Goal: Book appointment/travel/reservation

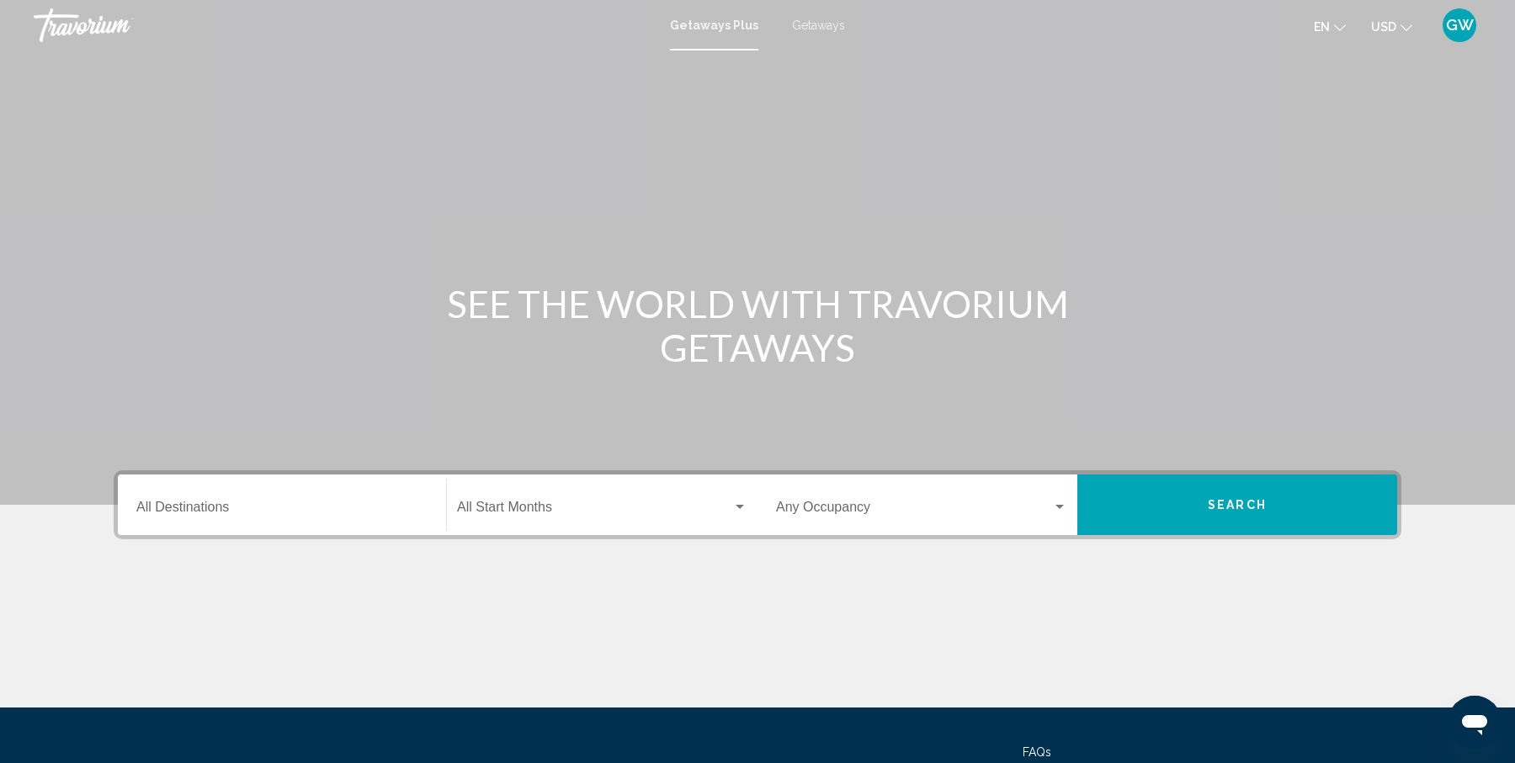
click at [1460, 24] on span "GW" at bounding box center [1460, 25] width 28 height 17
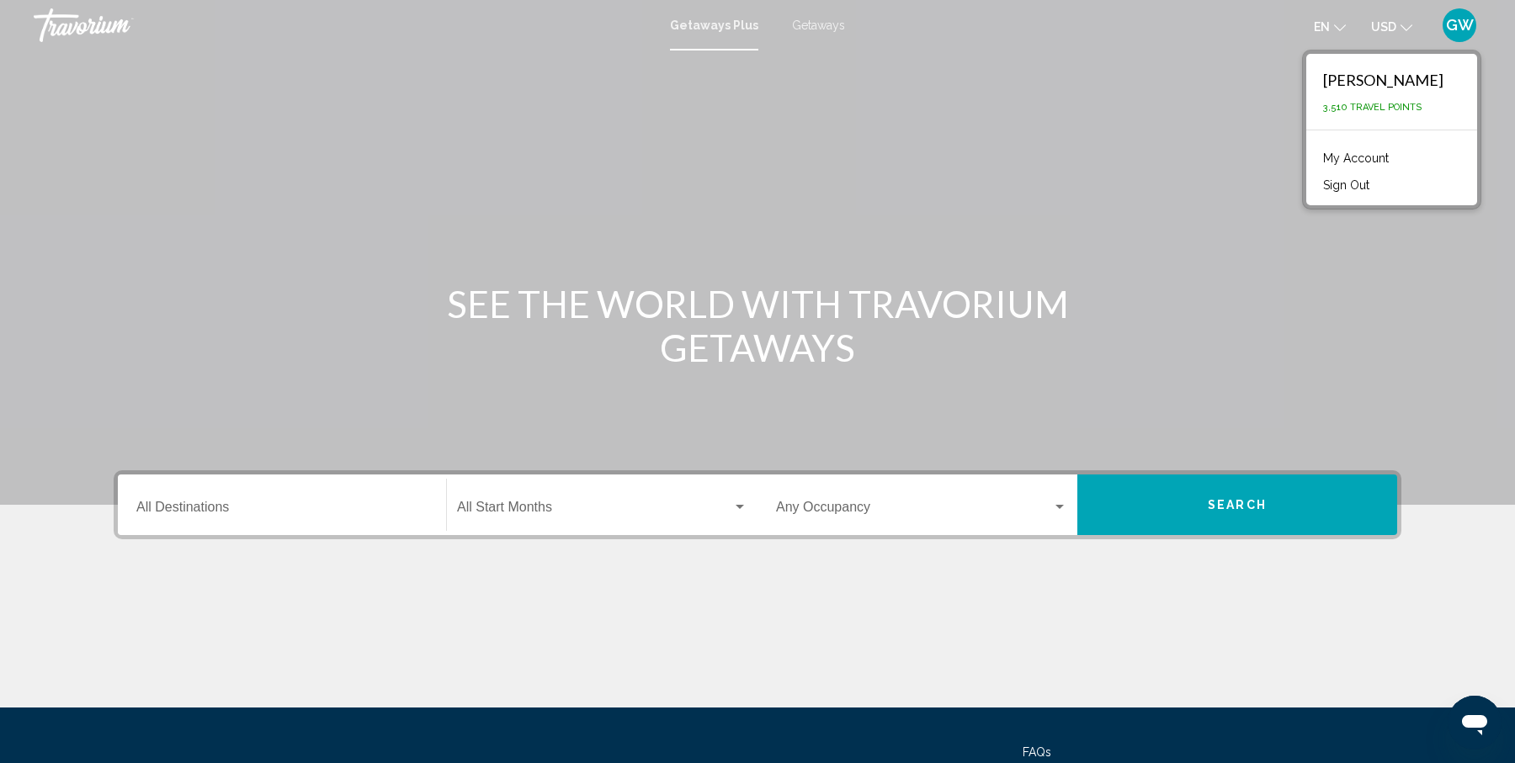
click at [326, 487] on div "Destination All Destinations" at bounding box center [281, 505] width 291 height 53
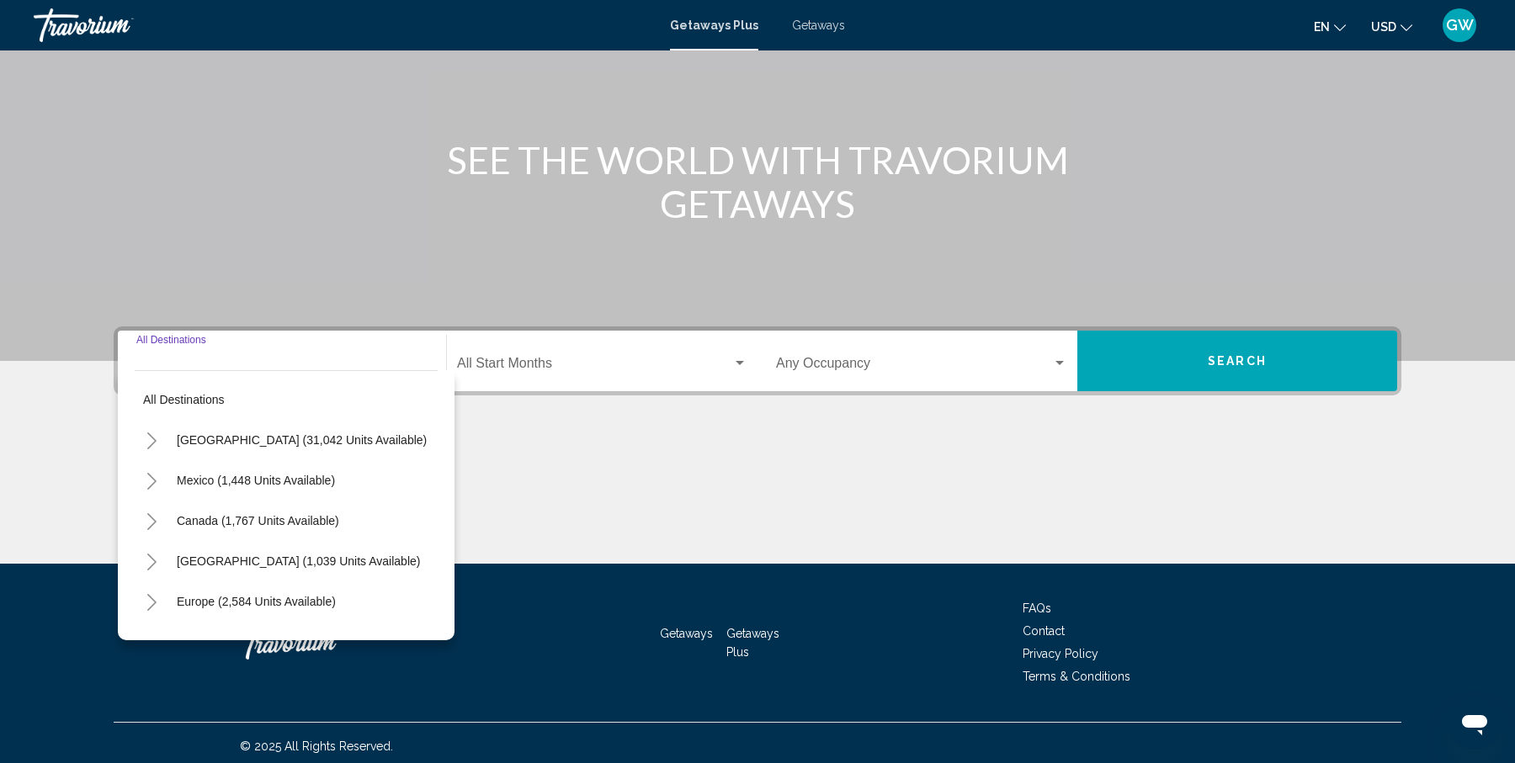
scroll to position [150, 0]
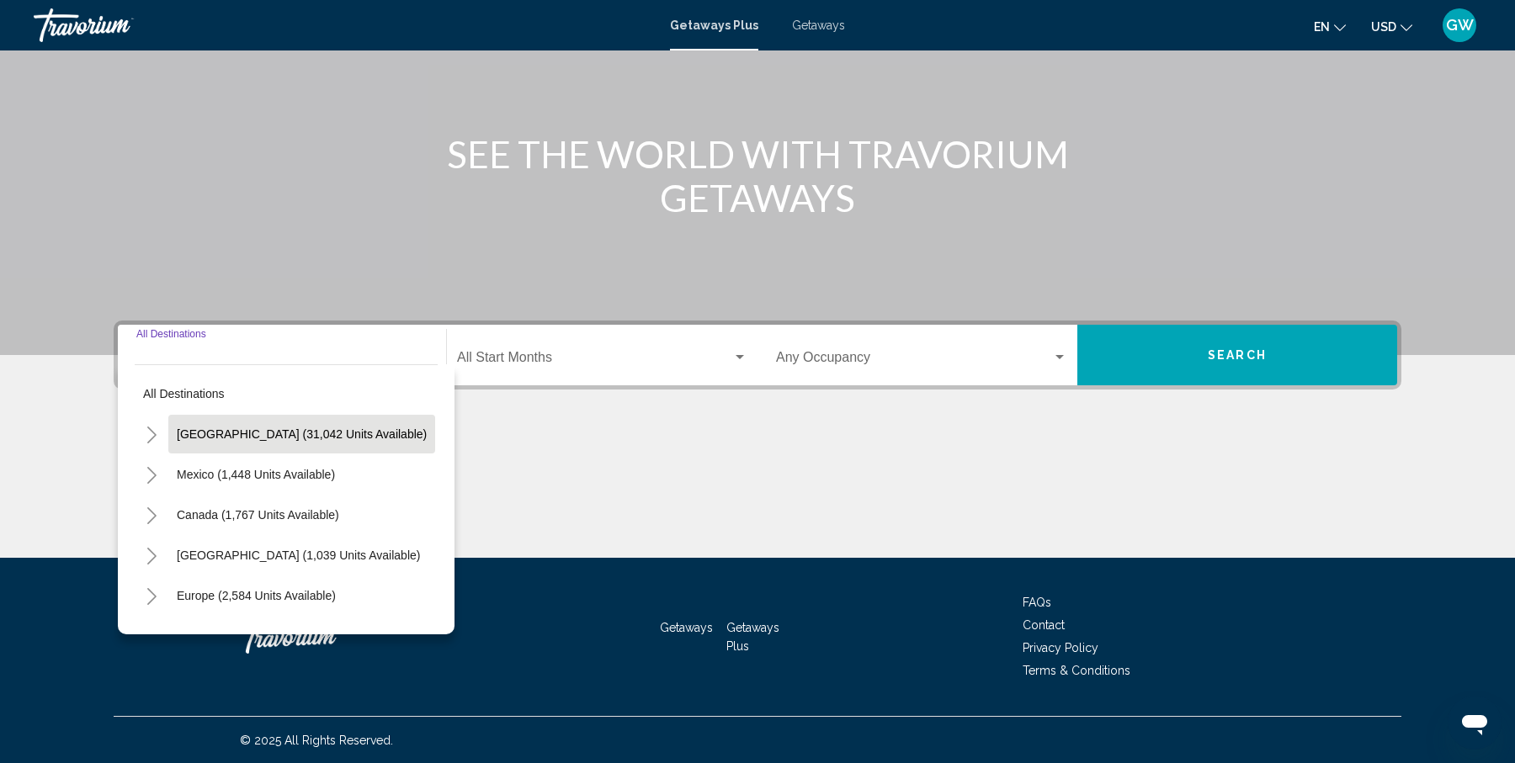
click at [304, 430] on span "[GEOGRAPHIC_DATA] (31,042 units available)" at bounding box center [302, 433] width 250 height 13
type input "**********"
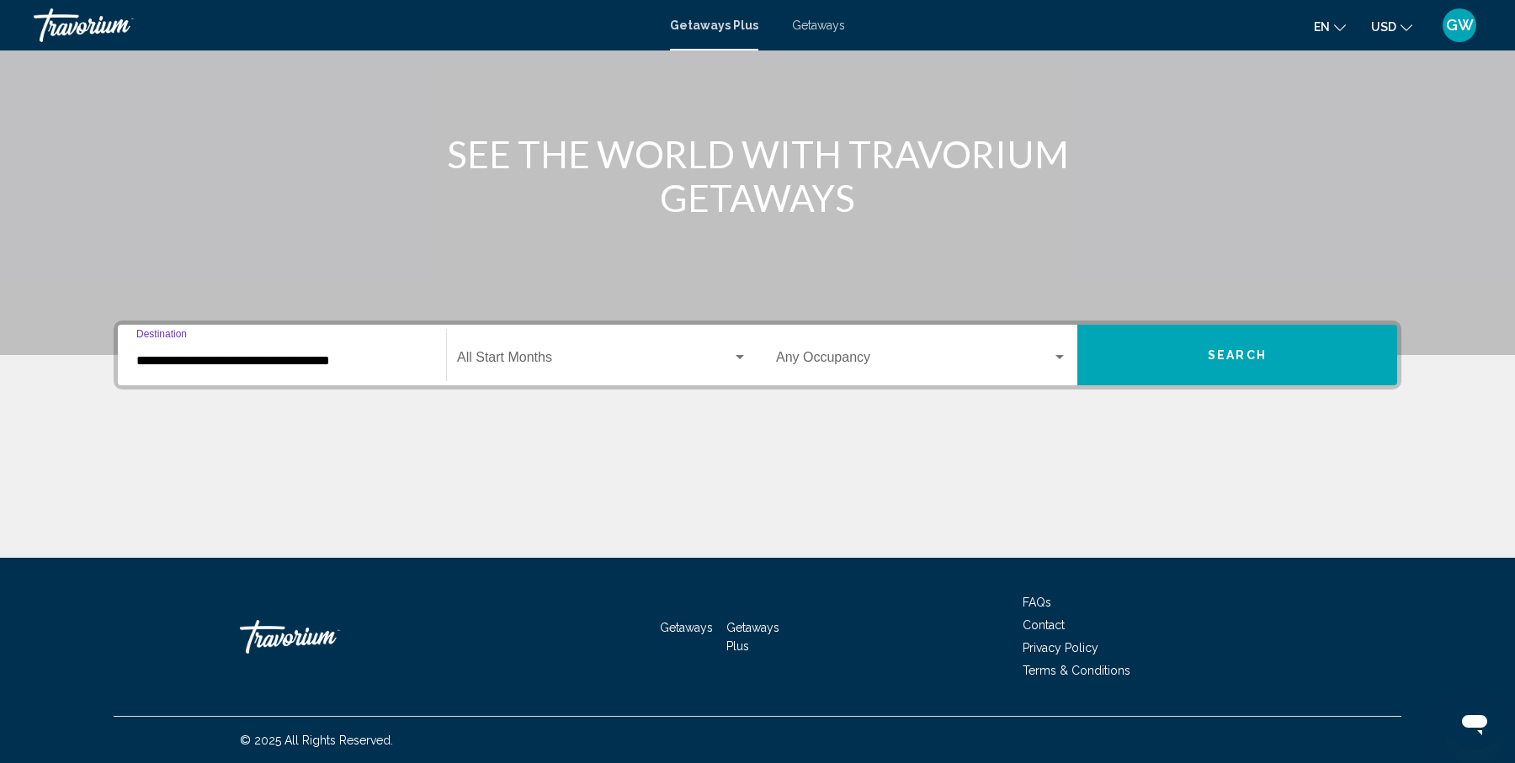
click at [582, 358] on span "Search widget" at bounding box center [594, 360] width 275 height 15
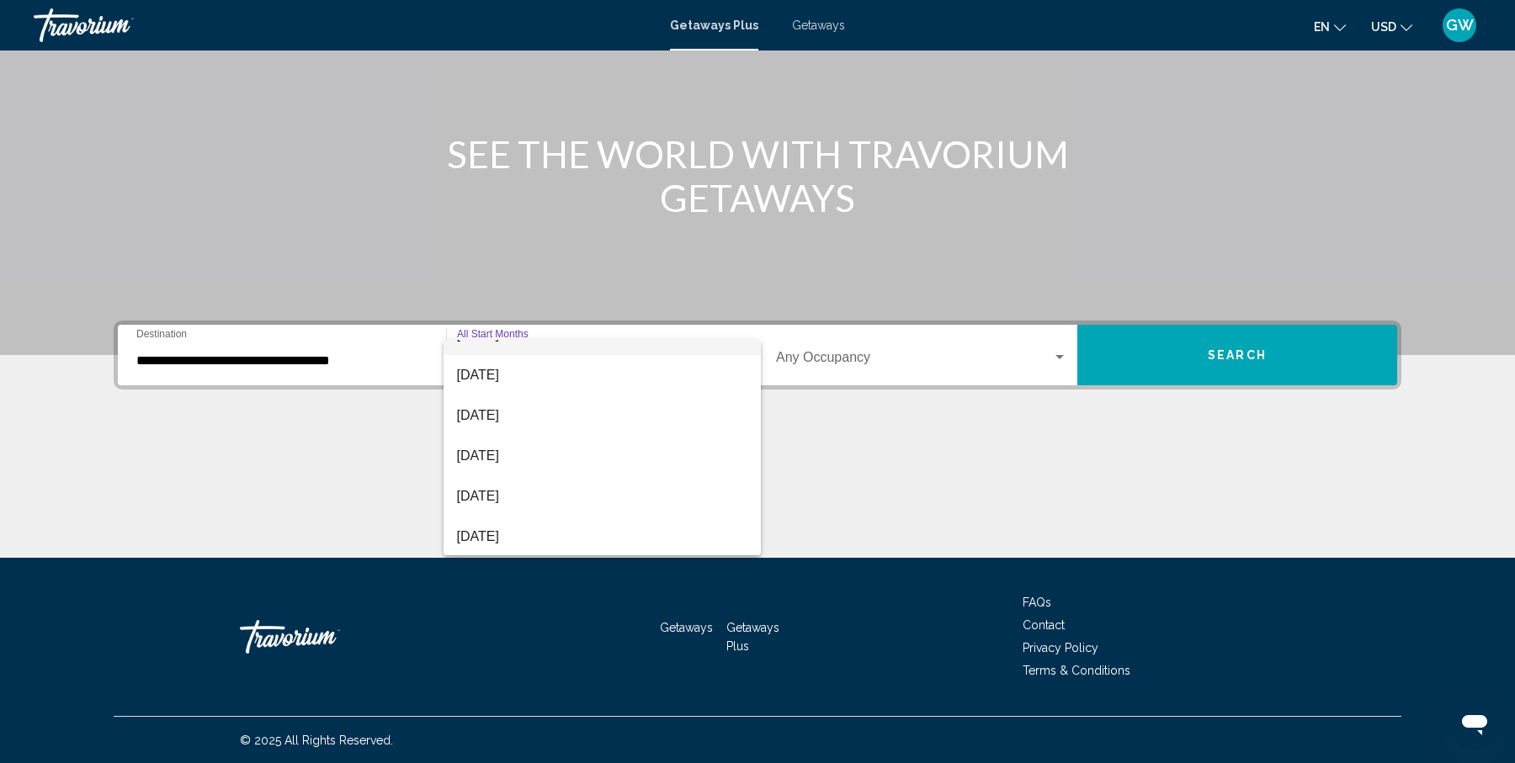
scroll to position [103, 0]
click at [597, 422] on span "[DATE]" at bounding box center [602, 419] width 290 height 40
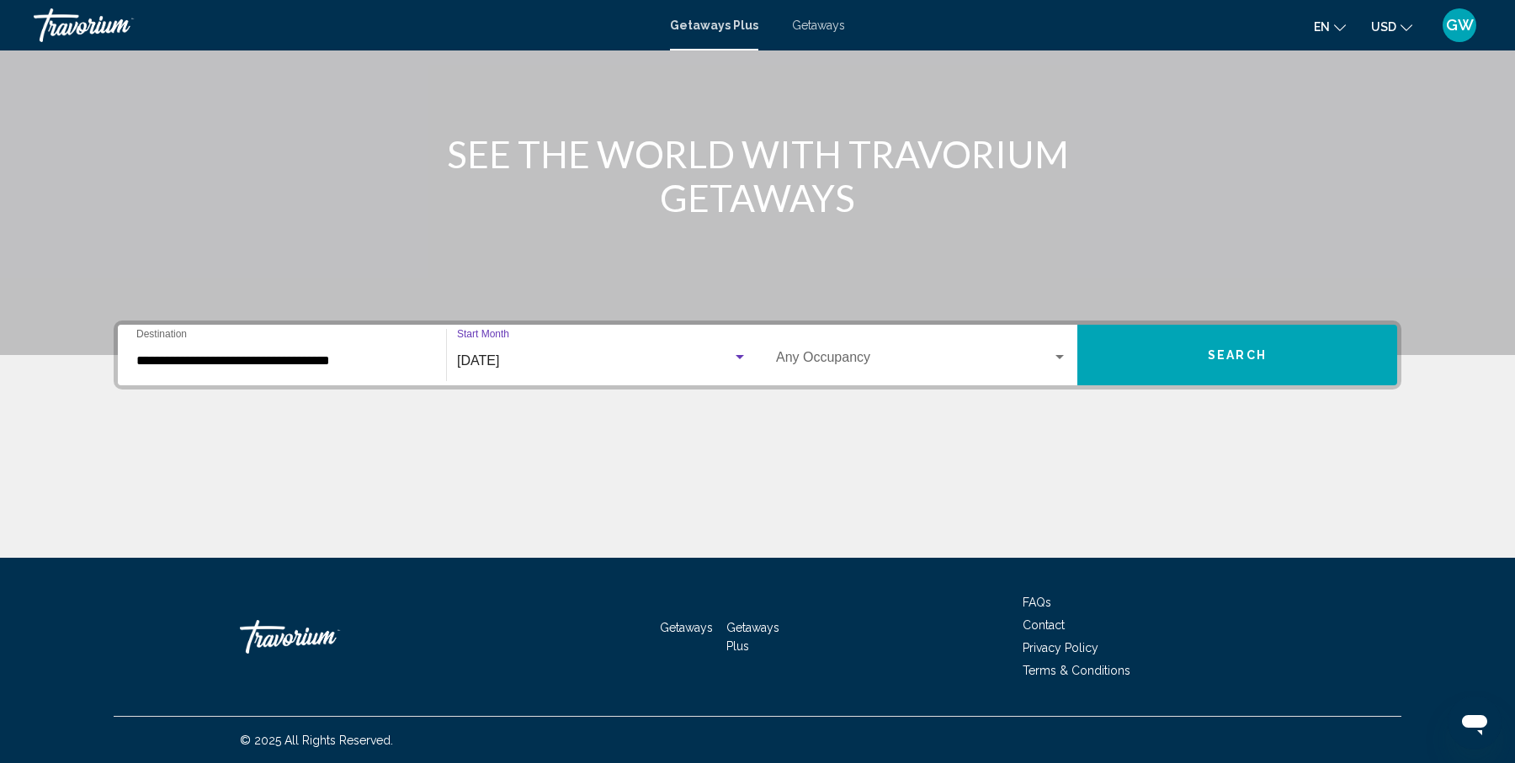
click at [363, 365] on input "**********" at bounding box center [281, 360] width 291 height 15
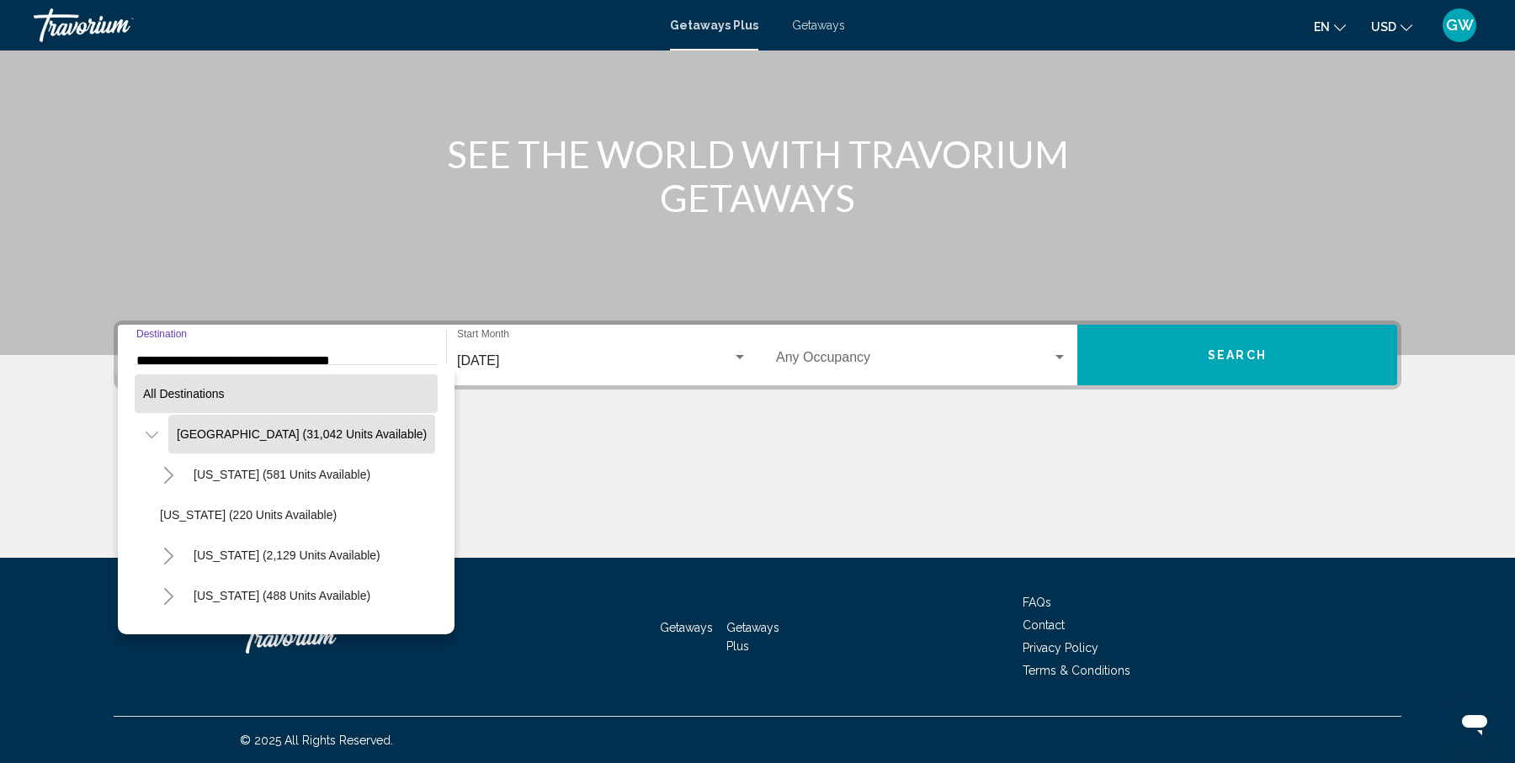
click at [196, 389] on span "All destinations" at bounding box center [184, 393] width 82 height 13
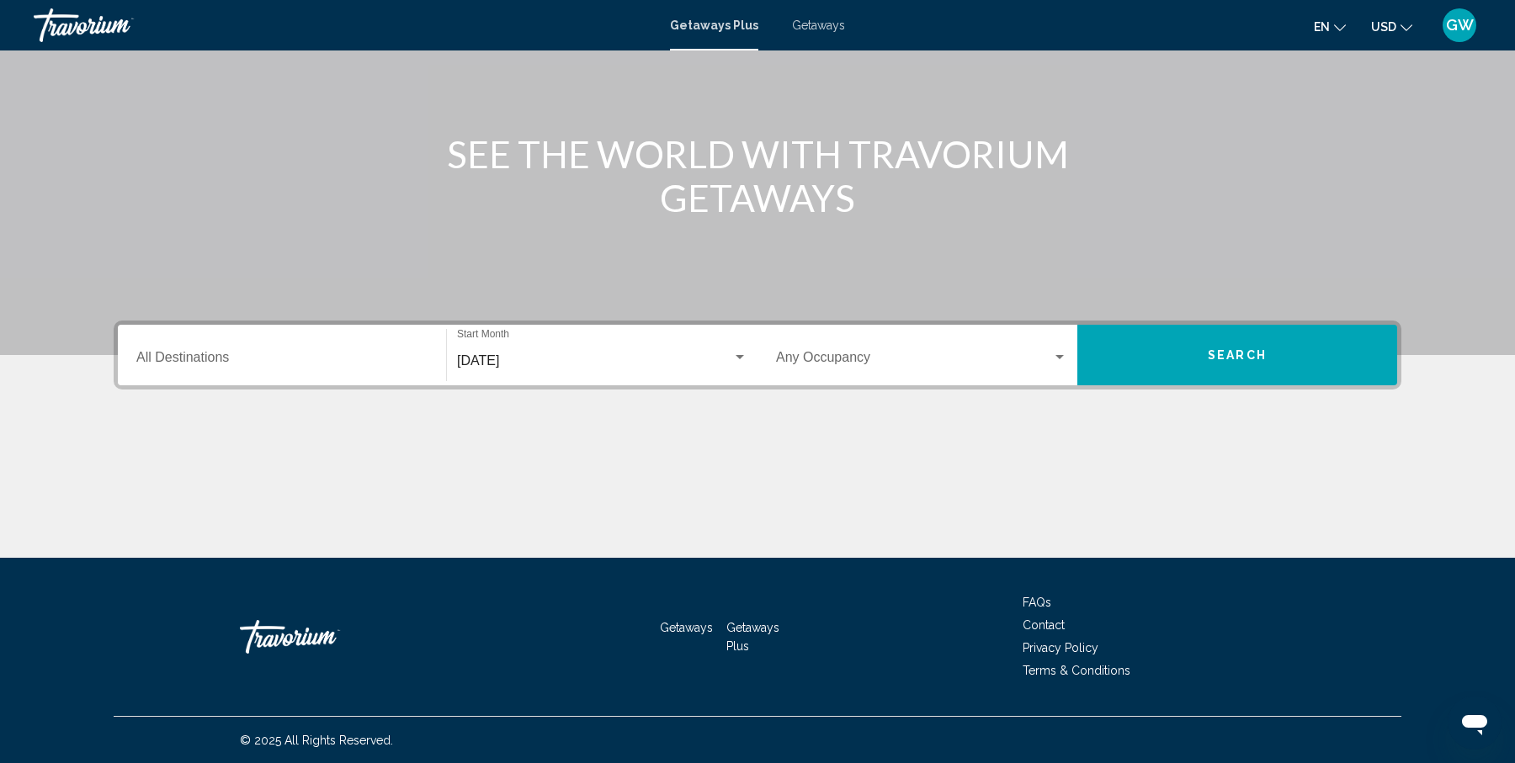
click at [236, 361] on input "Destination All Destinations" at bounding box center [281, 360] width 291 height 15
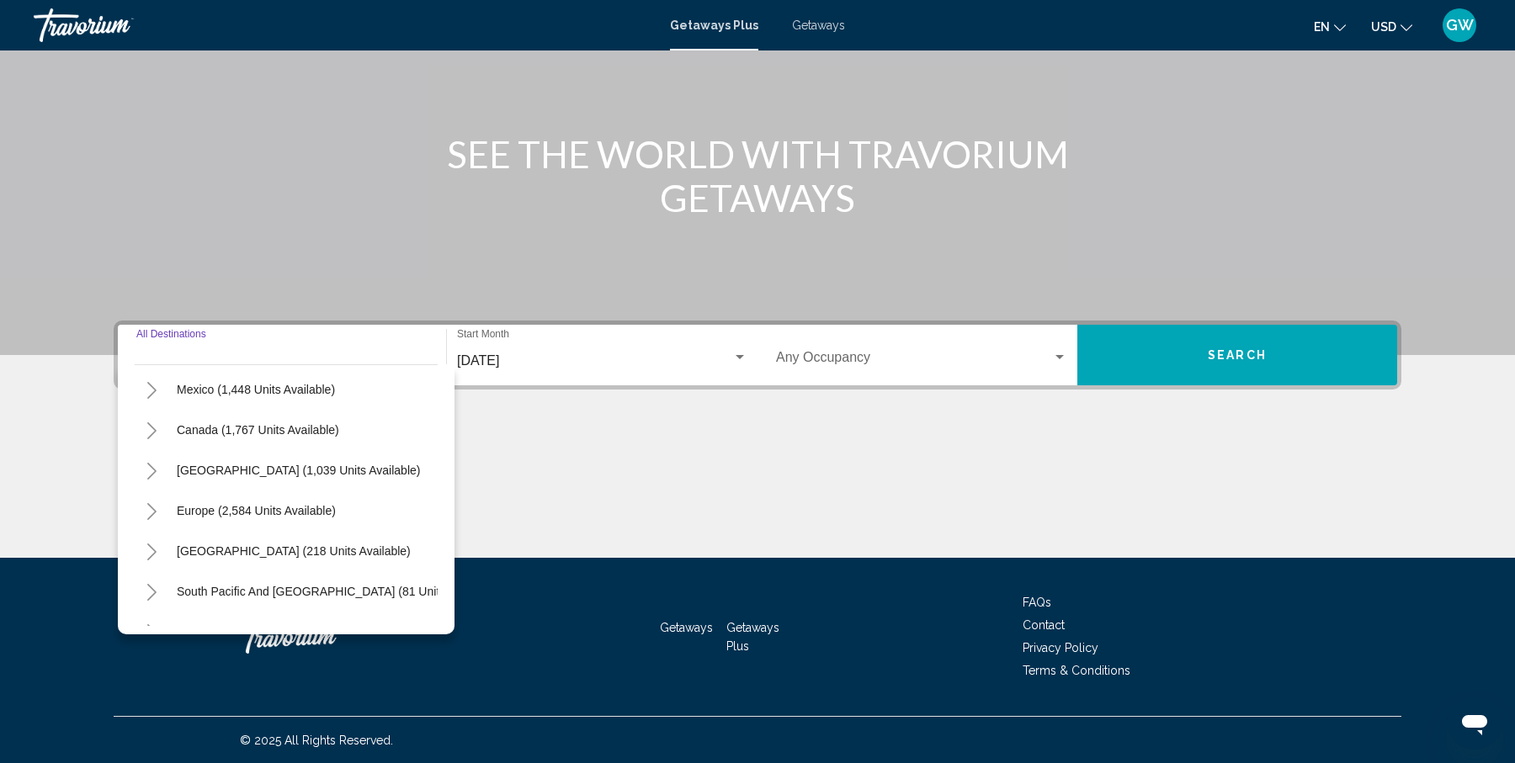
scroll to position [1584, 0]
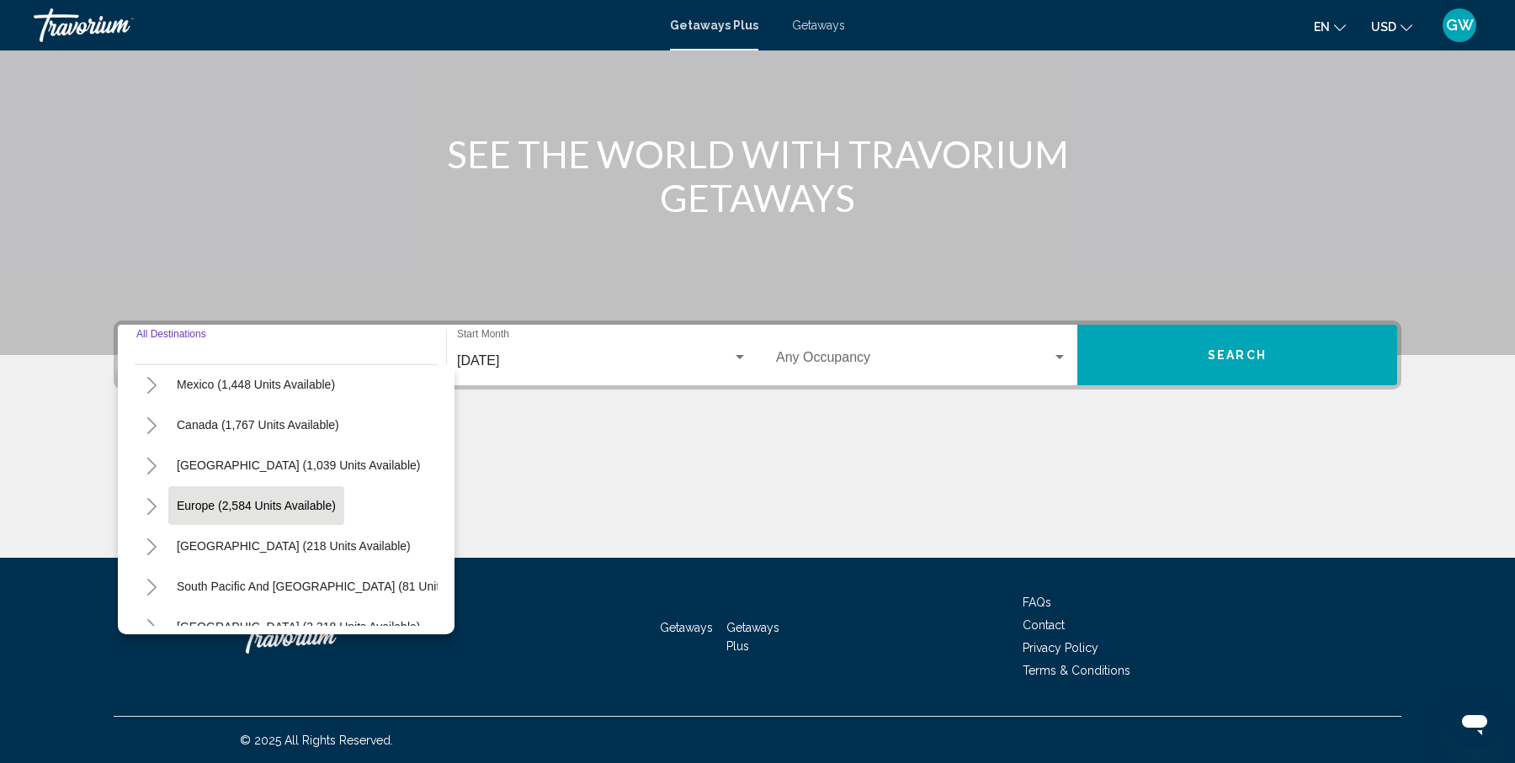
click at [314, 499] on span "Europe (2,584 units available)" at bounding box center [256, 505] width 159 height 13
type input "**********"
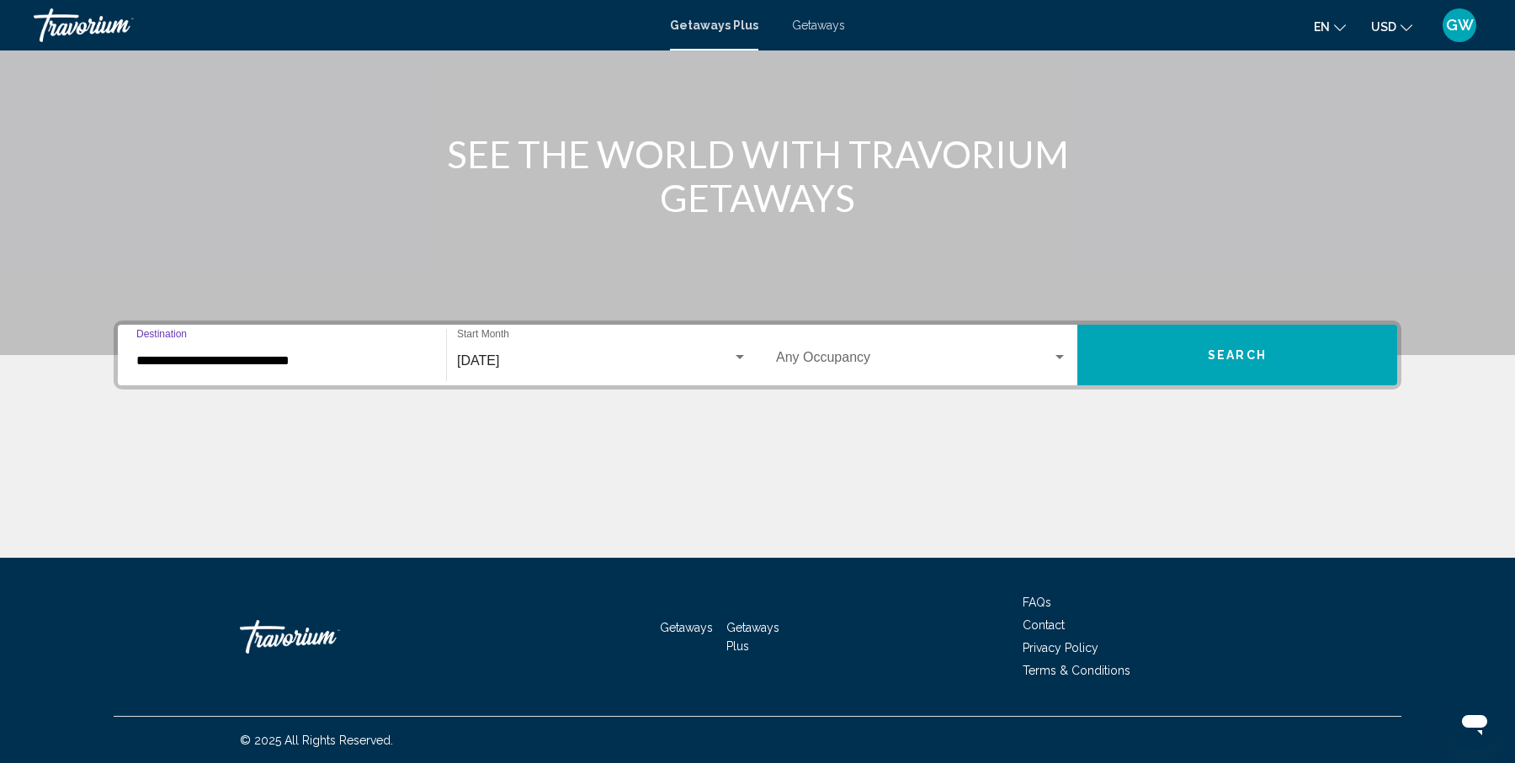
click at [1251, 357] on span "Search" at bounding box center [1236, 355] width 59 height 13
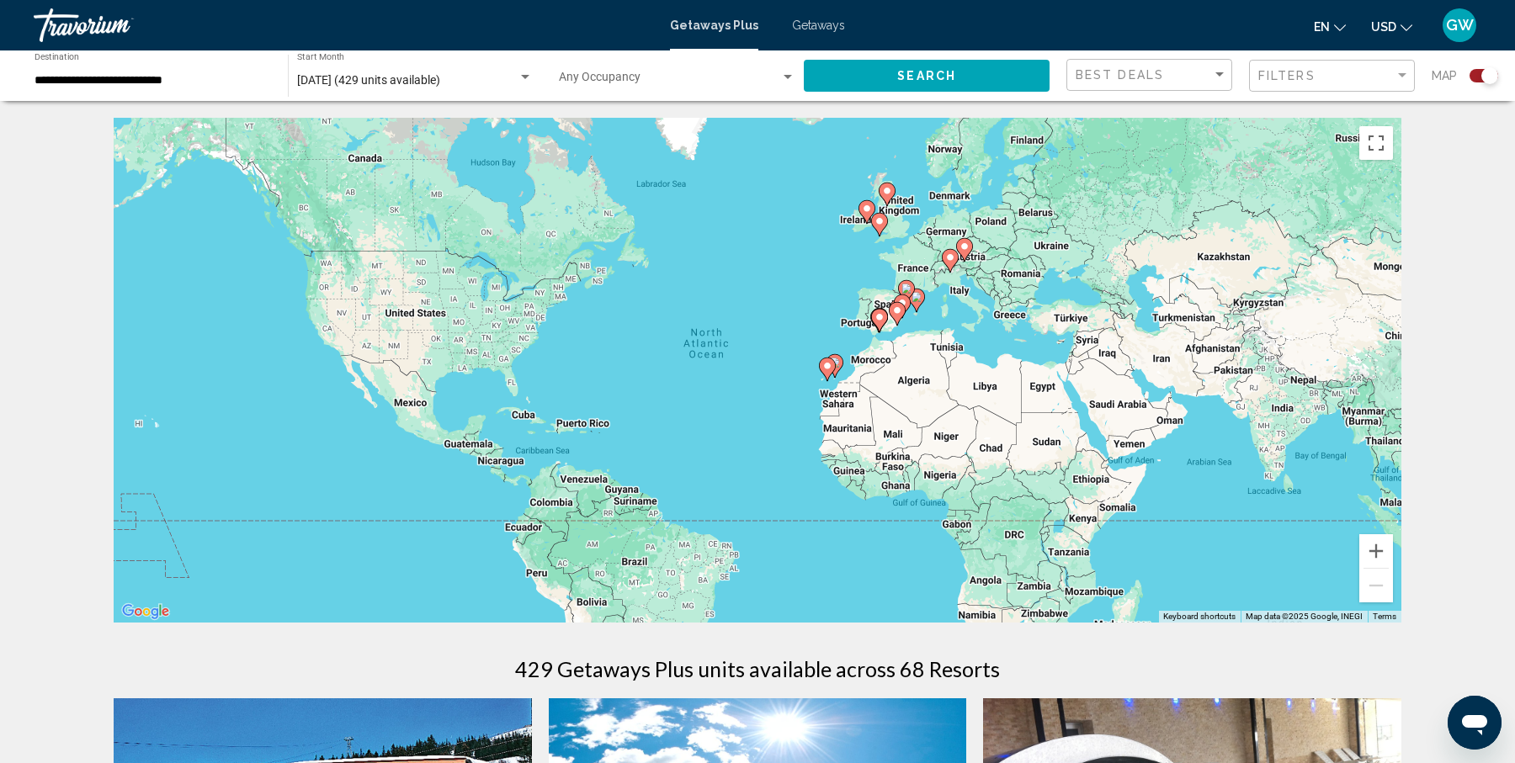
click at [966, 276] on div "To activate drag with keyboard, press Alt + Enter. Once in keyboard drag state,…" at bounding box center [757, 370] width 1287 height 505
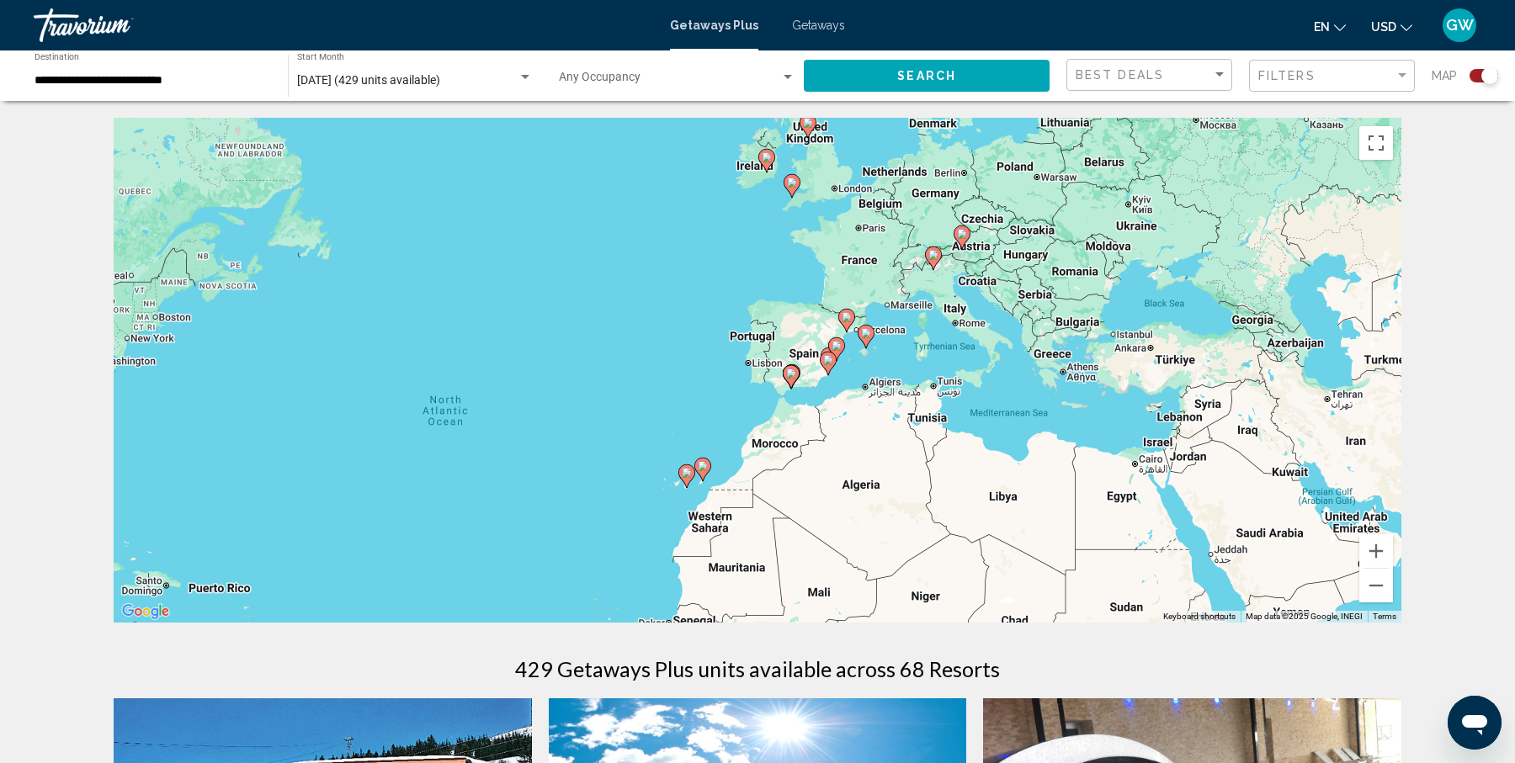
click at [966, 276] on div "To activate drag with keyboard, press Alt + Enter. Once in keyboard drag state,…" at bounding box center [757, 370] width 1287 height 505
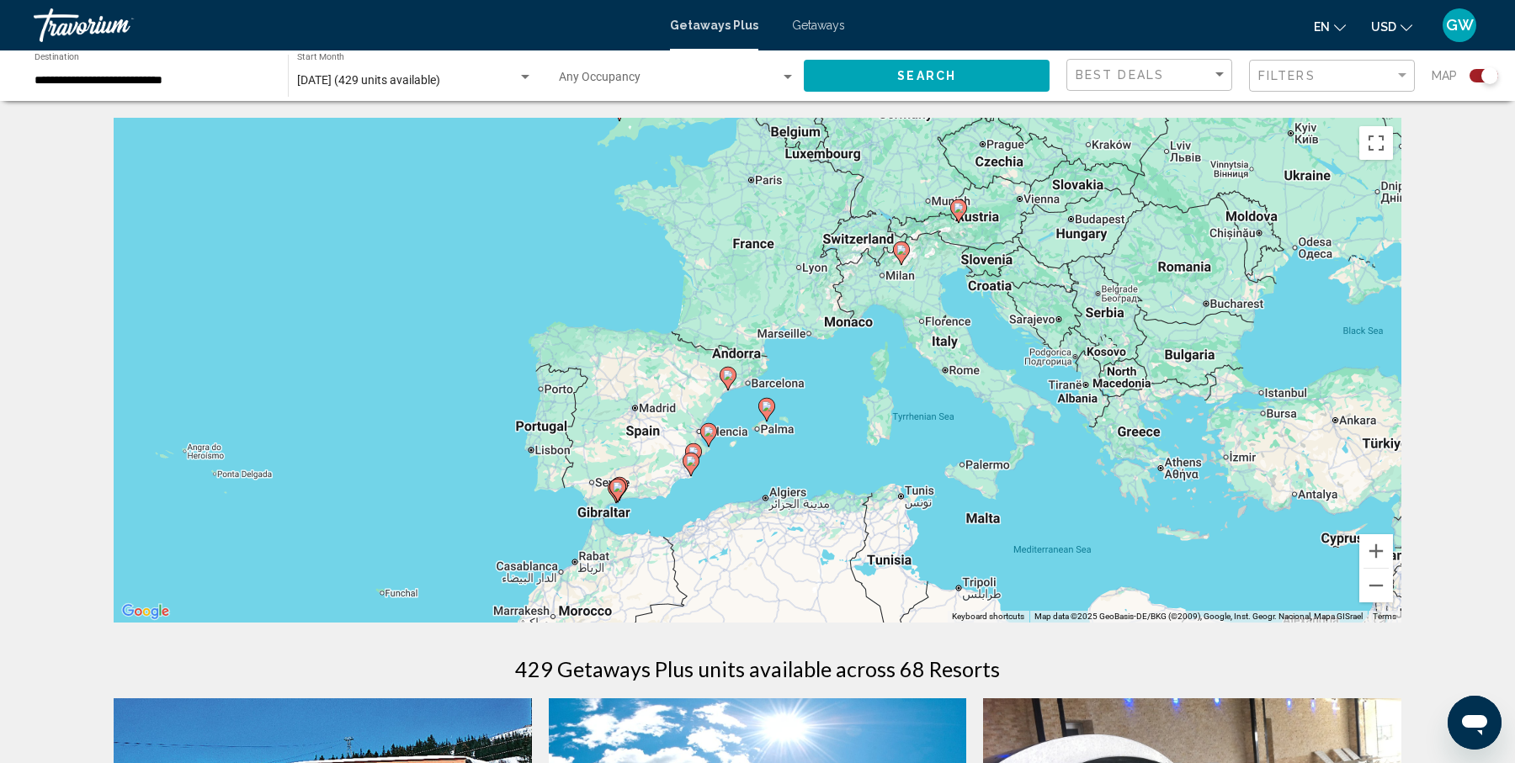
click at [966, 276] on div "To activate drag with keyboard, press Alt + Enter. Once in keyboard drag state,…" at bounding box center [757, 370] width 1287 height 505
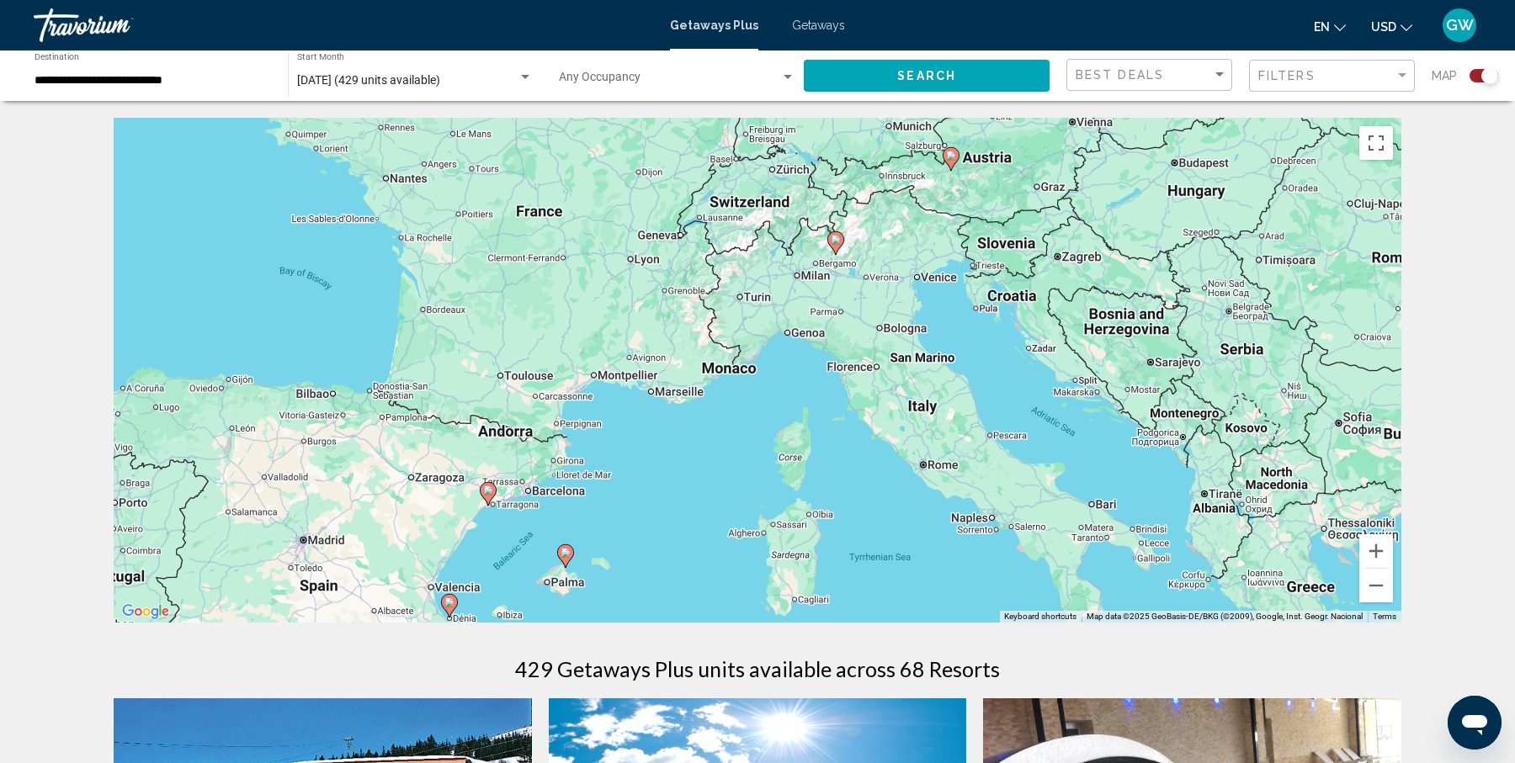
click at [966, 276] on div "To activate drag with keyboard, press Alt + Enter. Once in keyboard drag state,…" at bounding box center [757, 370] width 1287 height 505
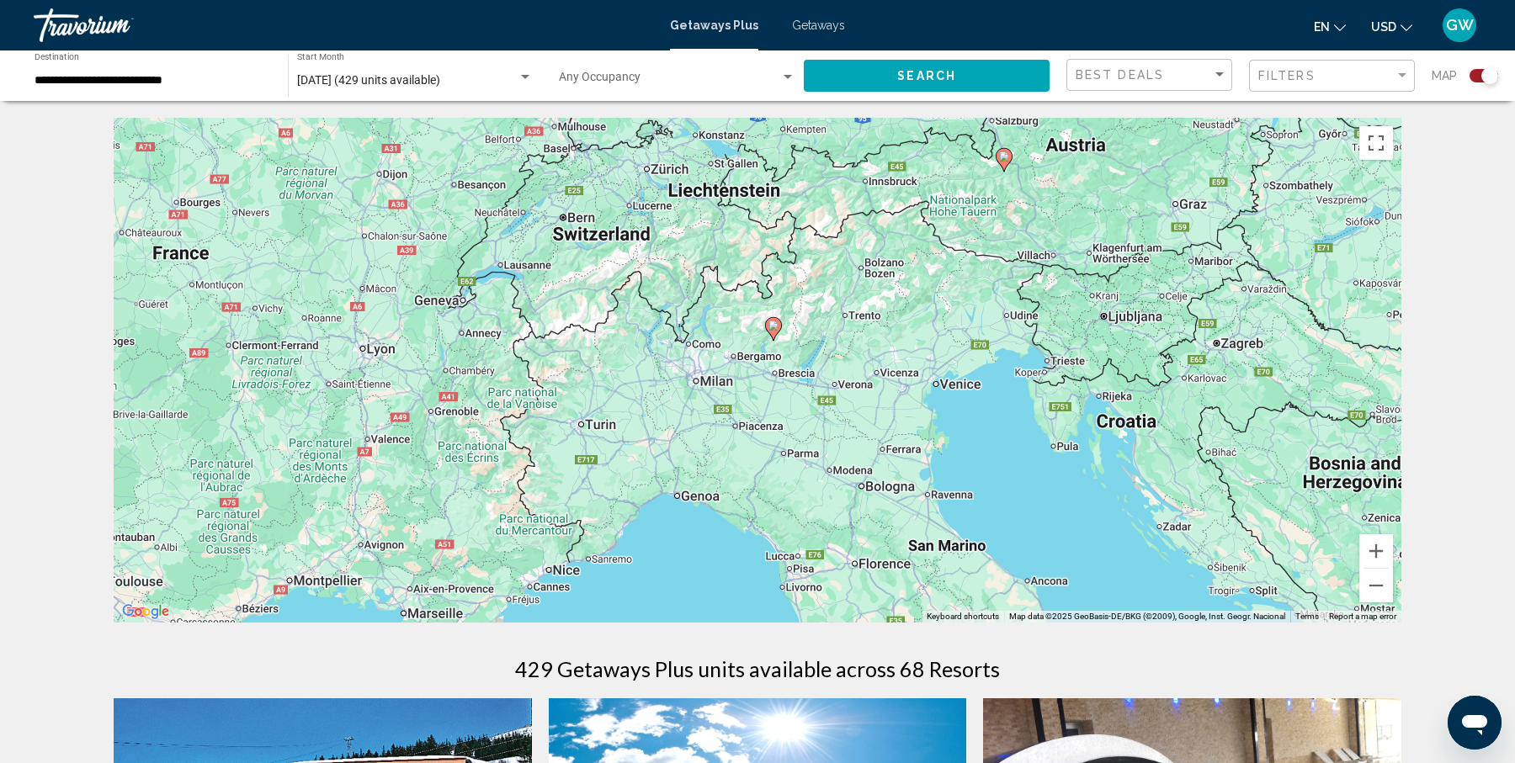
drag, startPoint x: 883, startPoint y: 231, endPoint x: 955, endPoint y: 342, distance: 132.1
click at [955, 342] on div "To activate drag with keyboard, press Alt + Enter. Once in keyboard drag state,…" at bounding box center [757, 370] width 1287 height 505
click at [776, 330] on image "Main content" at bounding box center [773, 326] width 10 height 10
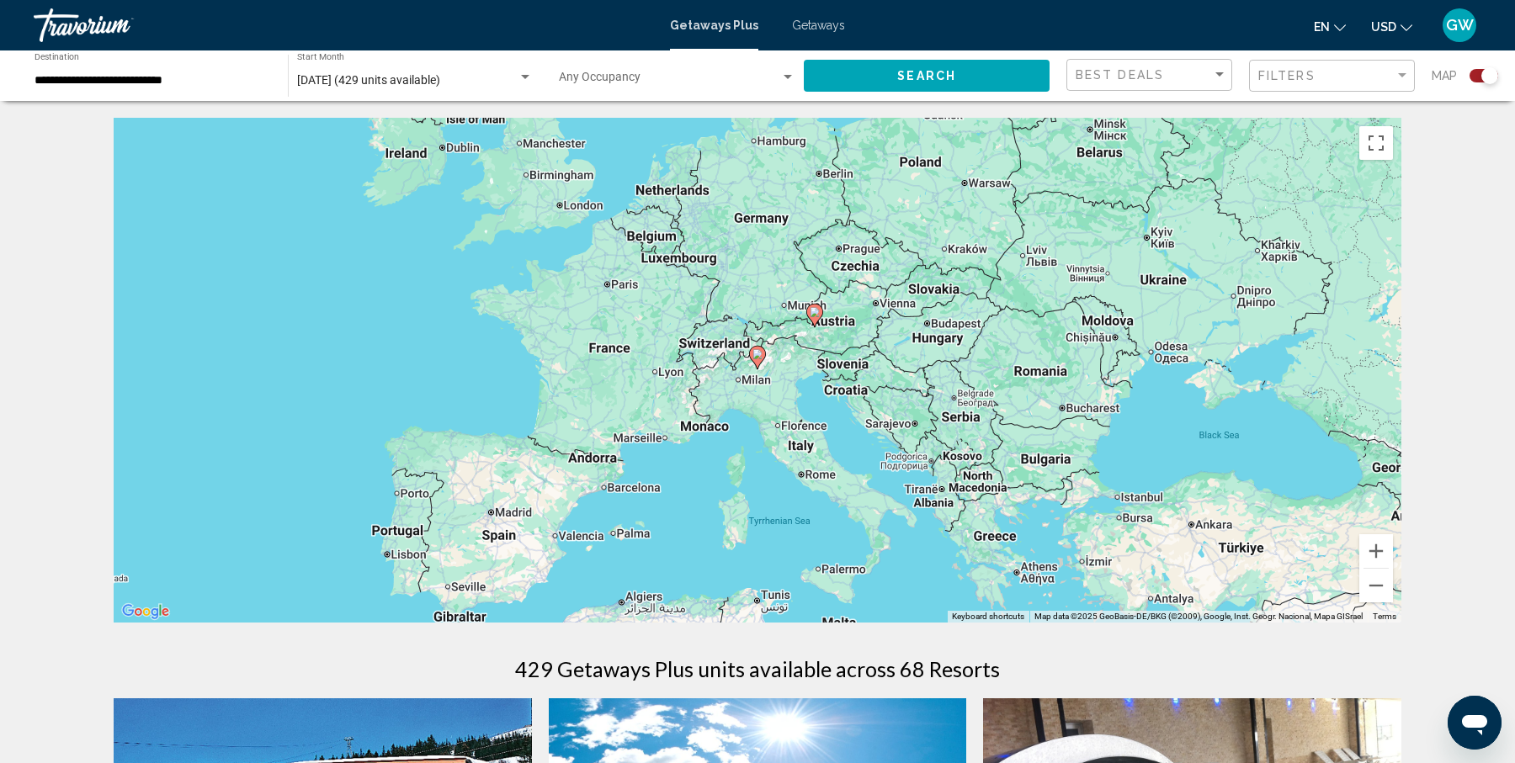
click at [759, 362] on icon "Main content" at bounding box center [757, 358] width 15 height 22
type input "**********"
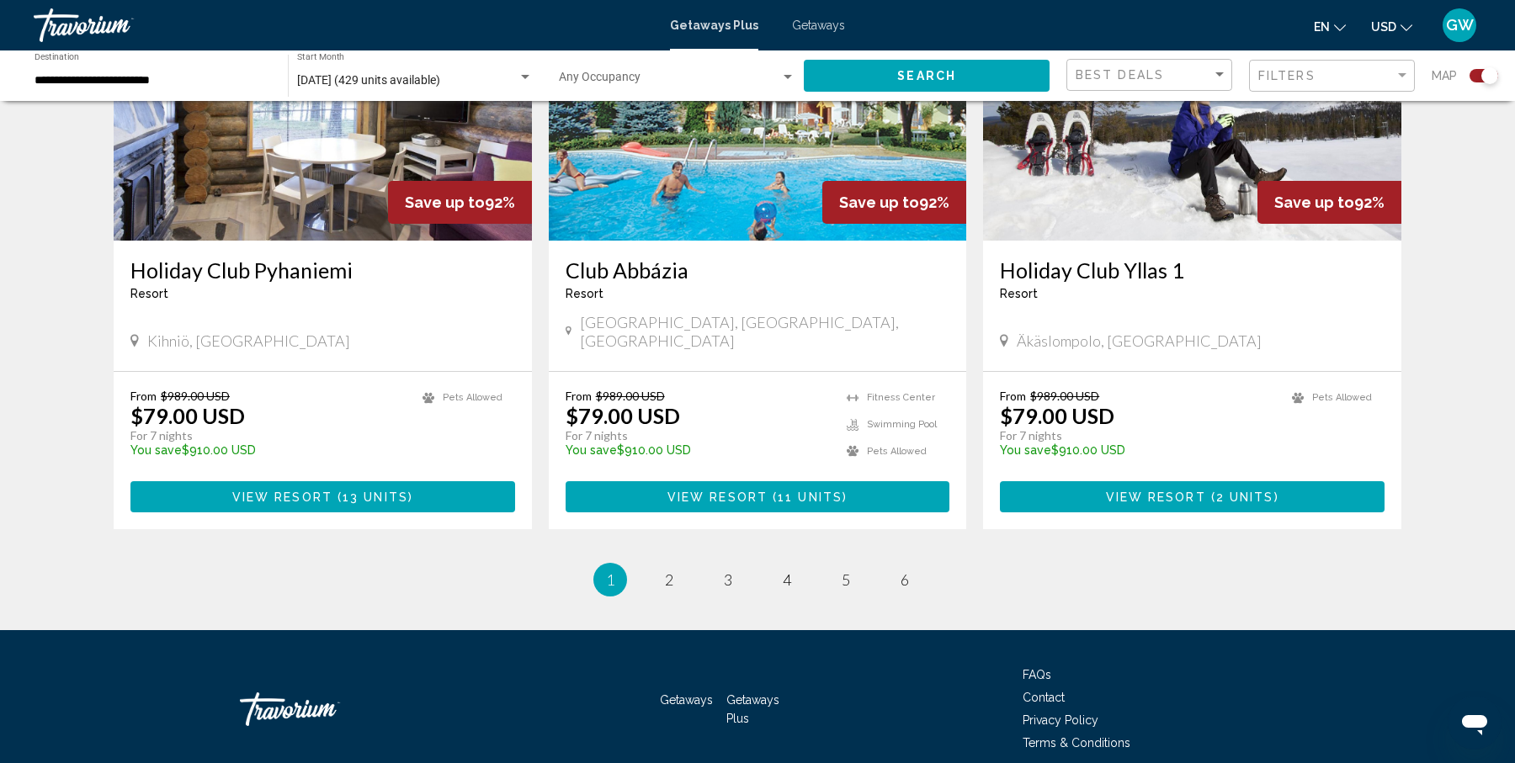
scroll to position [2497, 0]
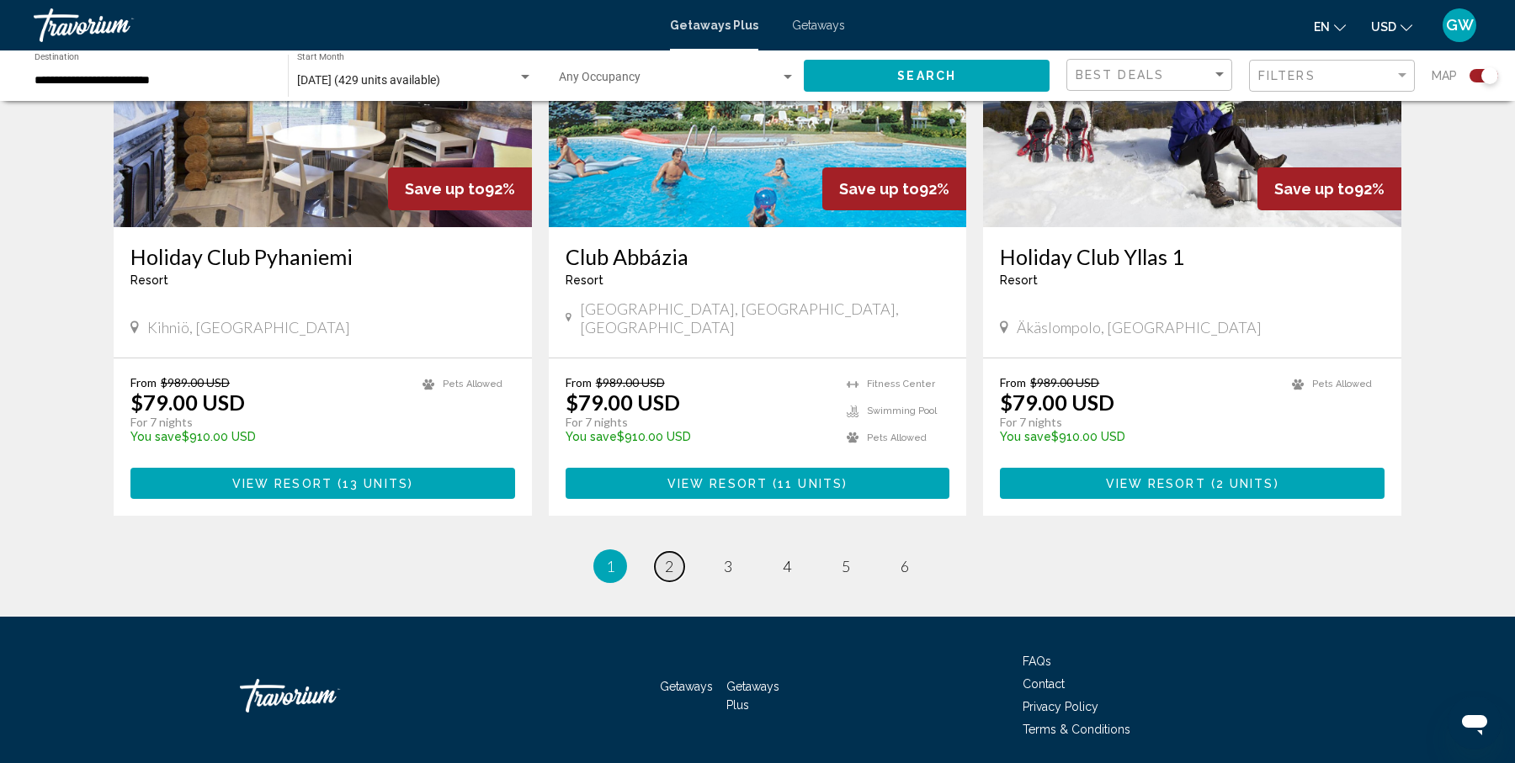
click at [659, 552] on link "page 2" at bounding box center [669, 566] width 29 height 29
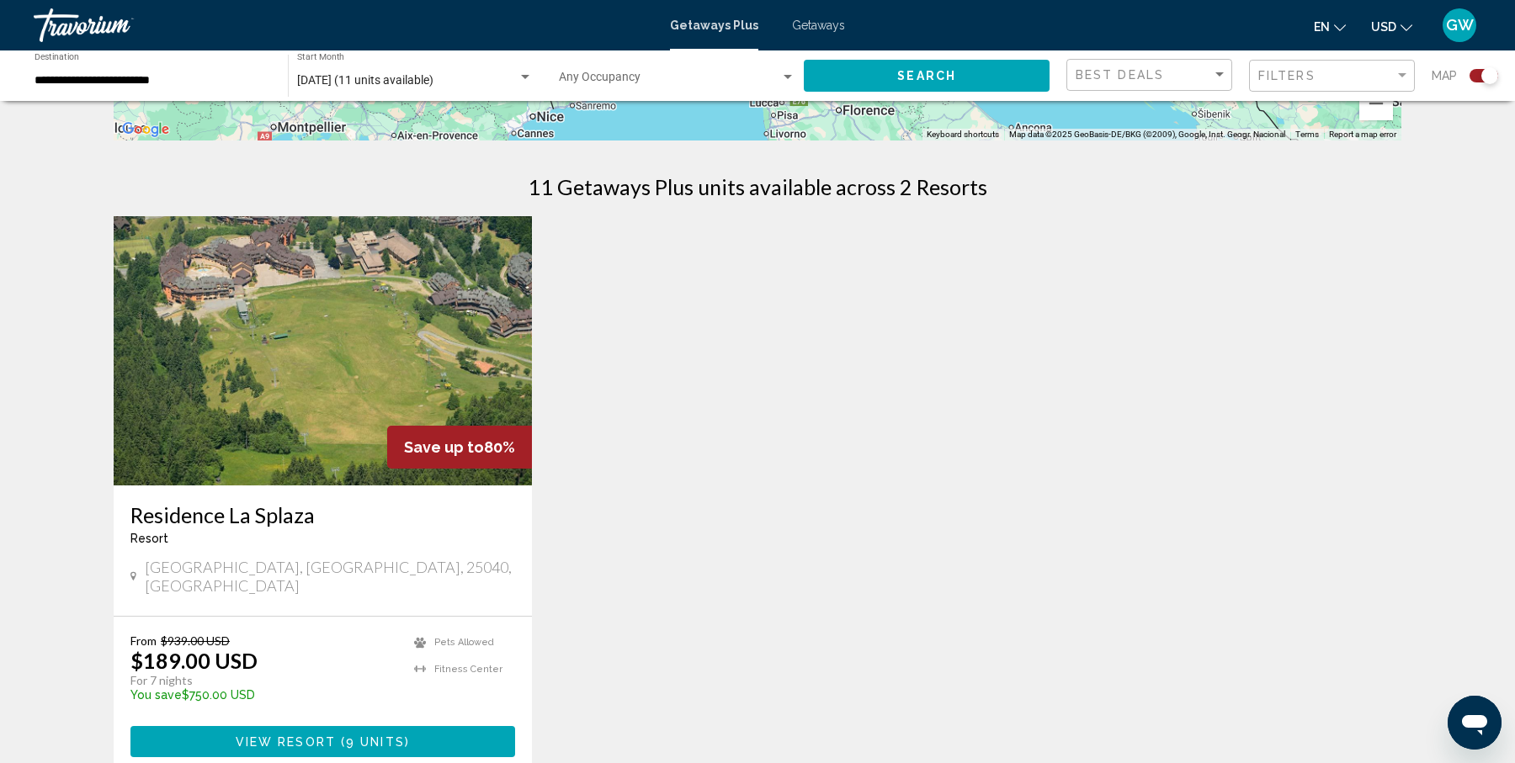
scroll to position [505, 0]
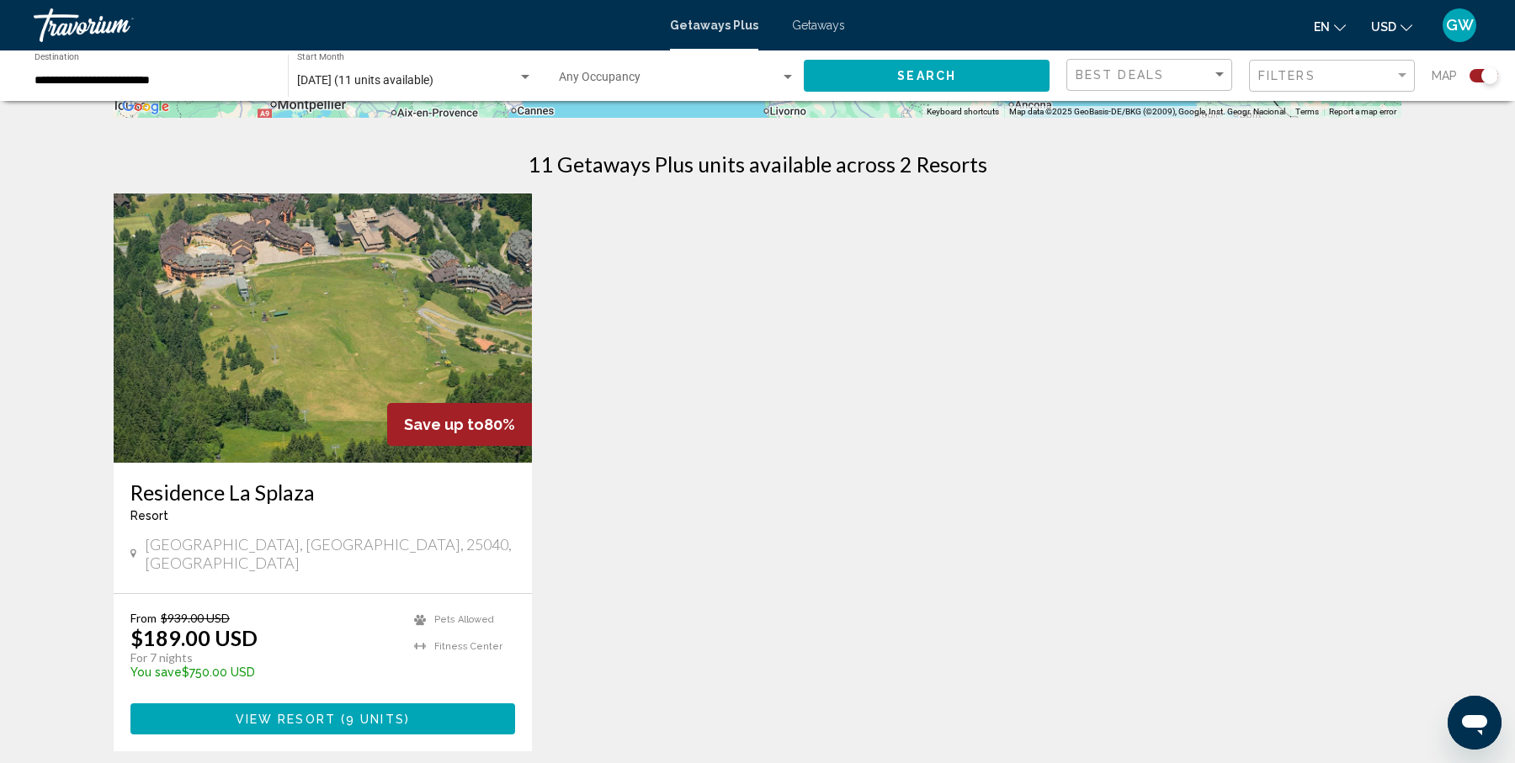
click at [216, 488] on h3 "Residence La Splaza" at bounding box center [322, 492] width 385 height 25
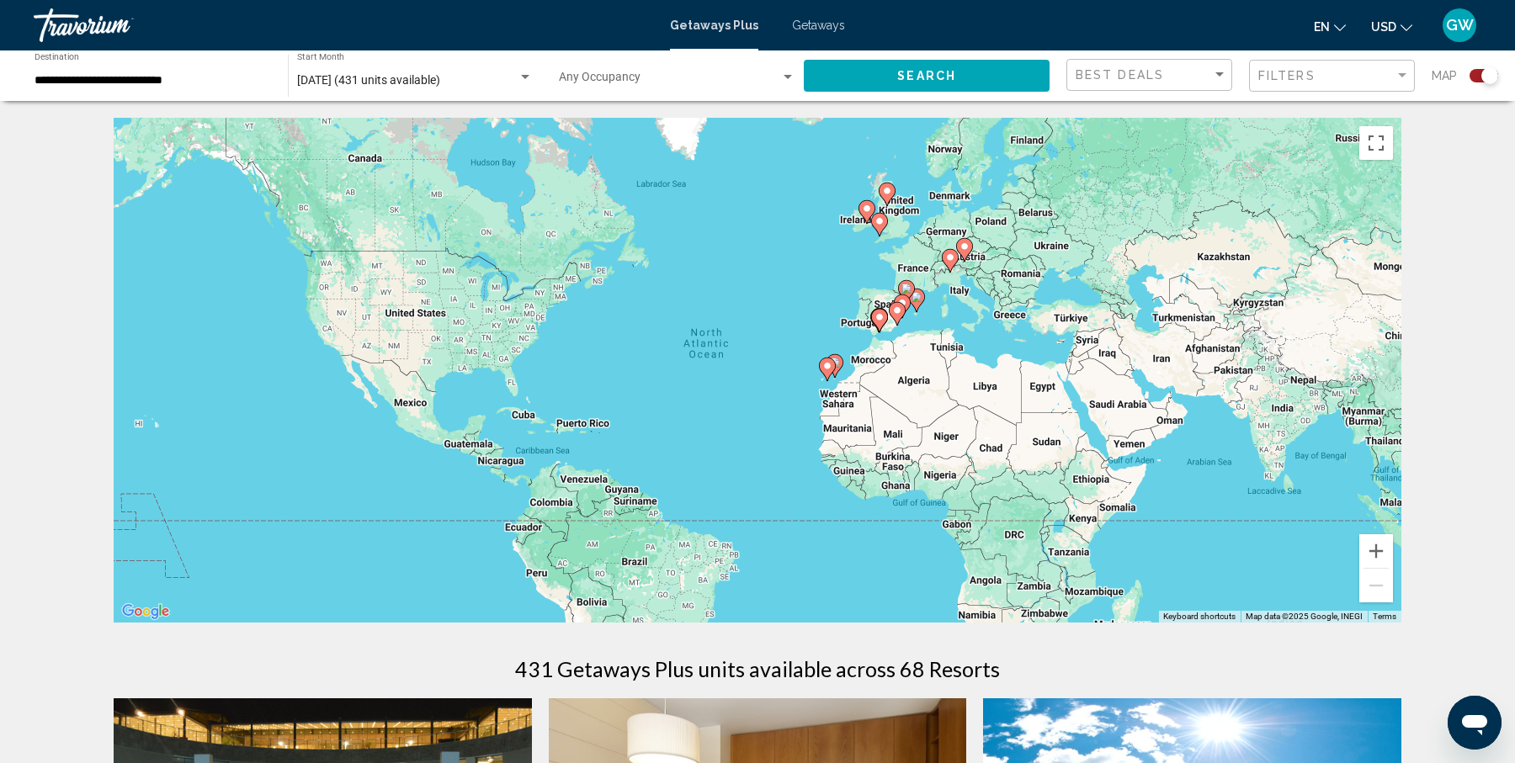
click at [440, 82] on span "[DATE] (431 units available)" at bounding box center [368, 79] width 143 height 13
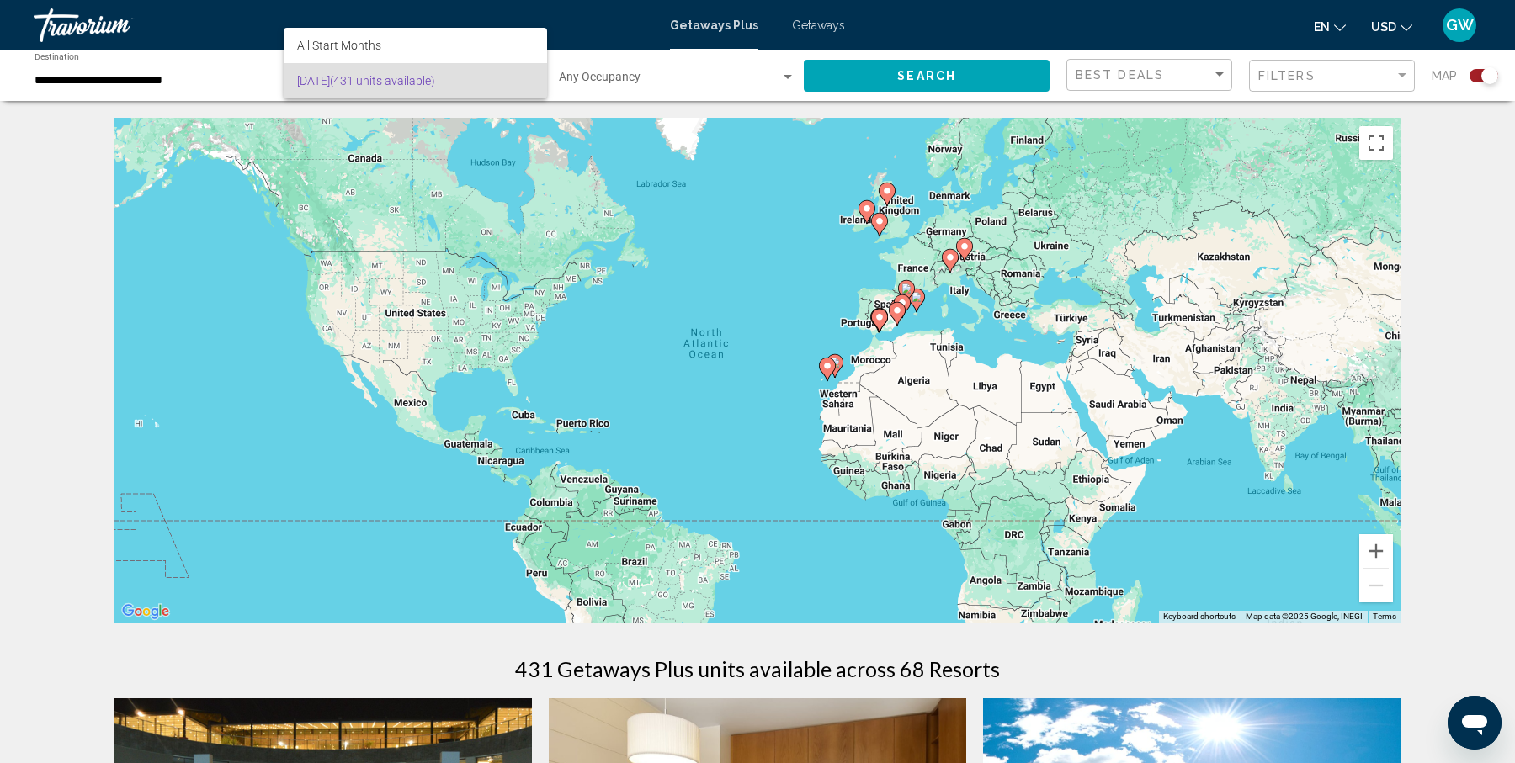
click at [208, 80] on div at bounding box center [757, 381] width 1515 height 763
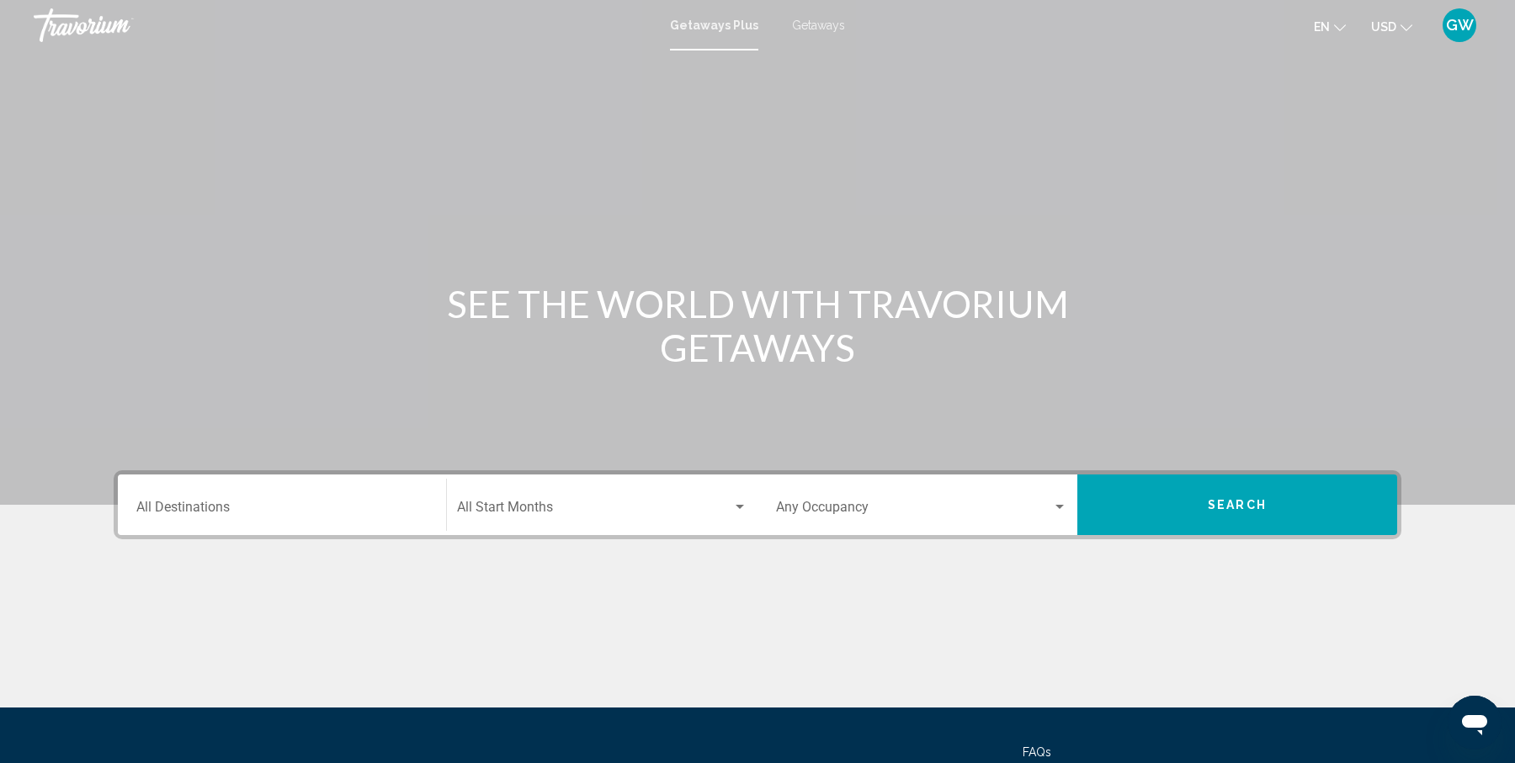
click at [259, 509] on input "Destination All Destinations" at bounding box center [281, 510] width 291 height 15
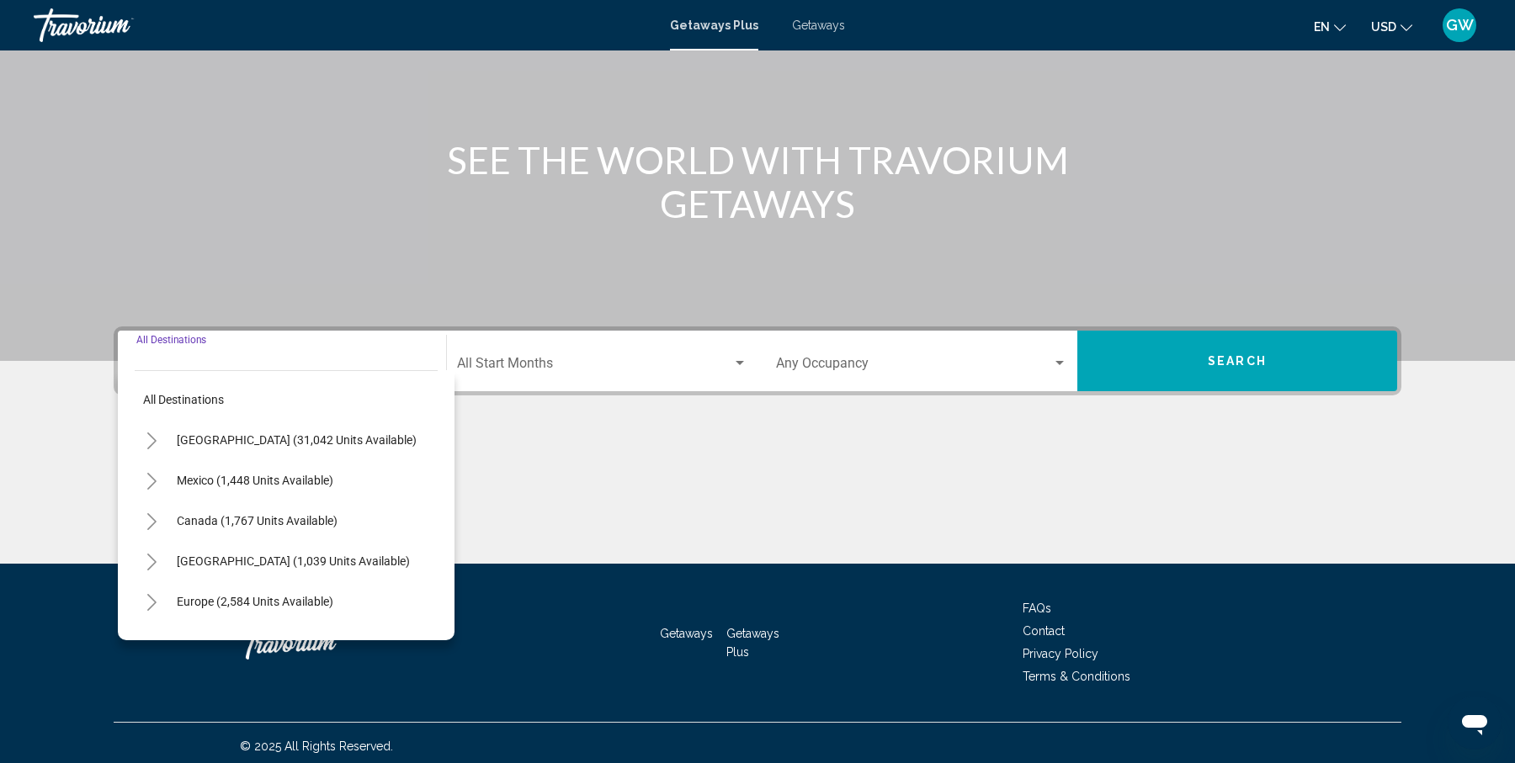
scroll to position [150, 0]
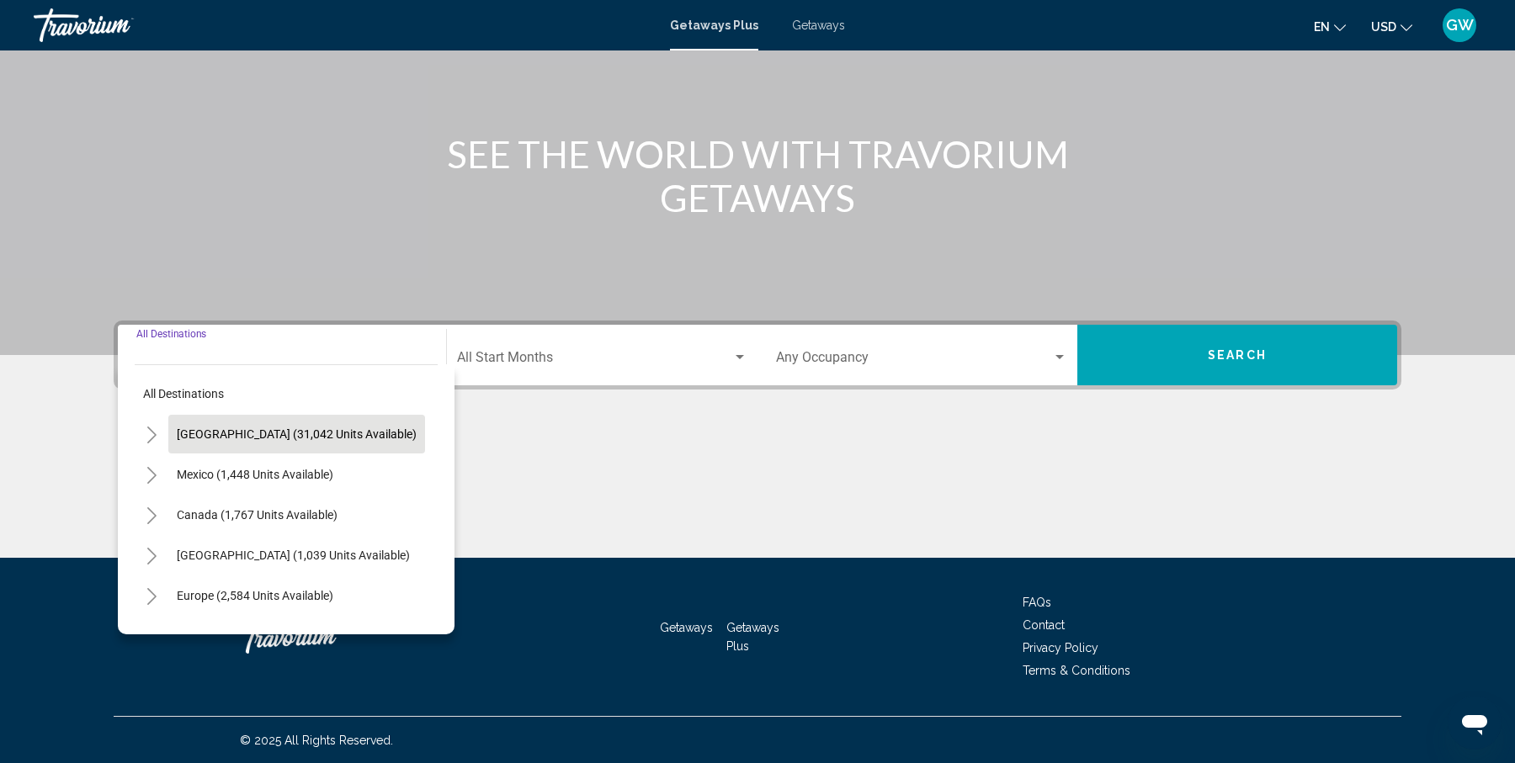
click at [206, 431] on span "[GEOGRAPHIC_DATA] (31,042 units available)" at bounding box center [297, 433] width 240 height 13
type input "**********"
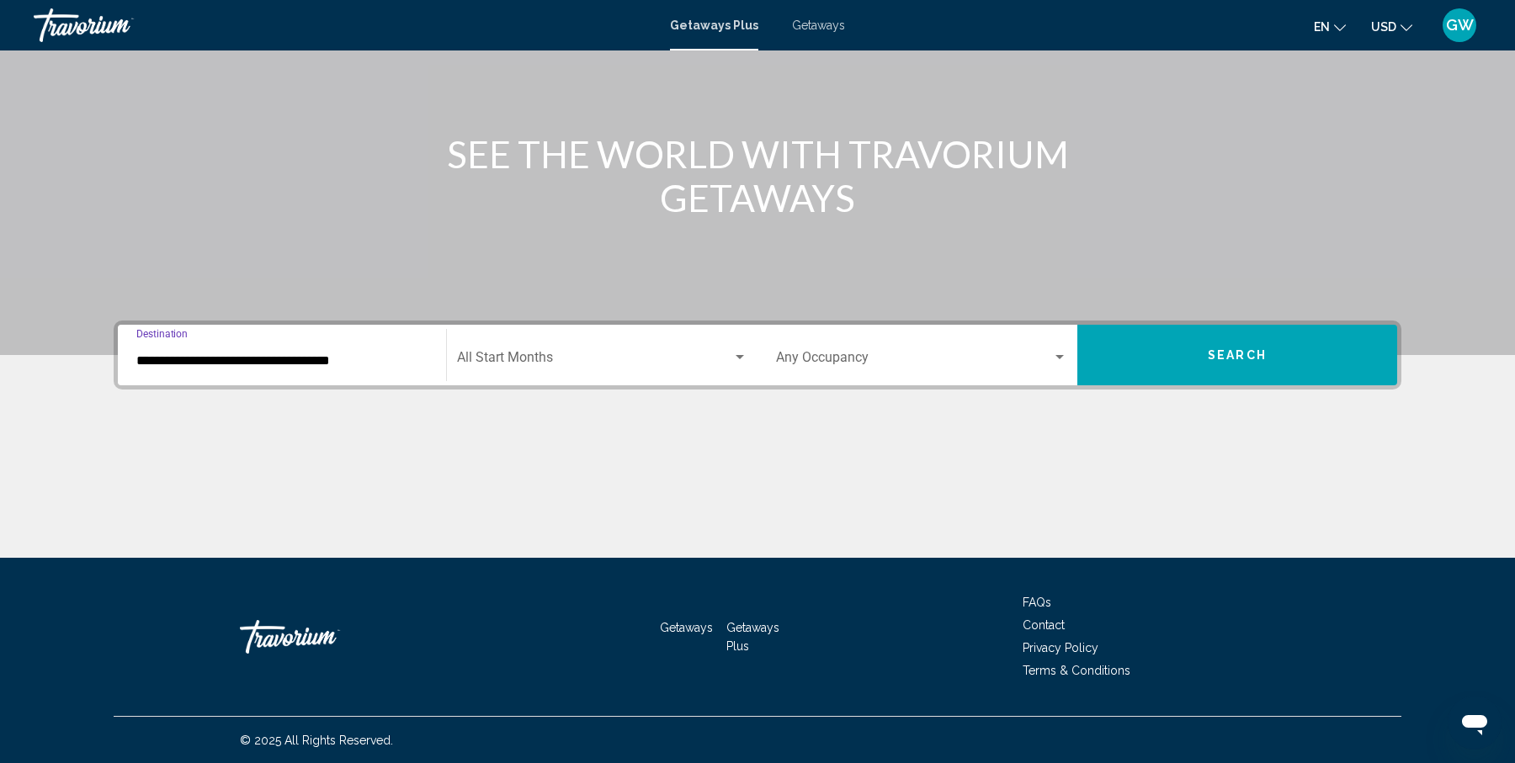
click at [673, 353] on span "Search widget" at bounding box center [594, 360] width 275 height 15
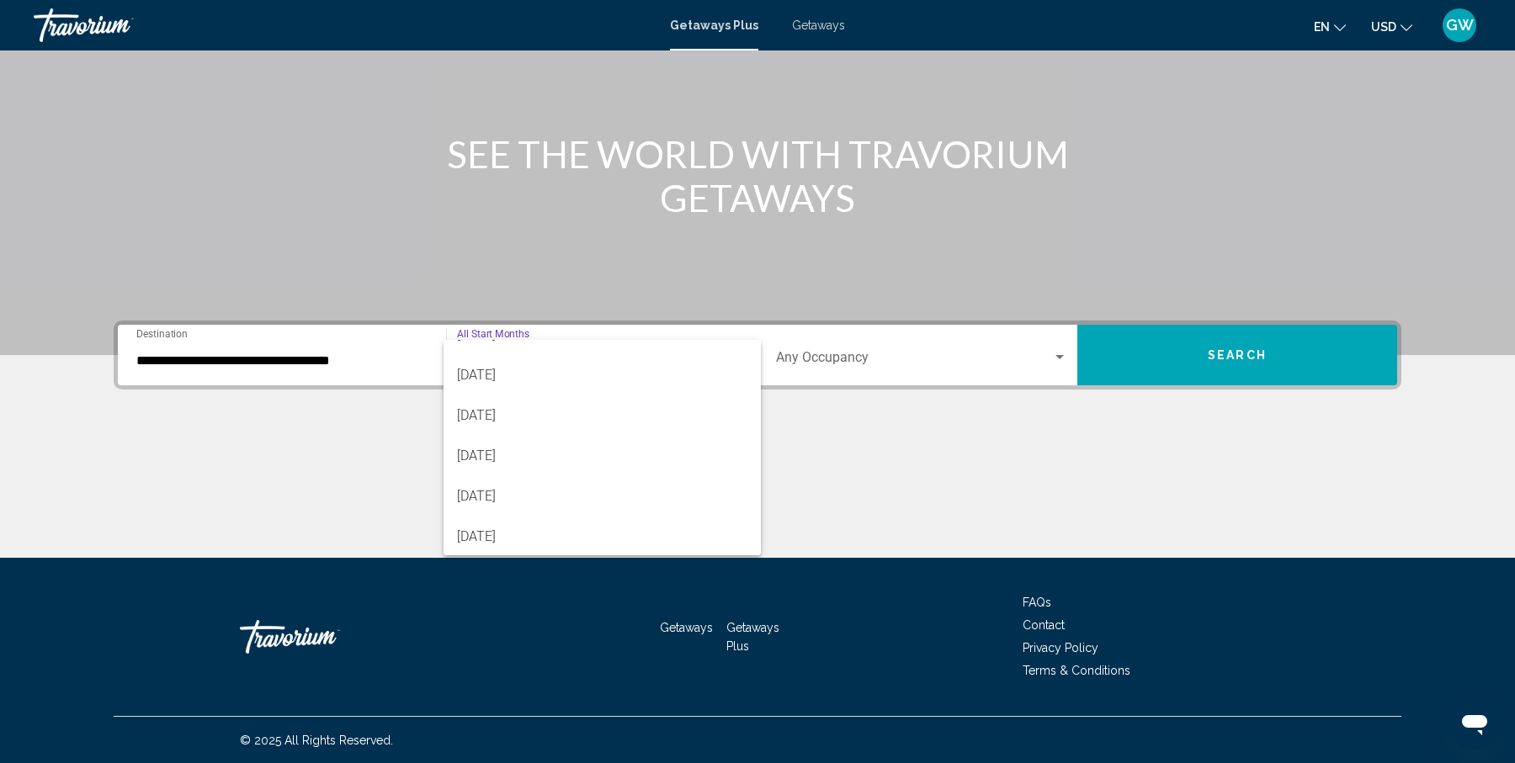
scroll to position [349, 0]
click at [616, 491] on span "[DATE]" at bounding box center [602, 495] width 290 height 40
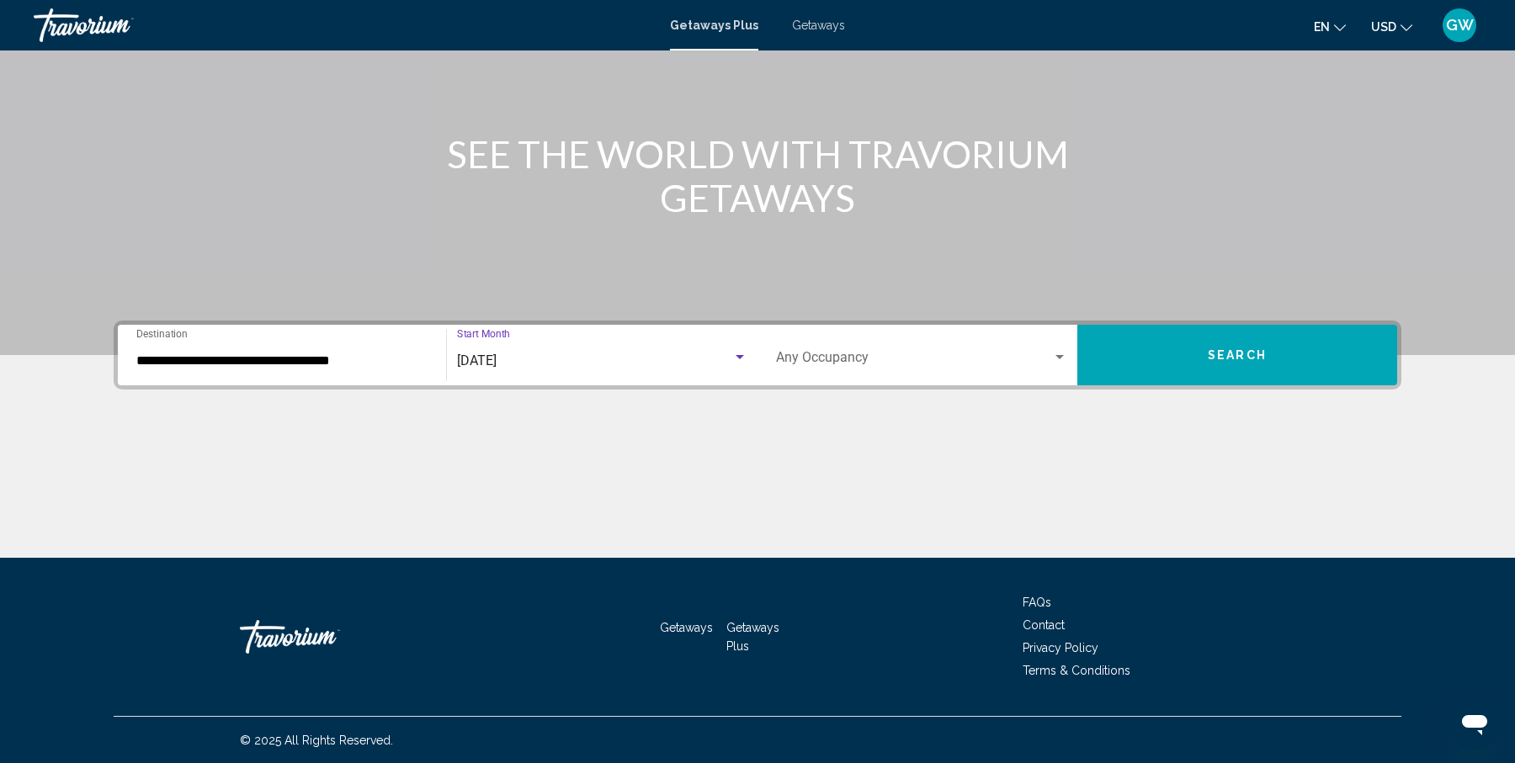
click at [1238, 349] on span "Search" at bounding box center [1236, 355] width 59 height 13
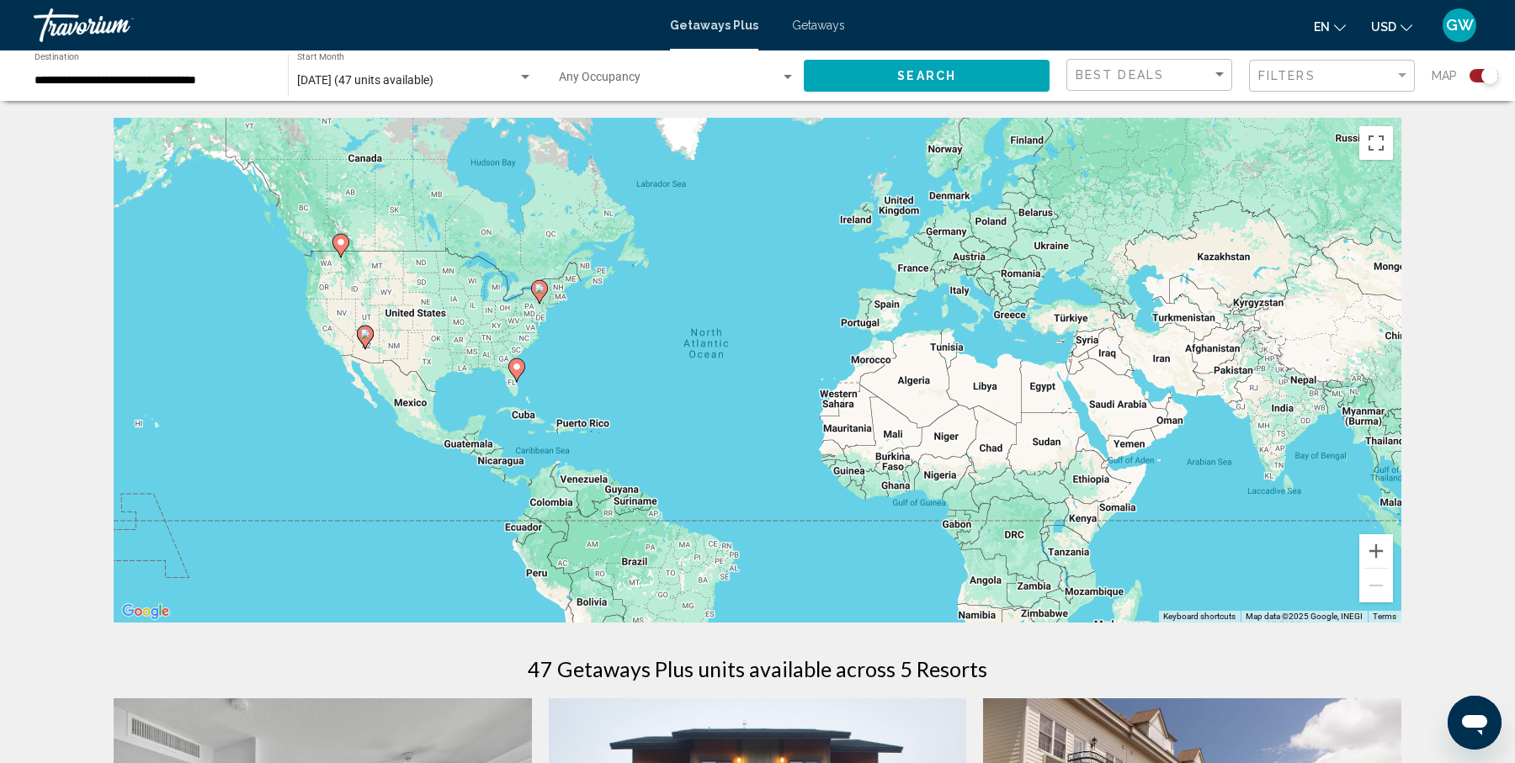
click at [433, 80] on span "[DATE] (47 units available)" at bounding box center [365, 79] width 136 height 13
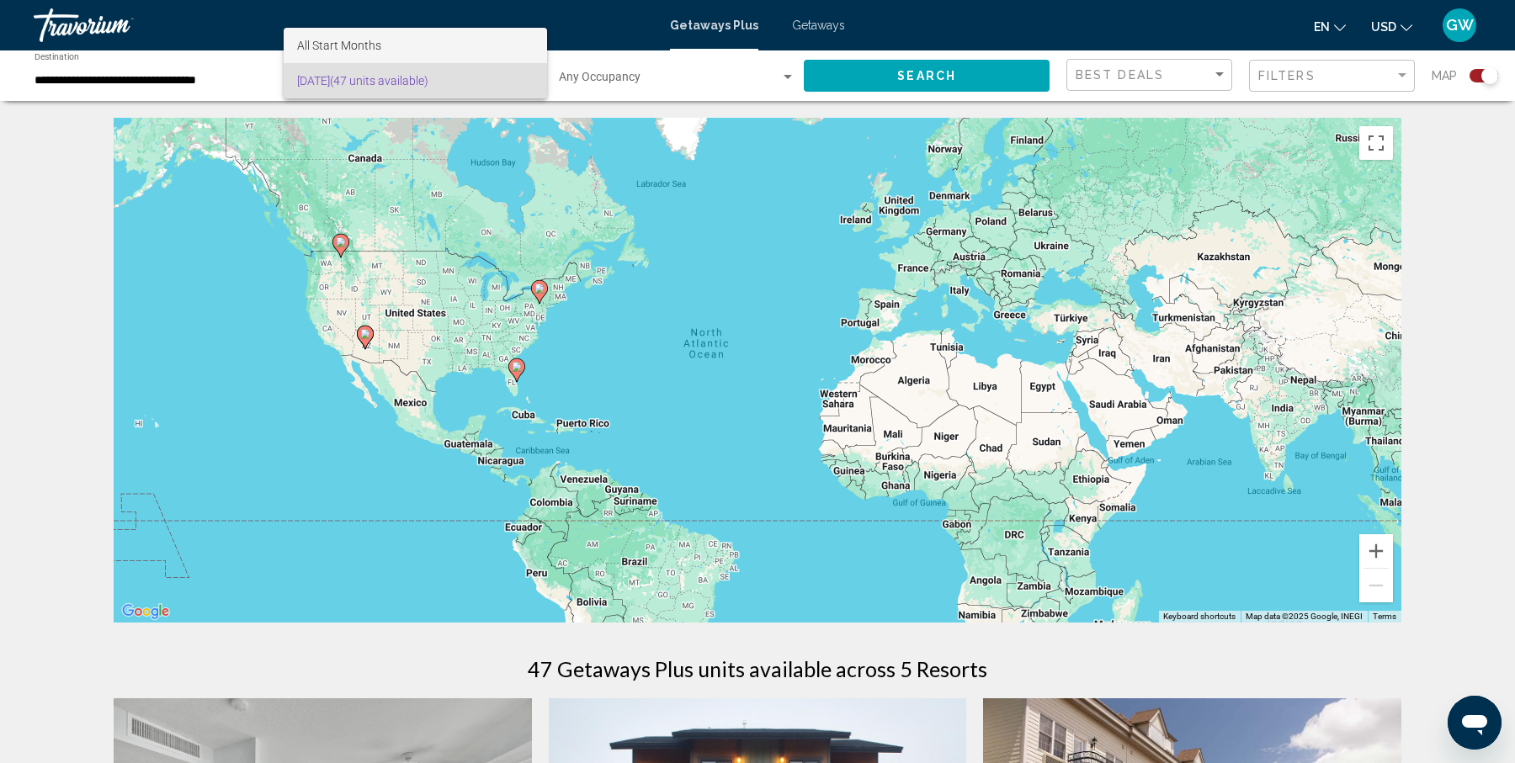
click at [433, 51] on span "All Start Months" at bounding box center [415, 45] width 236 height 35
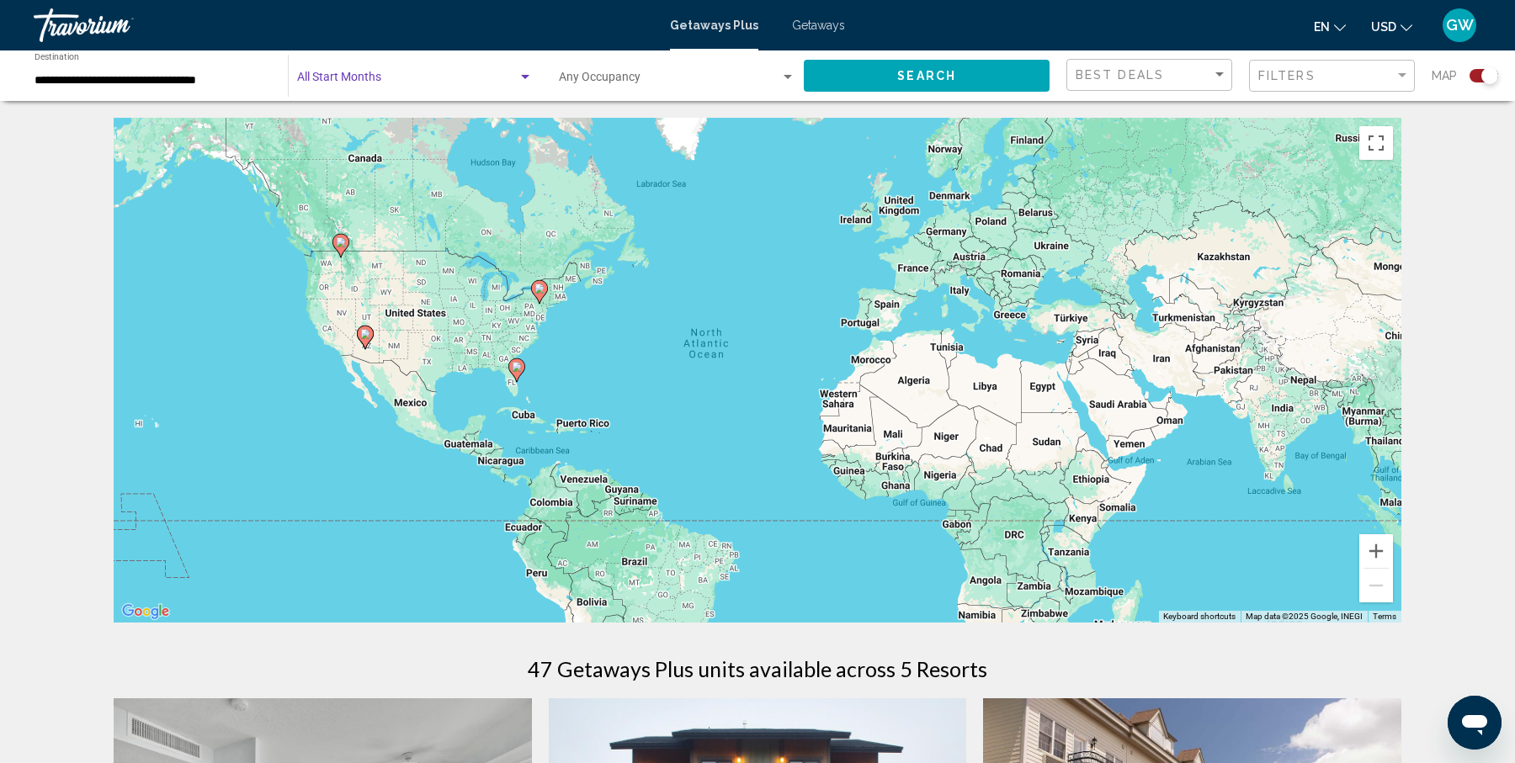
click at [868, 77] on button "Search" at bounding box center [927, 75] width 246 height 31
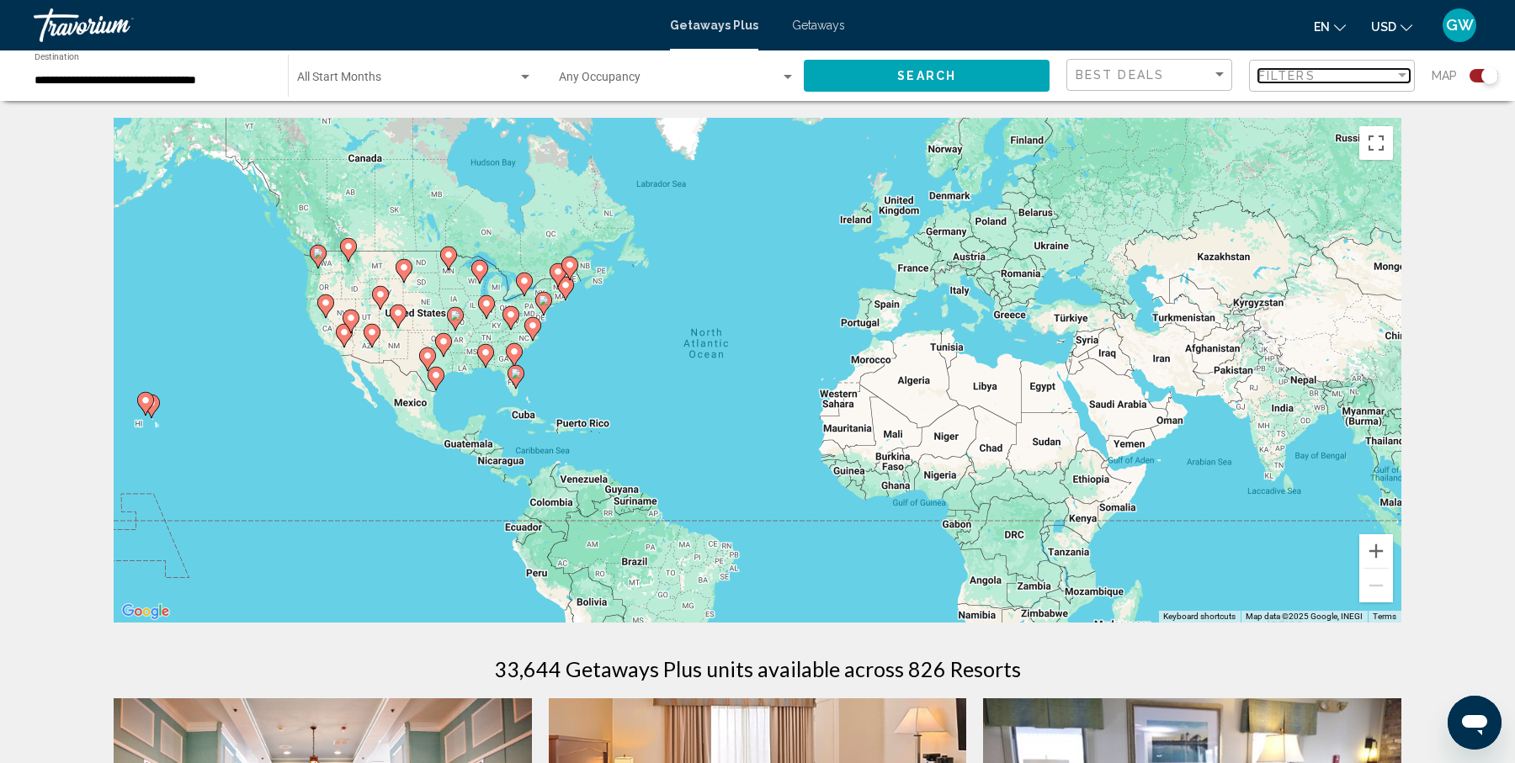
click at [1373, 71] on div "Filters" at bounding box center [1326, 75] width 136 height 13
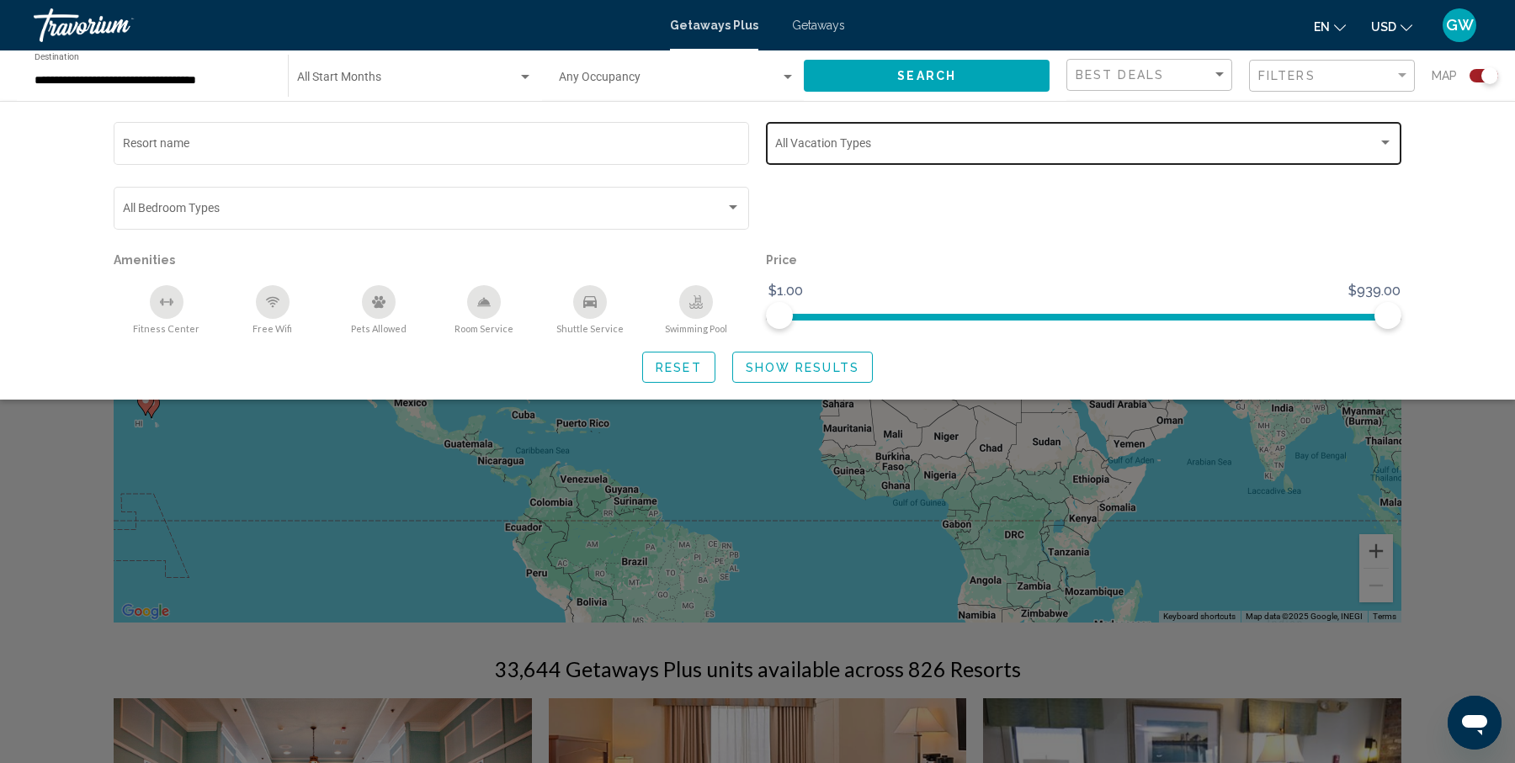
click at [886, 151] on span "Search widget" at bounding box center [1076, 146] width 602 height 13
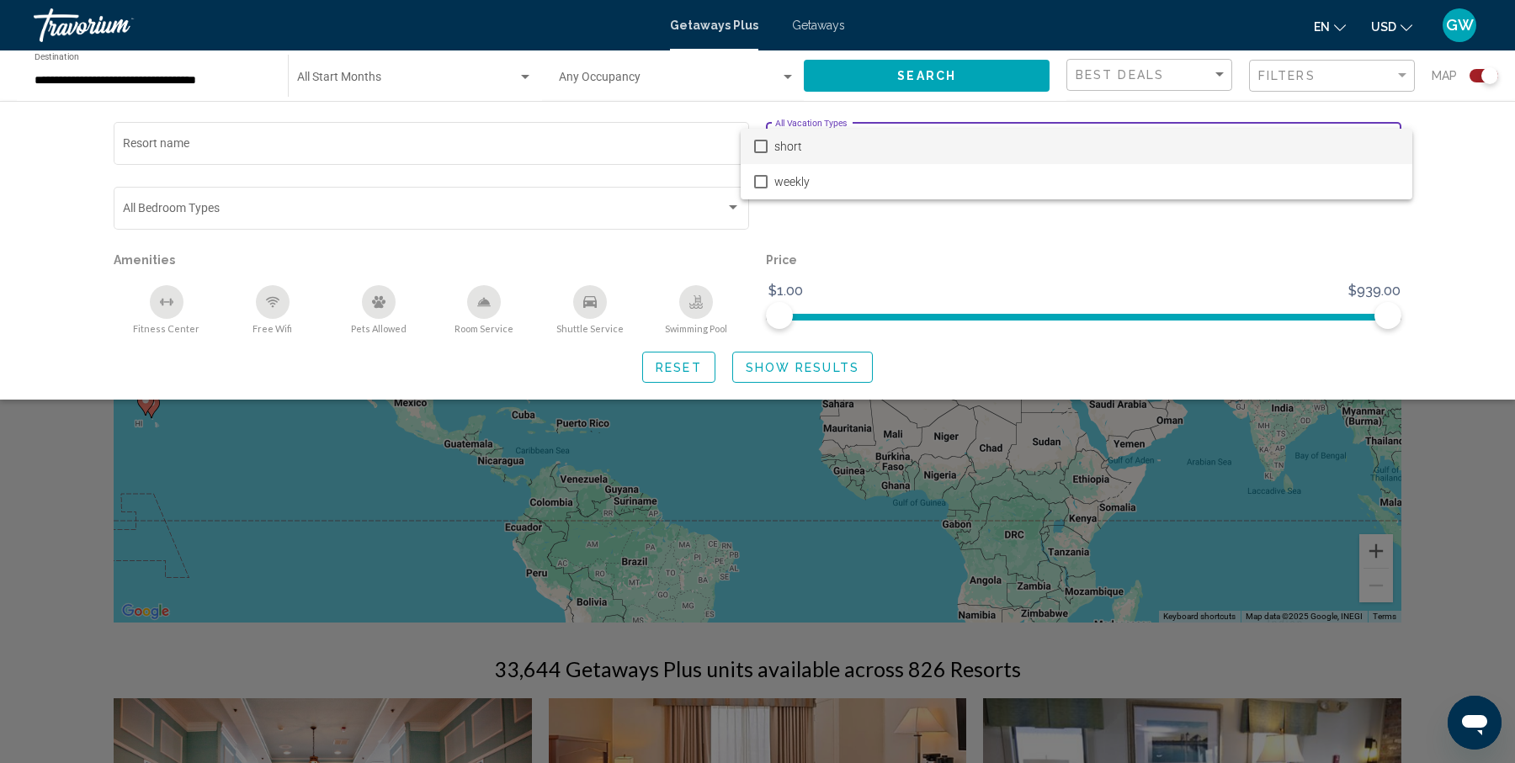
click at [761, 150] on mat-pseudo-checkbox at bounding box center [760, 146] width 13 height 13
click at [761, 185] on mat-pseudo-checkbox at bounding box center [760, 181] width 13 height 13
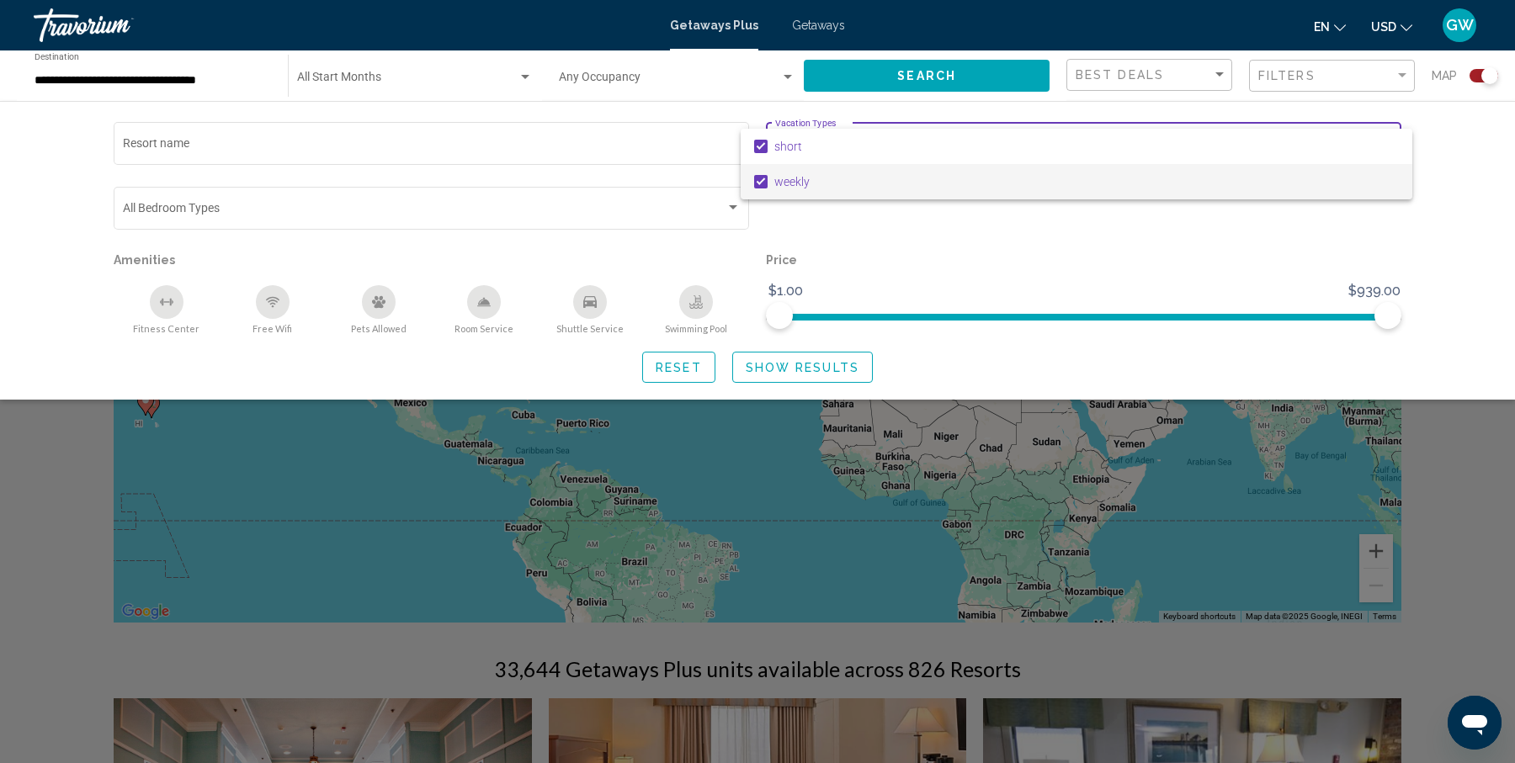
click at [759, 180] on mat-pseudo-checkbox at bounding box center [760, 181] width 13 height 13
click at [397, 152] on div at bounding box center [757, 381] width 1515 height 763
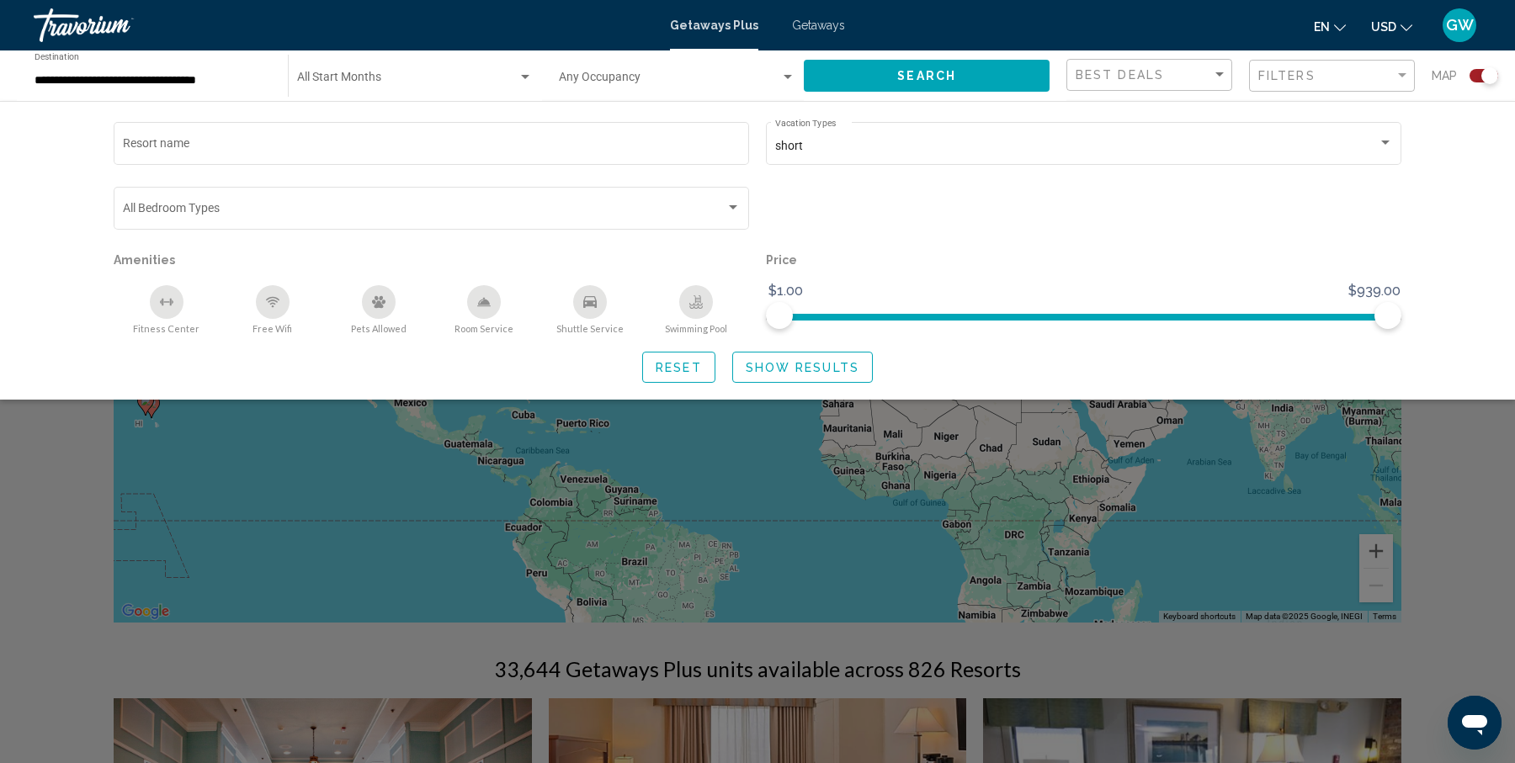
click at [397, 152] on input "Resort name" at bounding box center [432, 146] width 618 height 13
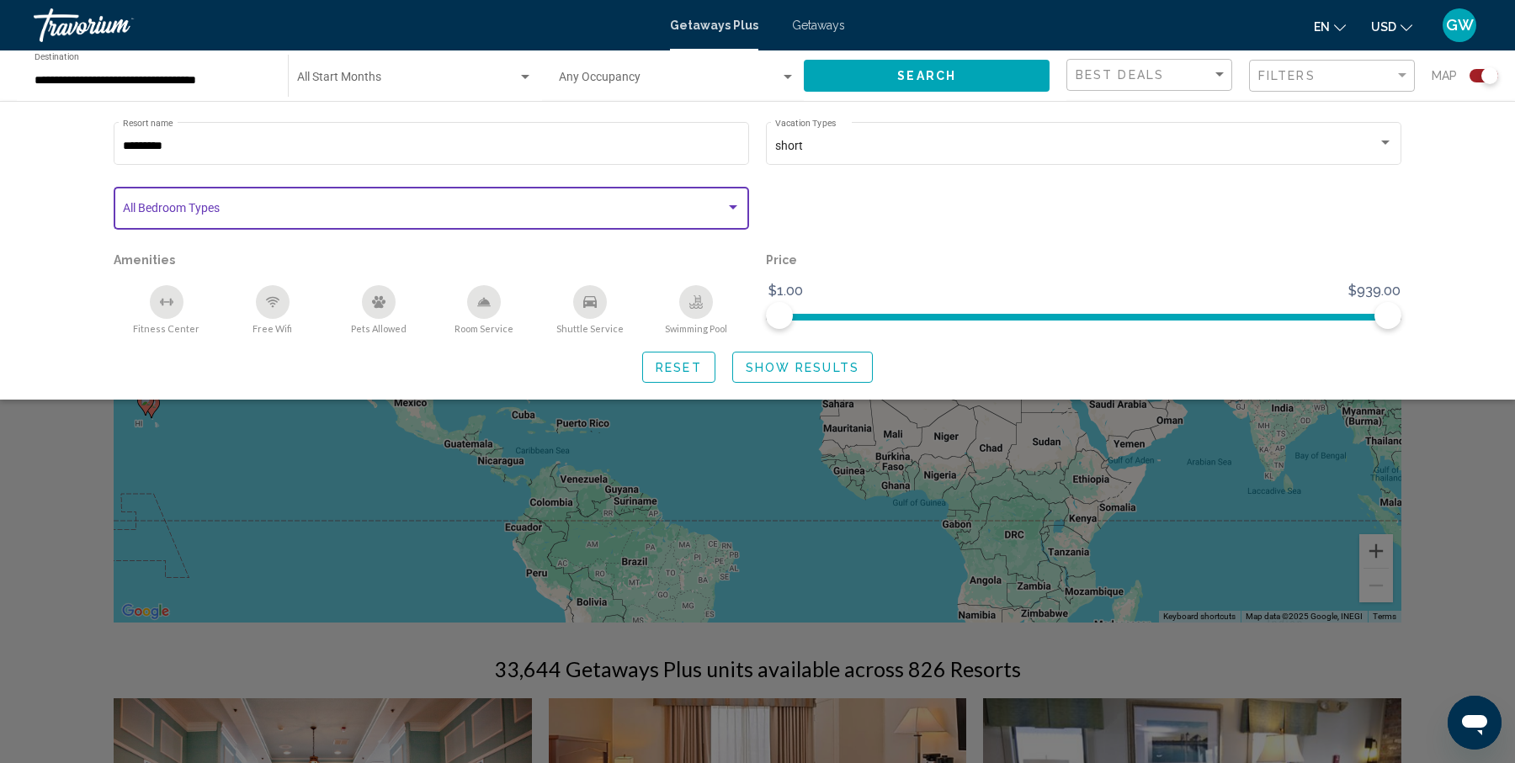
click at [321, 212] on span "Search widget" at bounding box center [424, 210] width 602 height 13
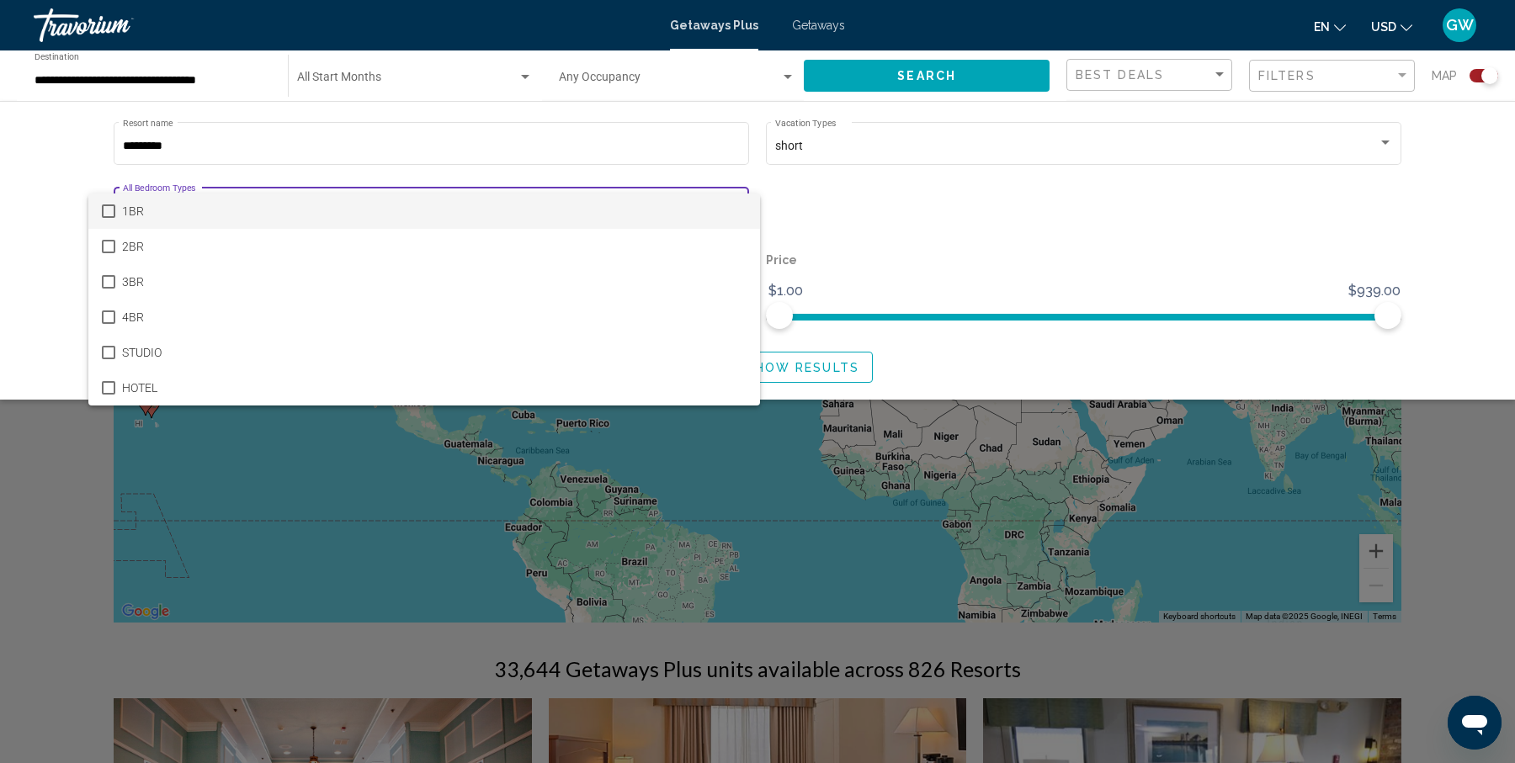
click at [321, 212] on span "1BR" at bounding box center [434, 211] width 624 height 35
click at [19, 233] on div at bounding box center [757, 381] width 1515 height 763
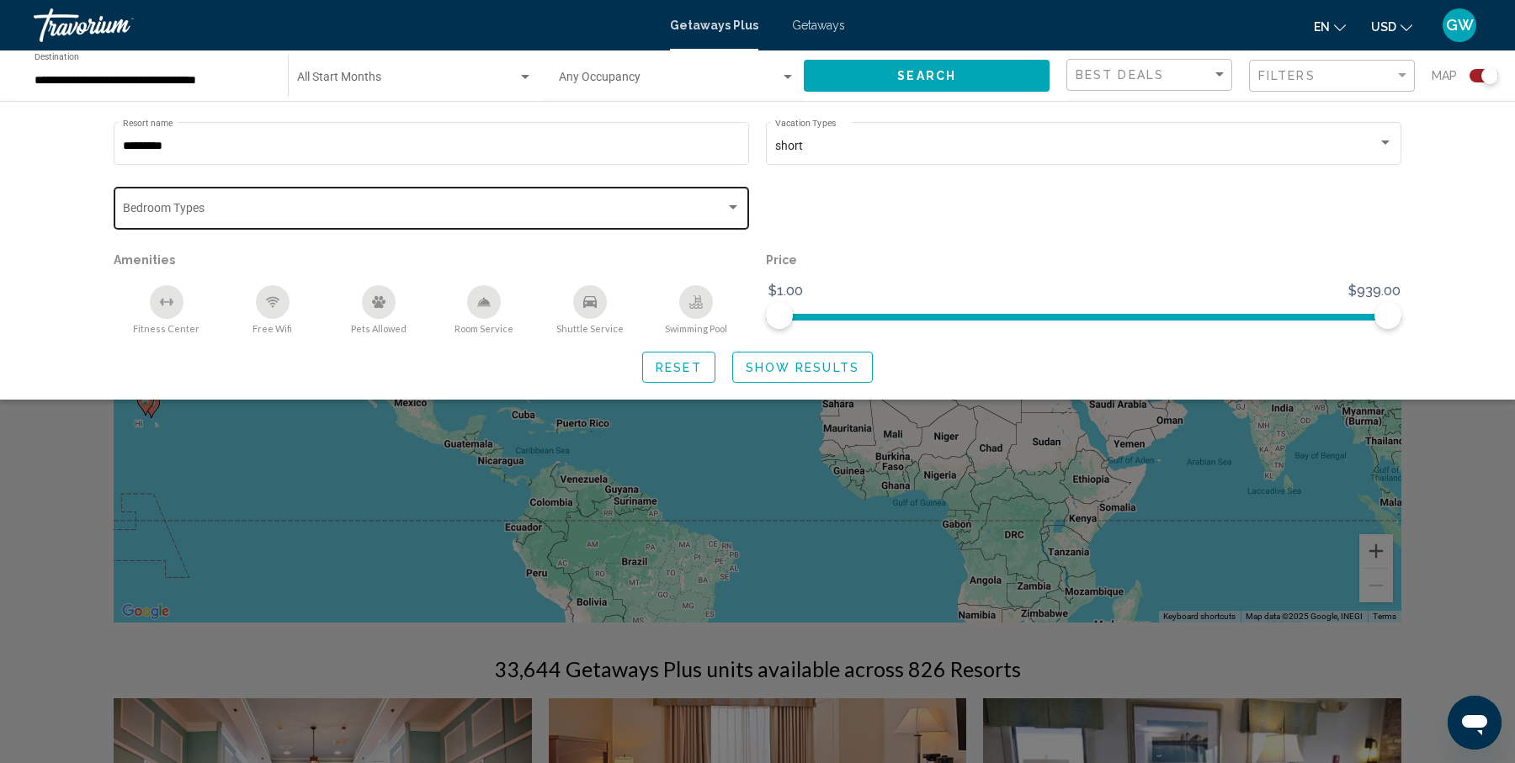
click at [793, 369] on span "Show Results" at bounding box center [802, 367] width 114 height 13
click at [841, 373] on span "Show Results" at bounding box center [802, 367] width 114 height 13
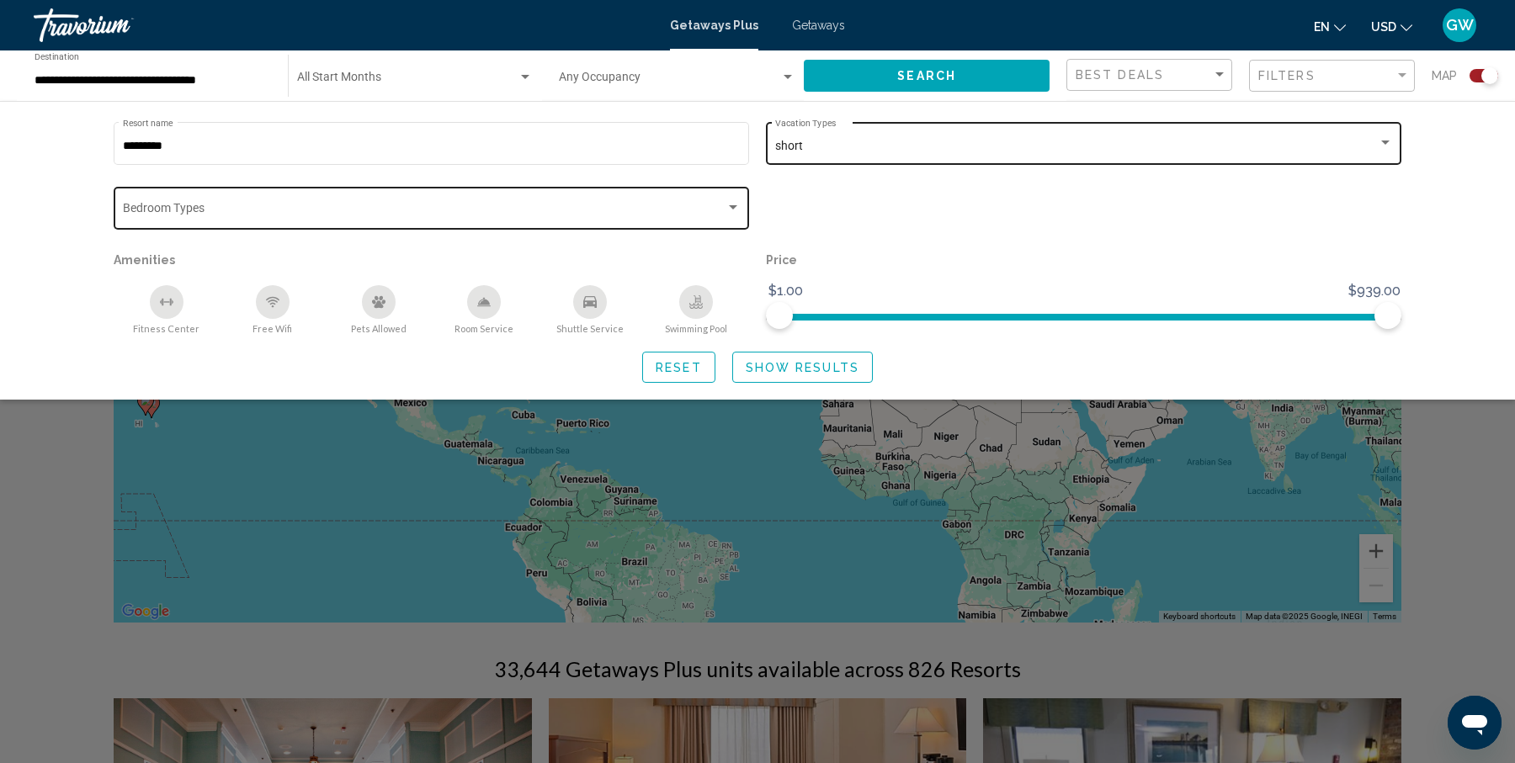
click at [1378, 140] on div "Search widget" at bounding box center [1384, 142] width 15 height 13
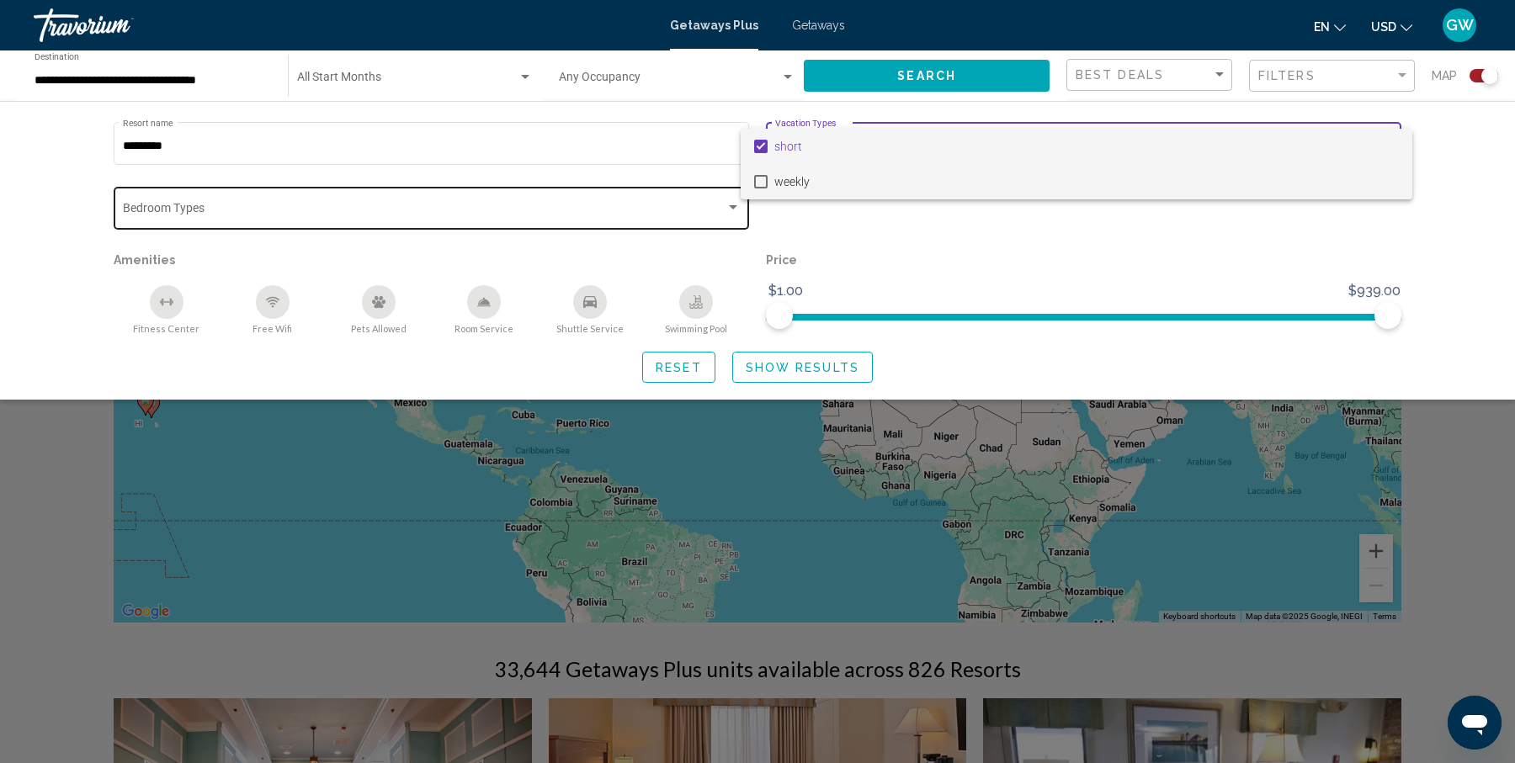
click at [765, 183] on mat-pseudo-checkbox at bounding box center [760, 181] width 13 height 13
click at [763, 144] on mat-pseudo-checkbox at bounding box center [760, 146] width 13 height 13
click at [869, 233] on div at bounding box center [757, 381] width 1515 height 763
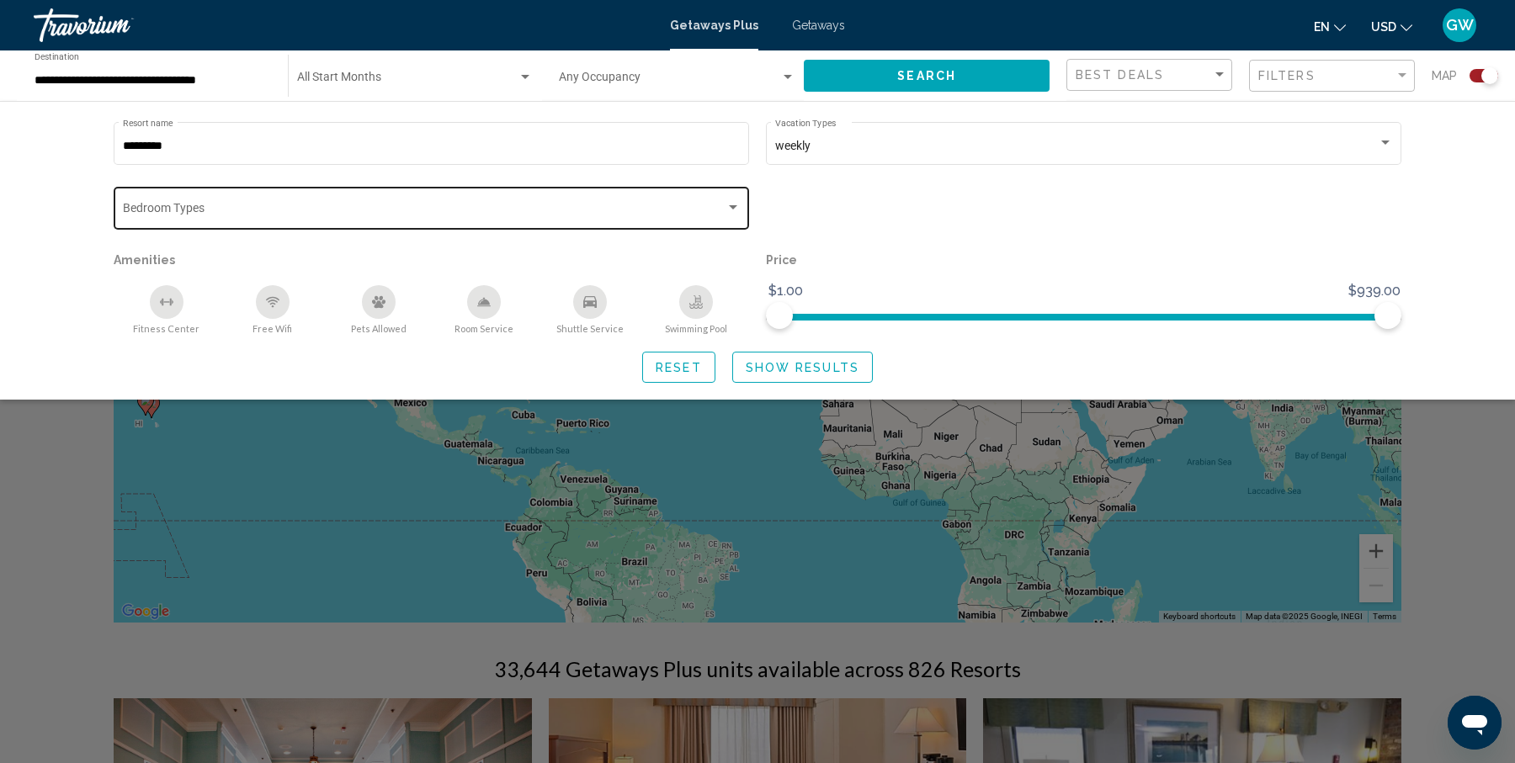
click at [813, 365] on span "Show Results" at bounding box center [802, 367] width 114 height 13
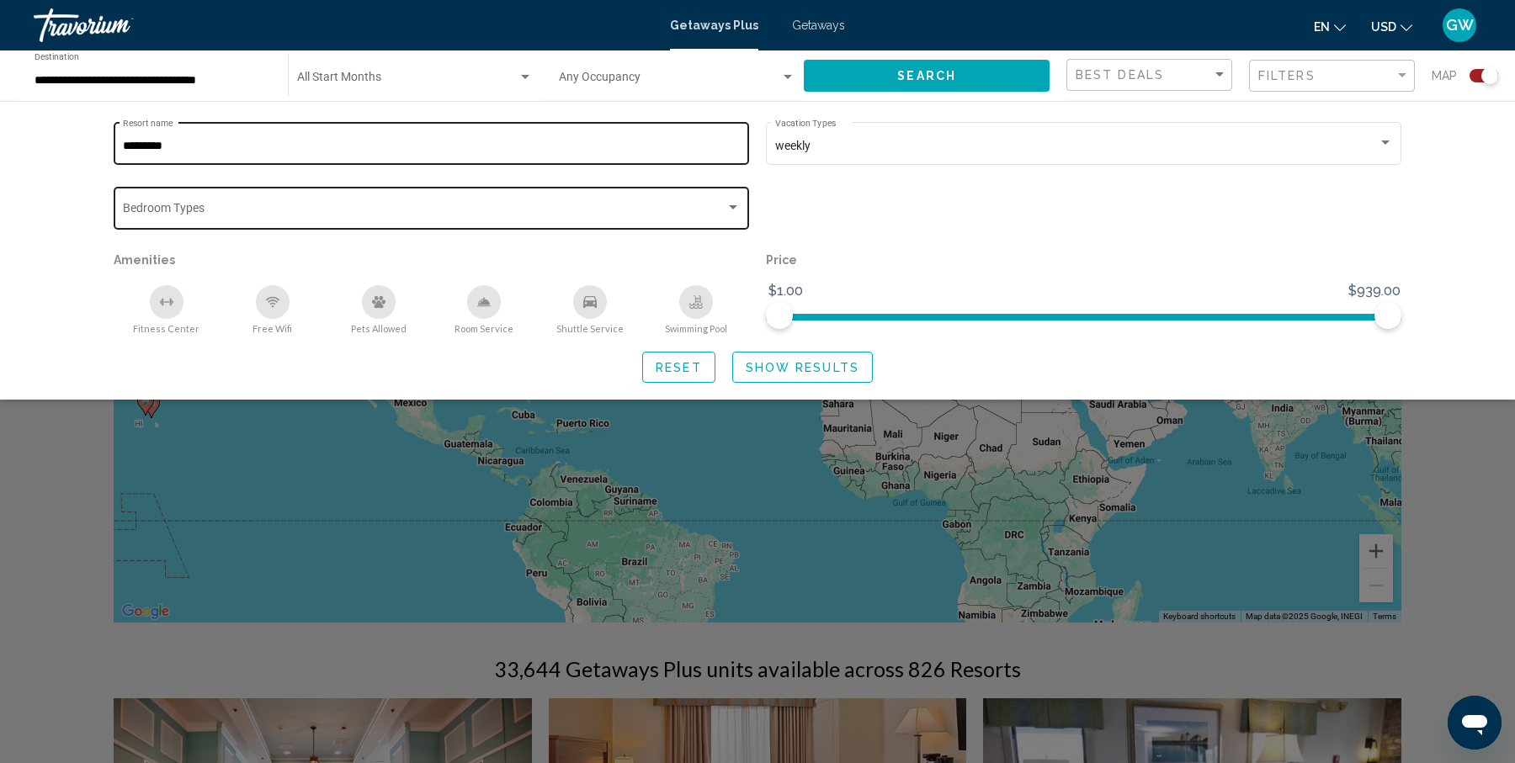
click at [206, 146] on input "*********" at bounding box center [432, 146] width 618 height 13
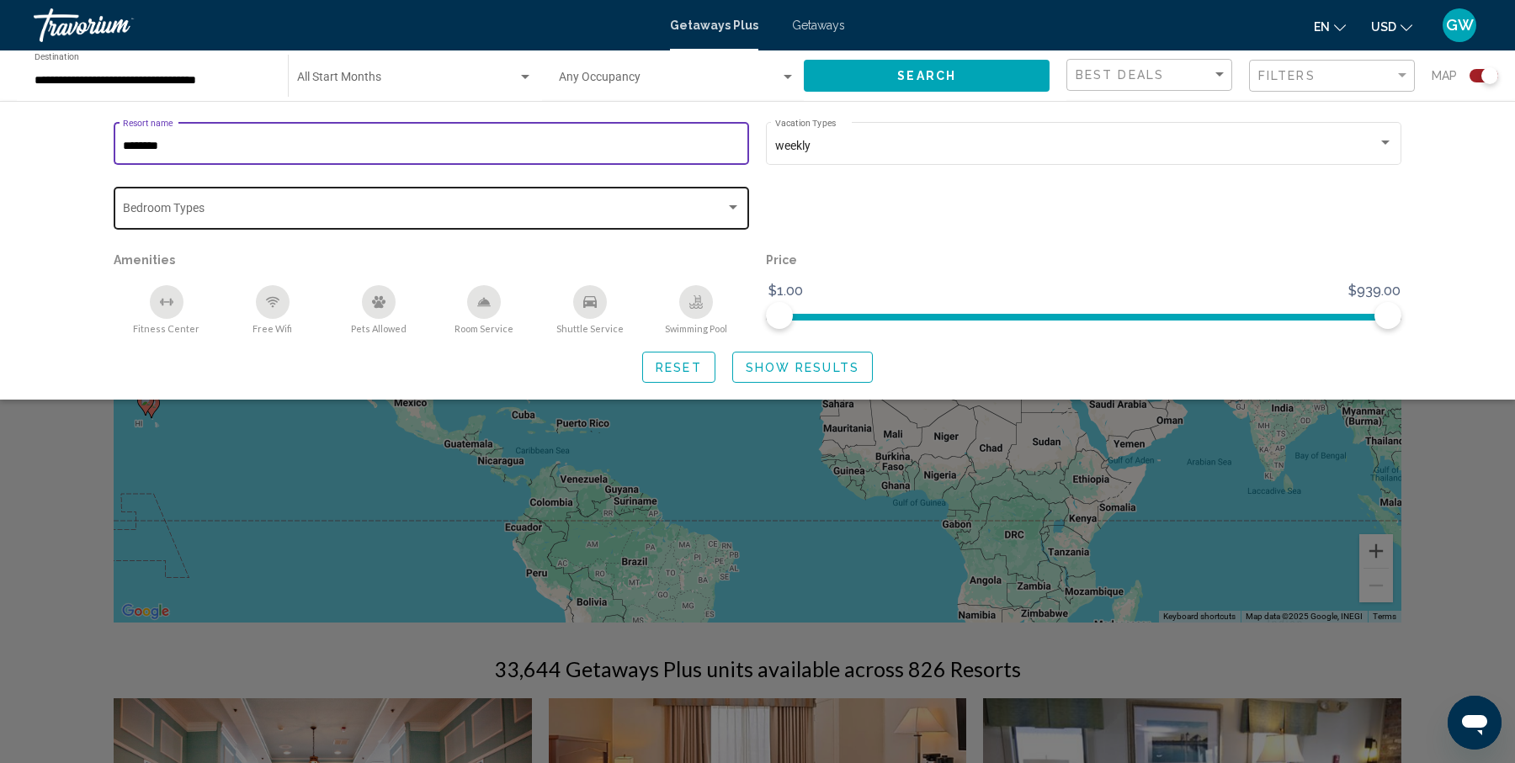
type input "********"
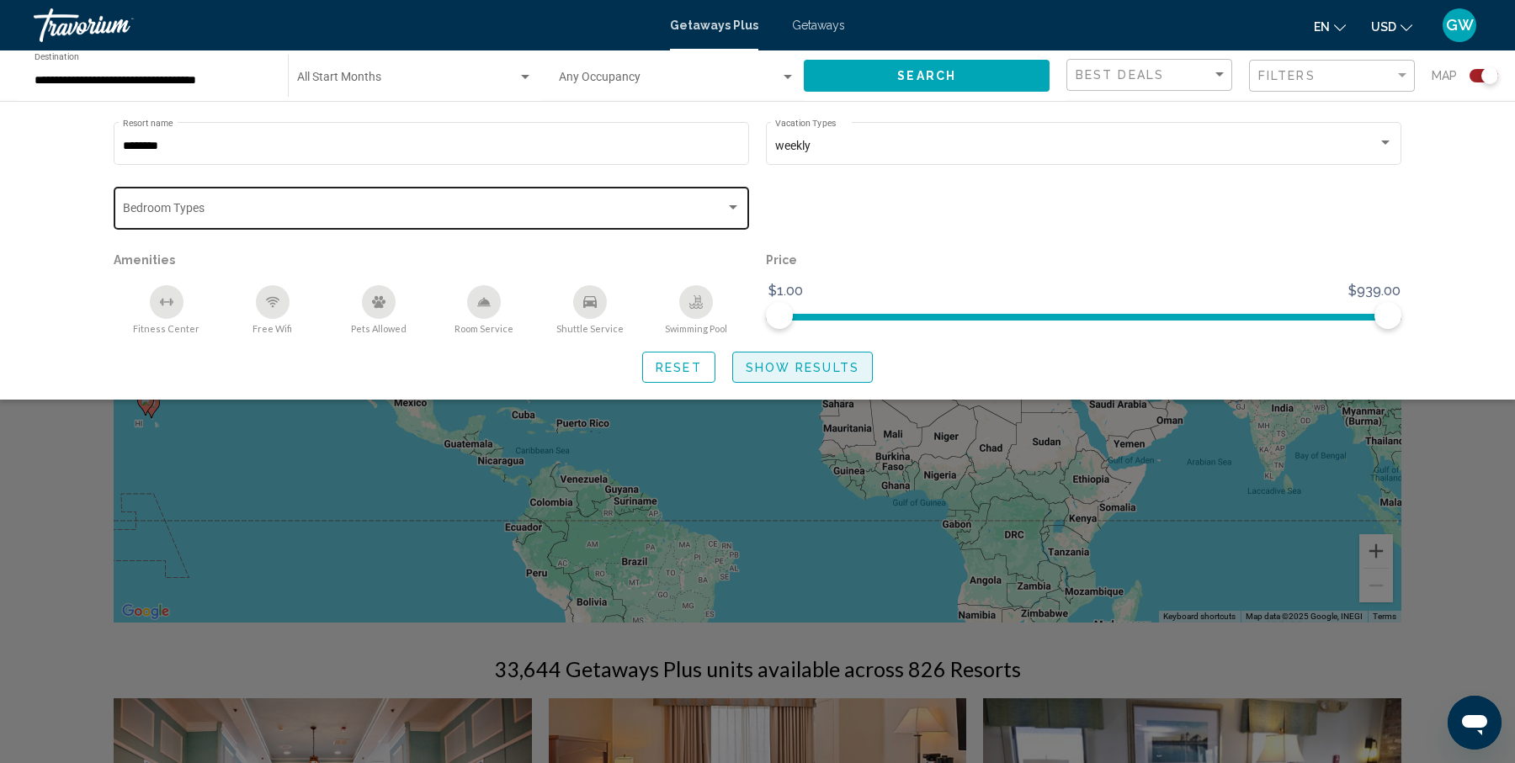
click at [804, 358] on button "Show Results" at bounding box center [802, 367] width 141 height 31
click at [307, 455] on div "Search widget" at bounding box center [757, 507] width 1515 height 511
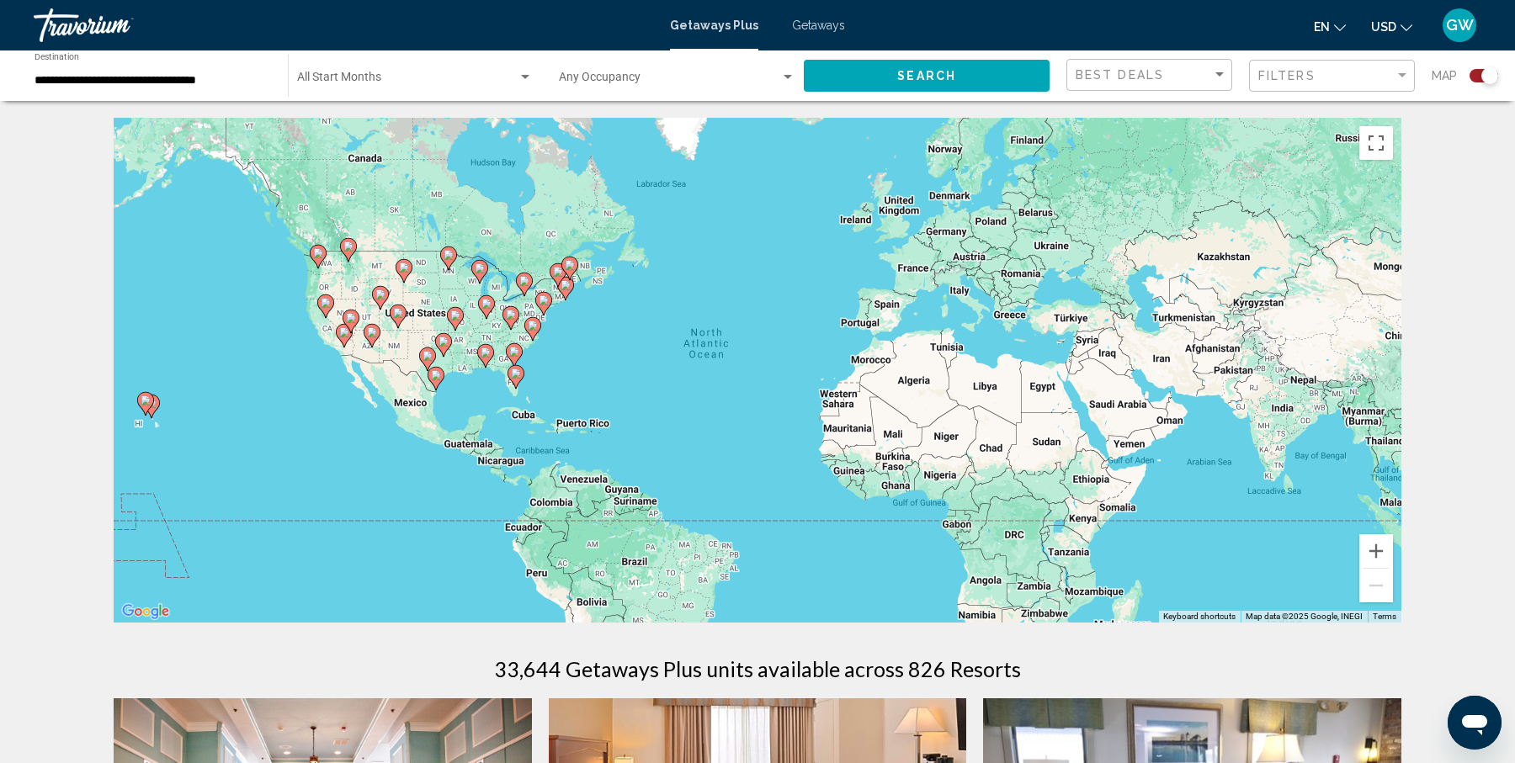
click at [544, 385] on div "To activate drag with keyboard, press Alt + Enter. Once in keyboard drag state,…" at bounding box center [757, 370] width 1287 height 505
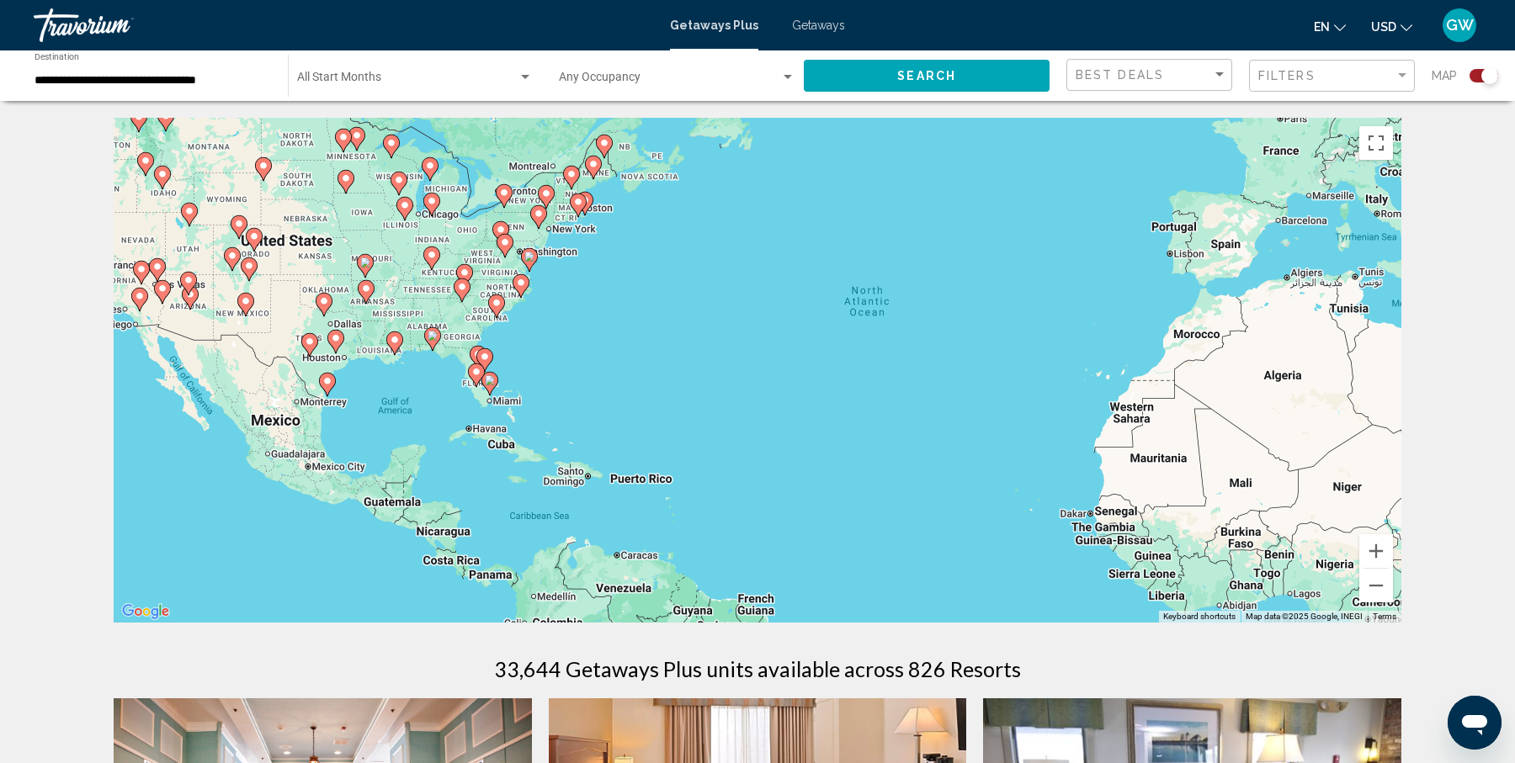
click at [507, 382] on div "To activate drag with keyboard, press Alt + Enter. Once in keyboard drag state,…" at bounding box center [757, 370] width 1287 height 505
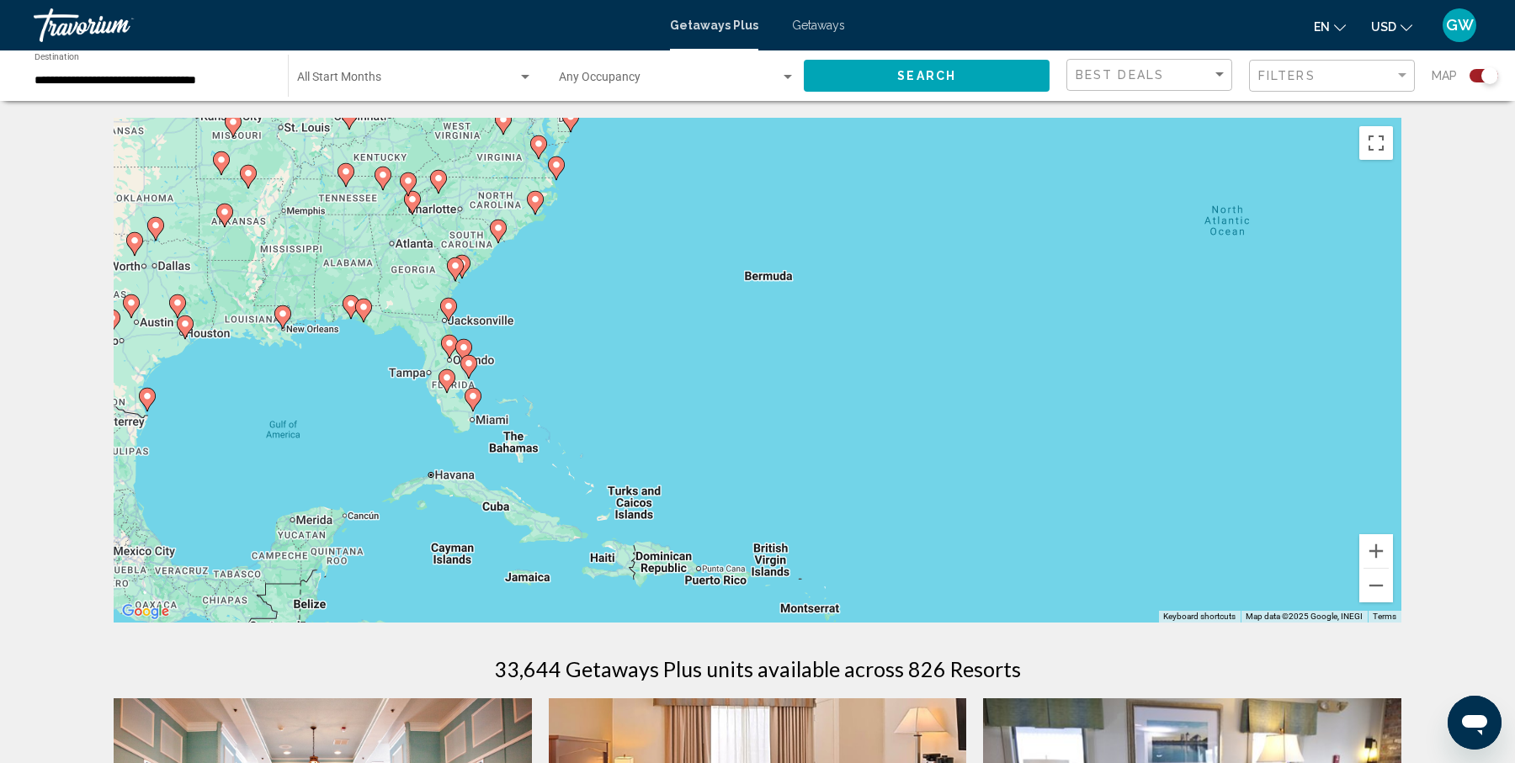
click at [491, 374] on div "To activate drag with keyboard, press Alt + Enter. Once in keyboard drag state,…" at bounding box center [757, 370] width 1287 height 505
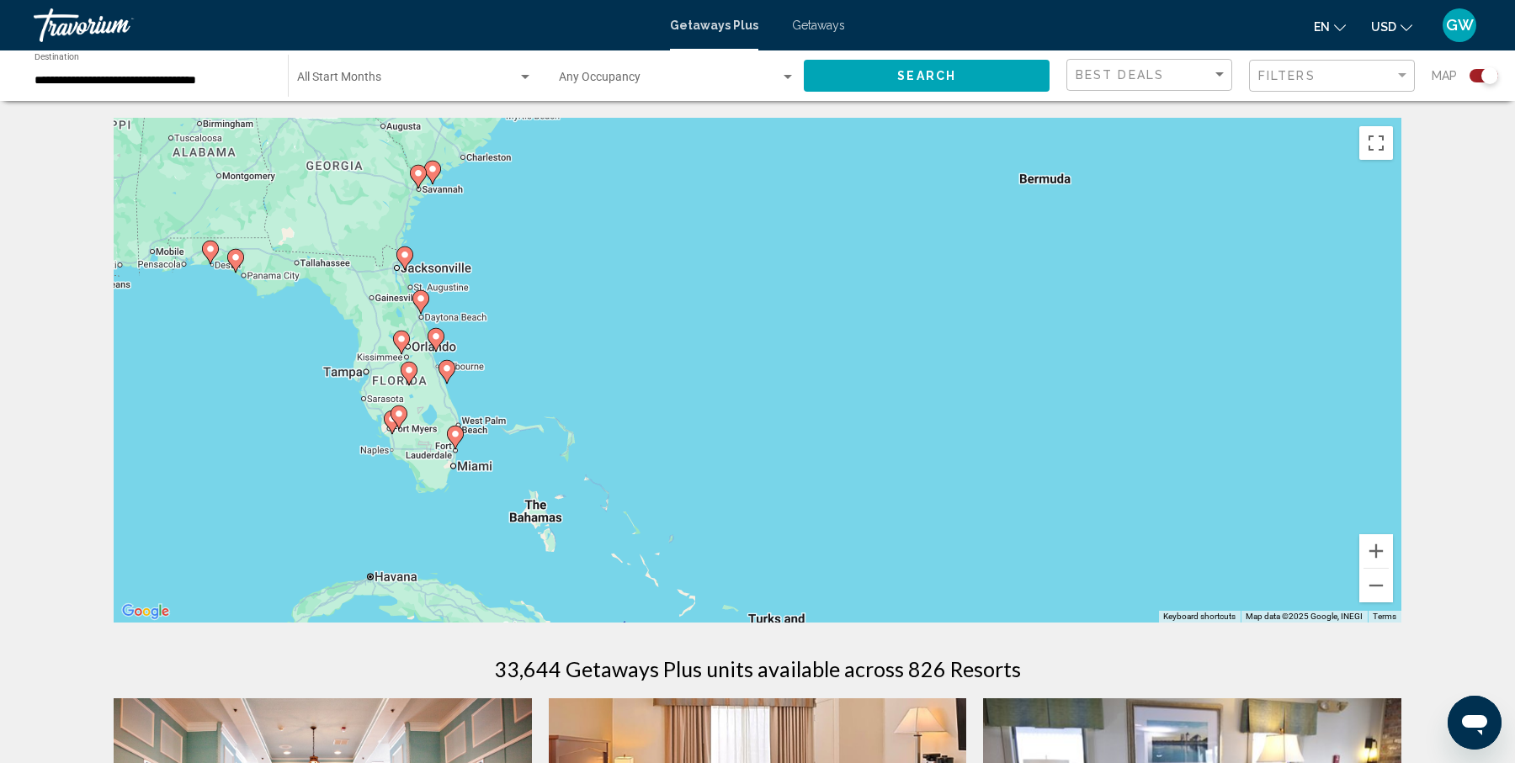
click at [479, 358] on div "To activate drag with keyboard, press Alt + Enter. Once in keyboard drag state,…" at bounding box center [757, 370] width 1287 height 505
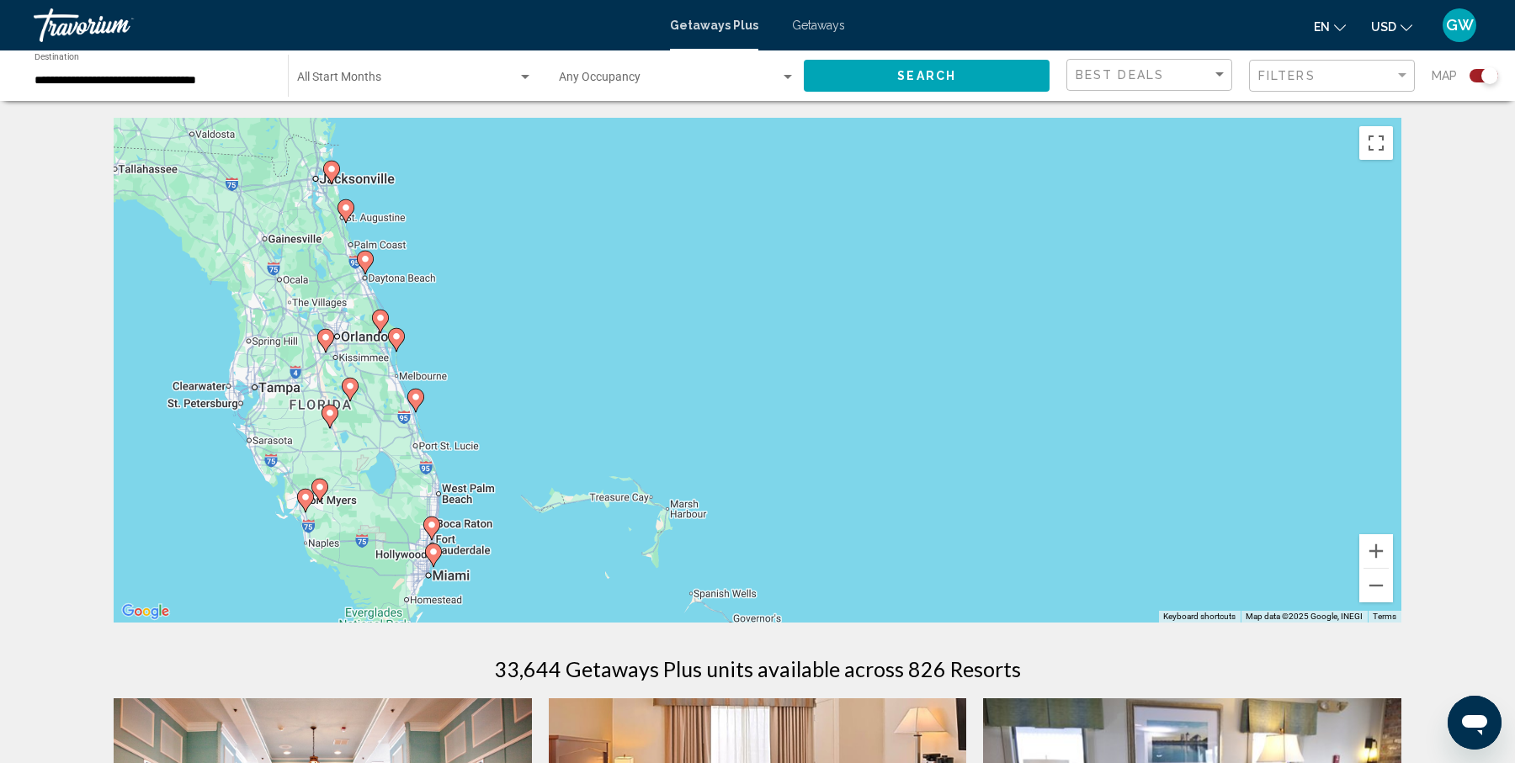
click at [443, 345] on div "To activate drag with keyboard, press Alt + Enter. Once in keyboard drag state,…" at bounding box center [757, 370] width 1287 height 505
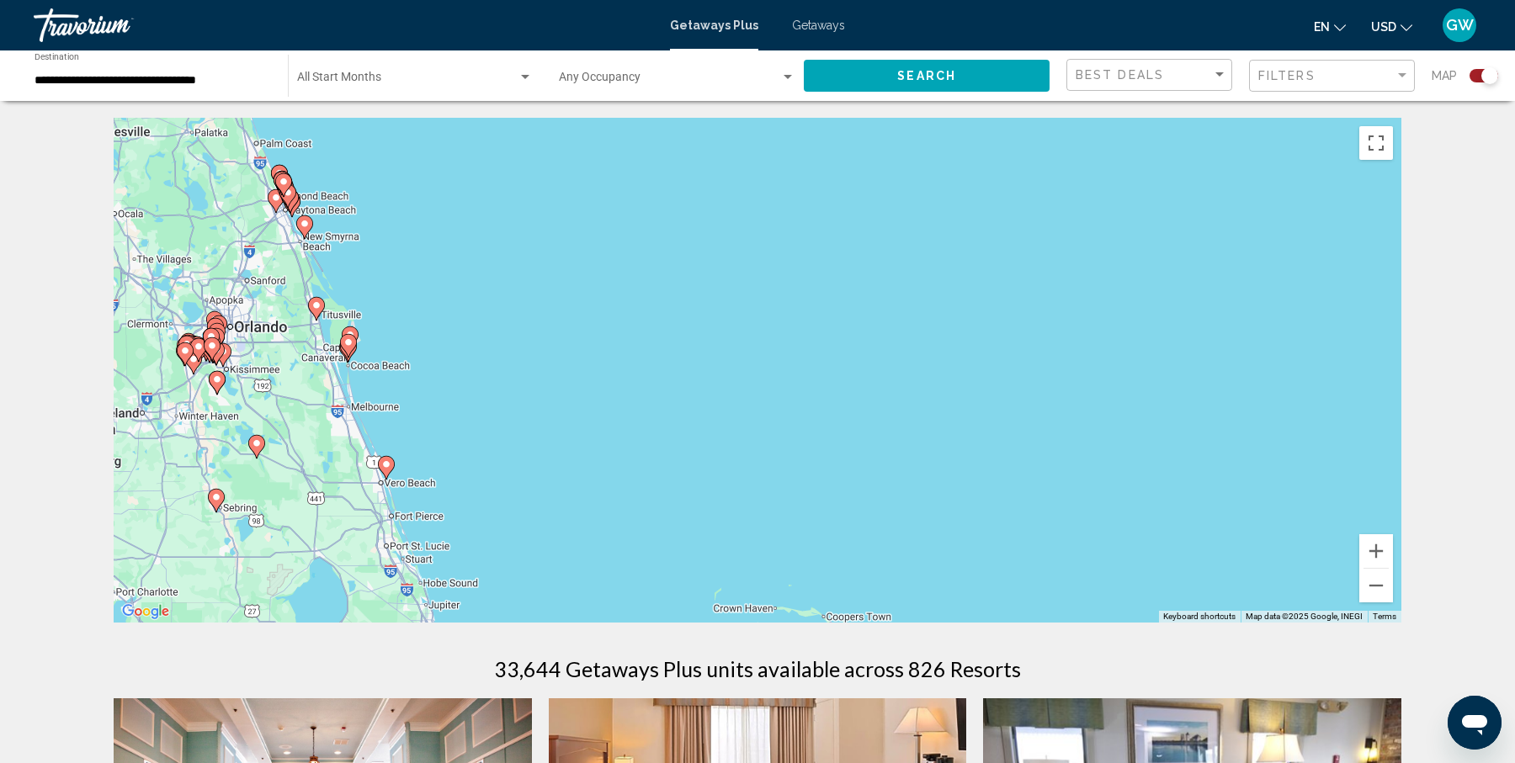
click at [210, 344] on image "Main content" at bounding box center [212, 346] width 10 height 10
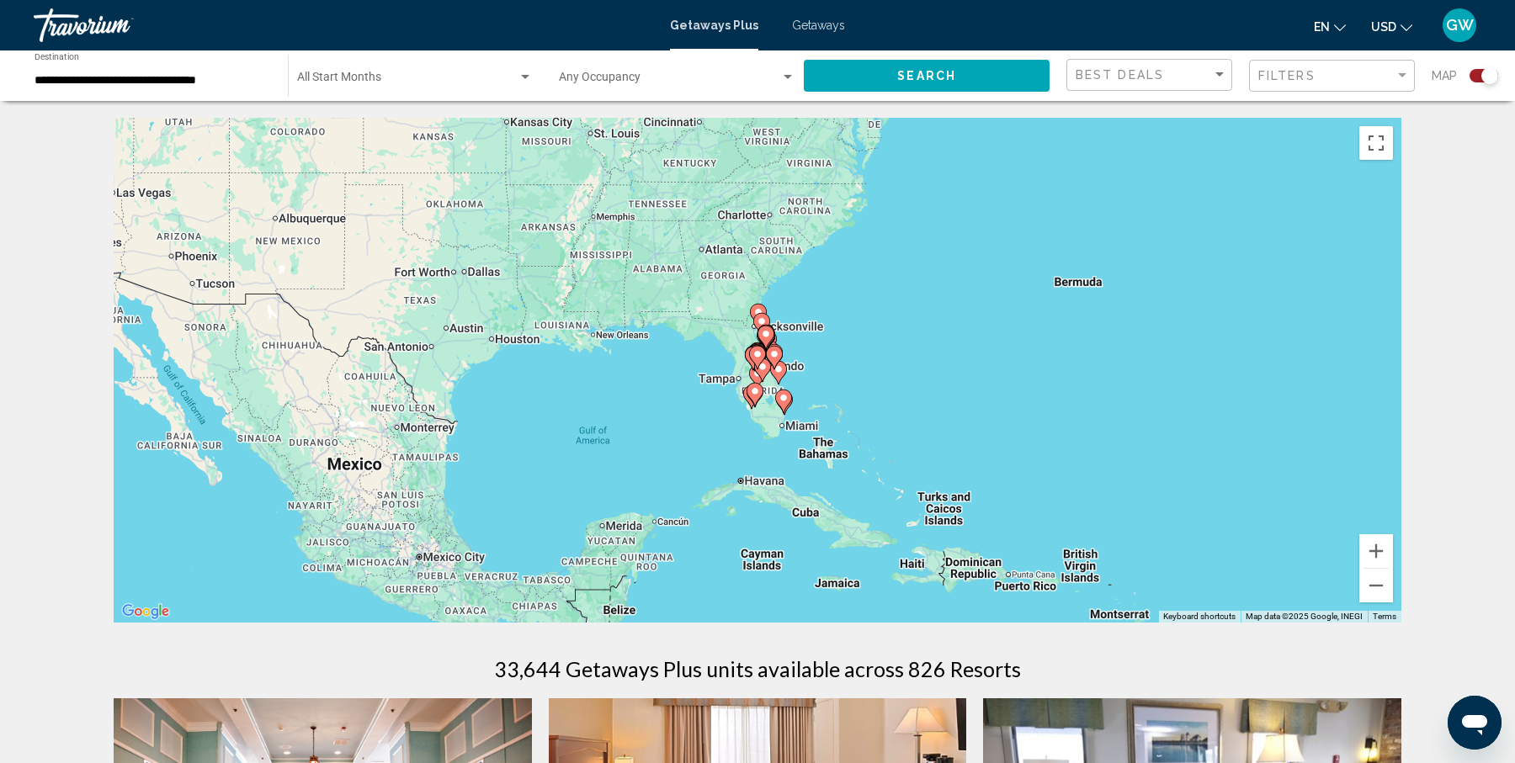
click at [833, 342] on div "To navigate, press the arrow keys. To activate drag with keyboard, press Alt + …" at bounding box center [757, 370] width 1287 height 505
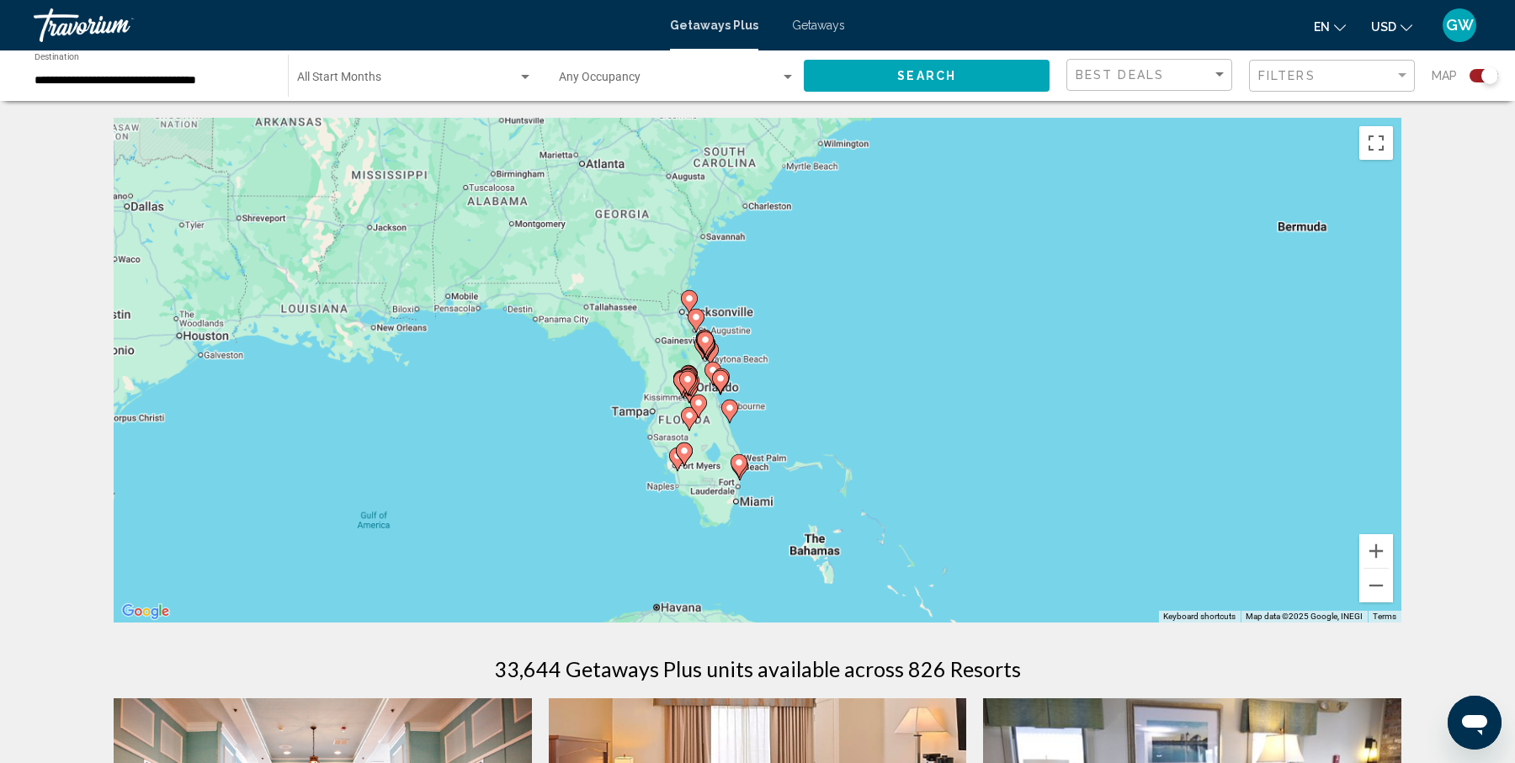
click at [833, 342] on div "To activate drag with keyboard, press Alt + Enter. Once in keyboard drag state,…" at bounding box center [757, 370] width 1287 height 505
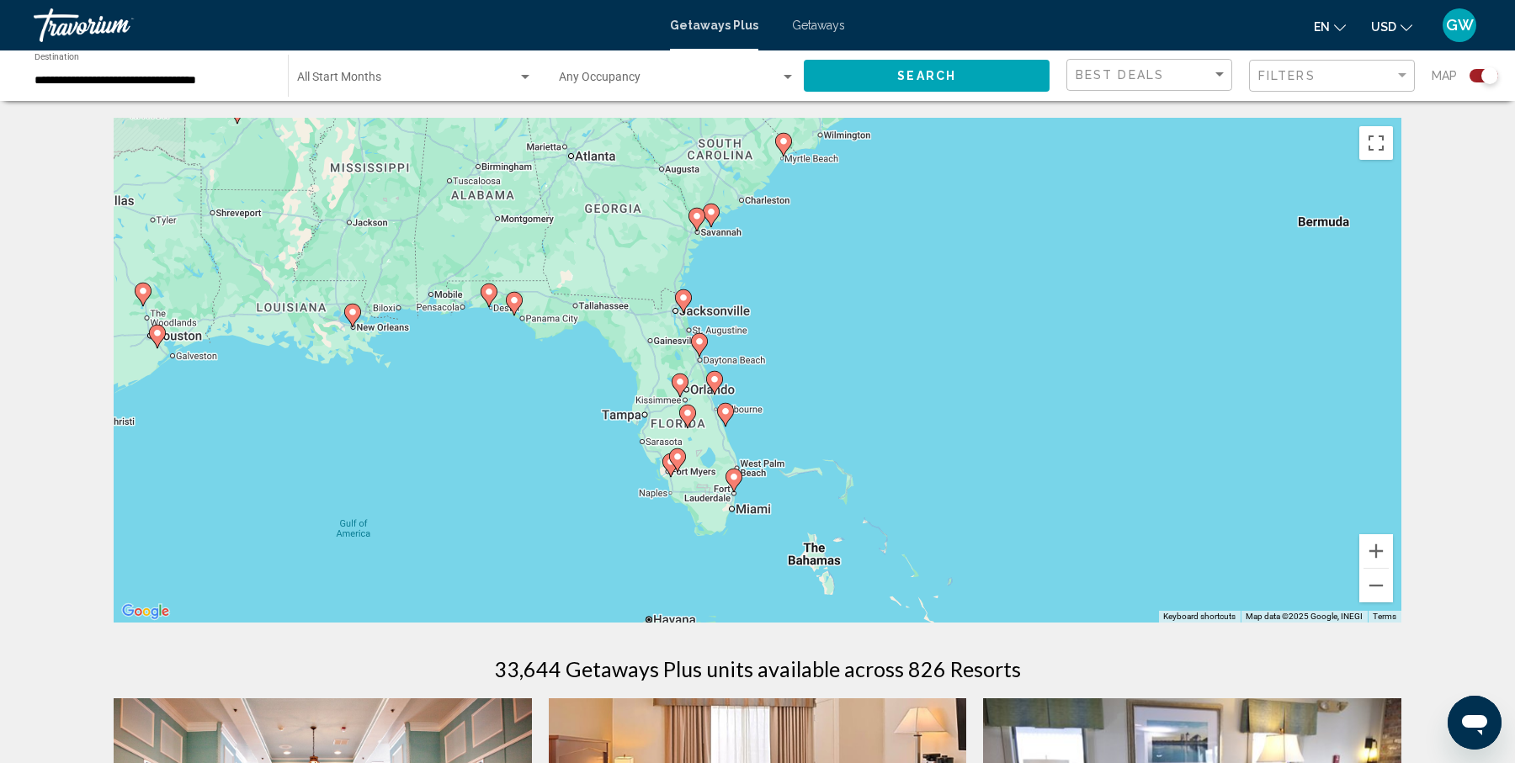
click at [833, 342] on div "To activate drag with keyboard, press Alt + Enter. Once in keyboard drag state,…" at bounding box center [757, 370] width 1287 height 505
click at [757, 380] on div "To activate drag with keyboard, press Alt + Enter. Once in keyboard drag state,…" at bounding box center [757, 370] width 1287 height 505
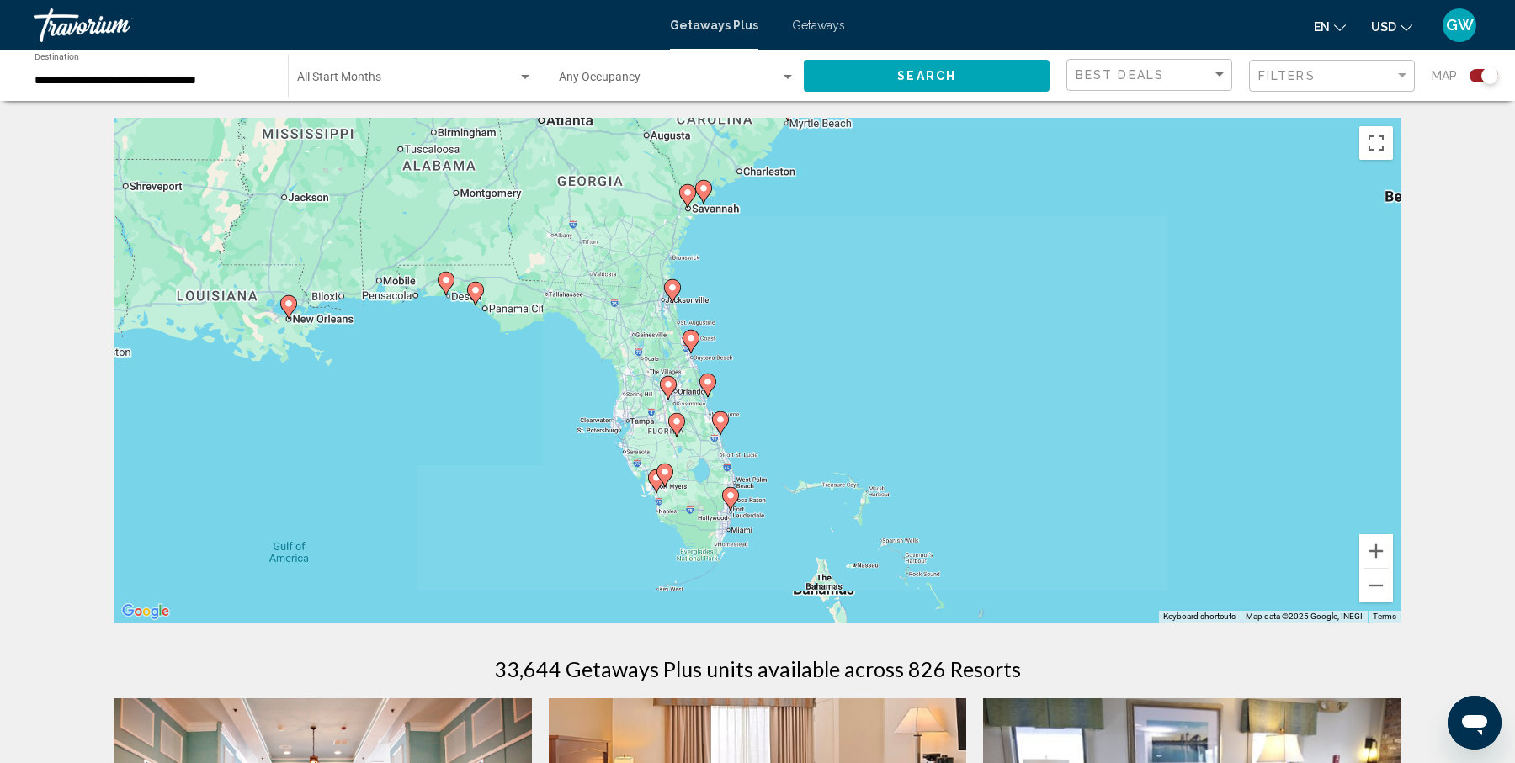
click at [757, 380] on div "To activate drag with keyboard, press Alt + Enter. Once in keyboard drag state,…" at bounding box center [757, 370] width 1287 height 505
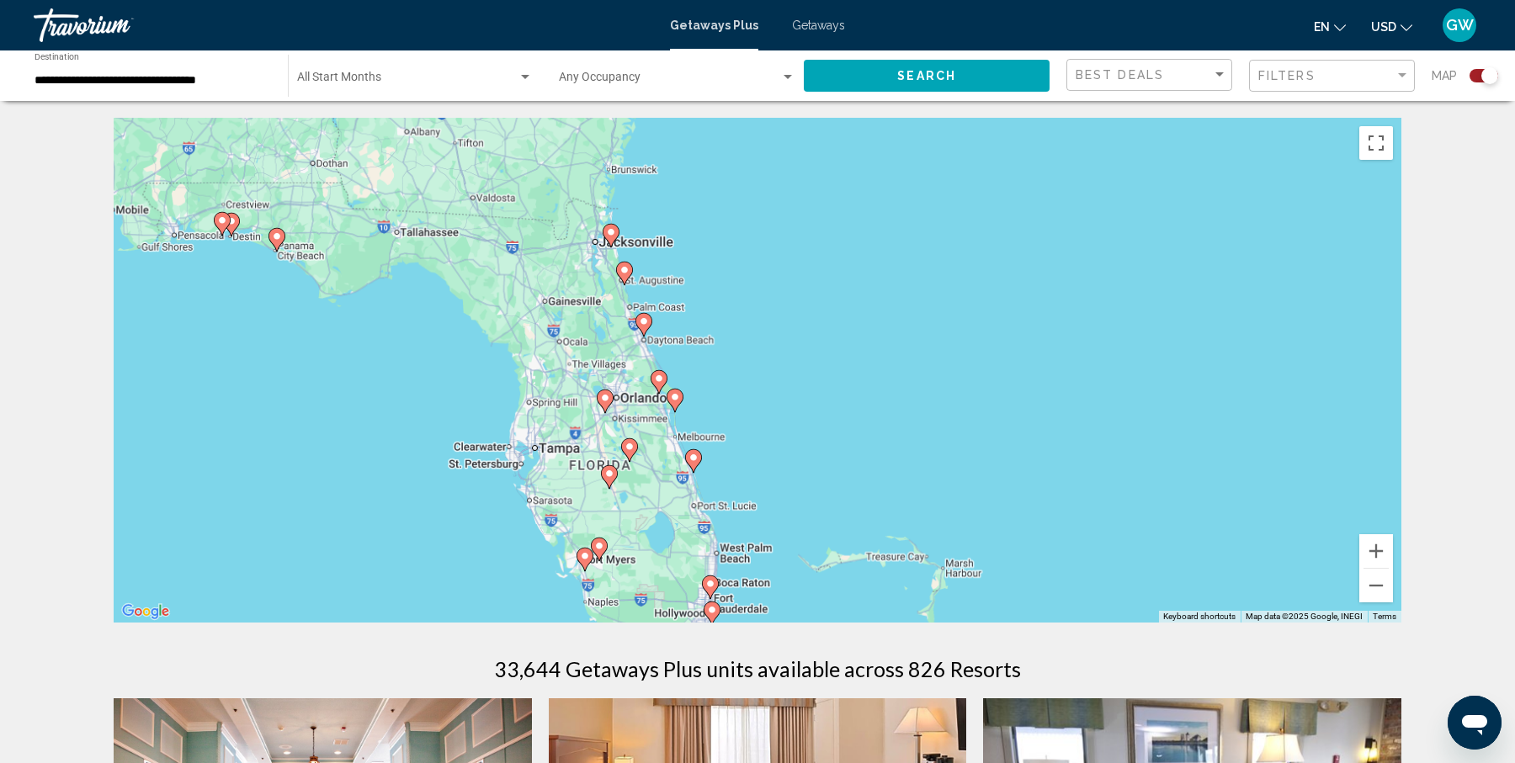
click at [757, 380] on div "To activate drag with keyboard, press Alt + Enter. Once in keyboard drag state,…" at bounding box center [757, 370] width 1287 height 505
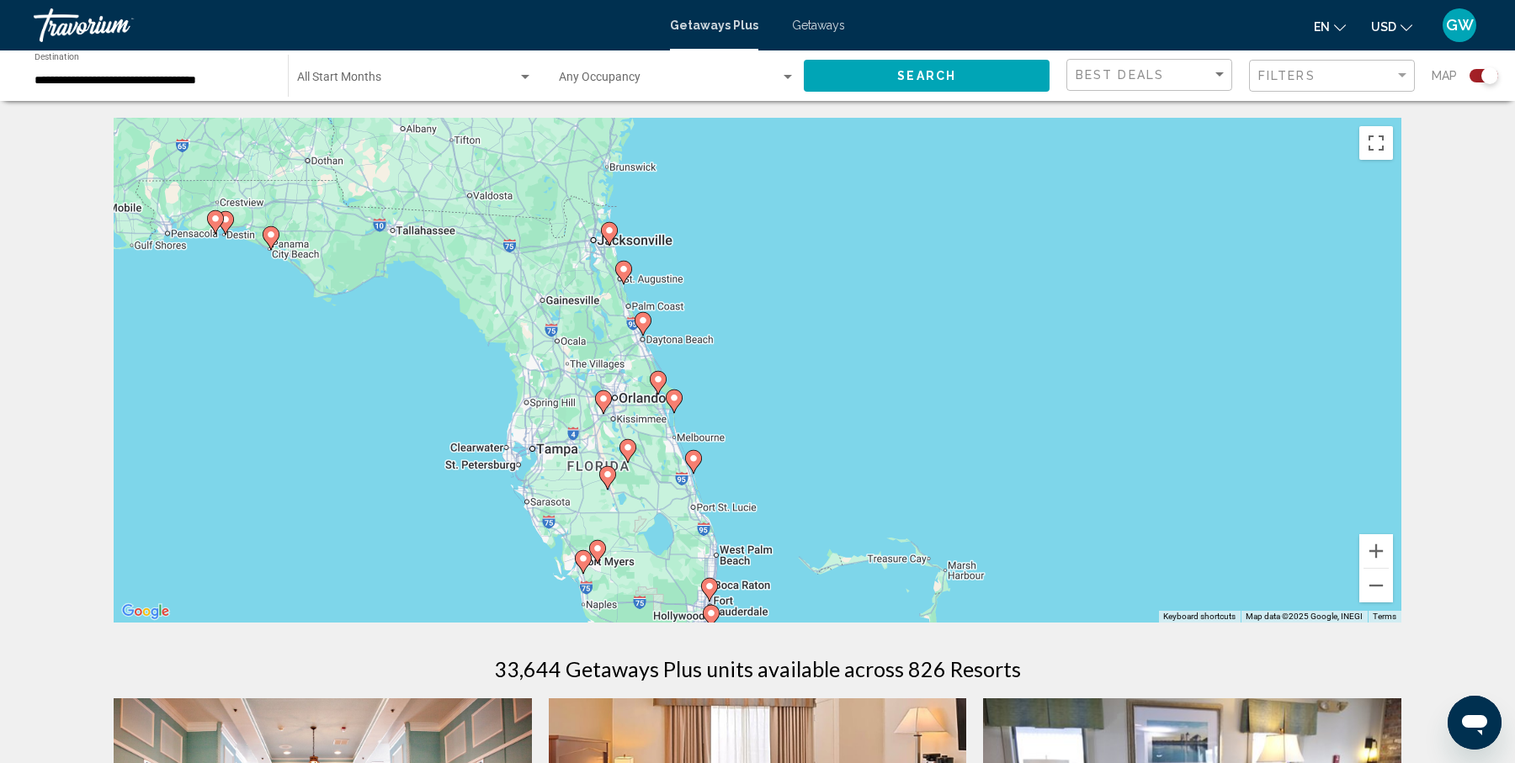
click at [757, 380] on div "To activate drag with keyboard, press Alt + Enter. Once in keyboard drag state,…" at bounding box center [757, 370] width 1287 height 505
click at [704, 391] on div "To activate drag with keyboard, press Alt + Enter. Once in keyboard drag state,…" at bounding box center [757, 370] width 1287 height 505
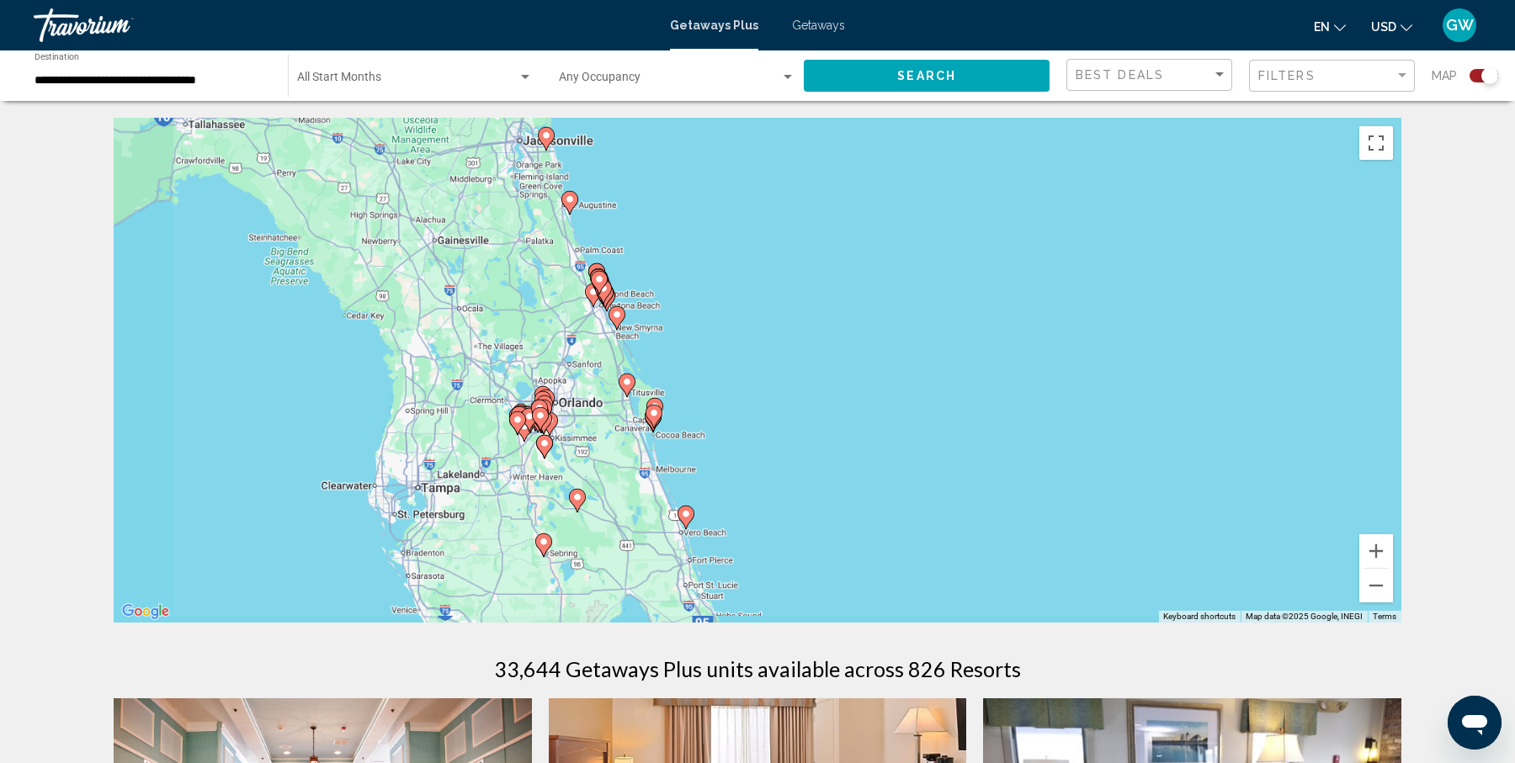
click at [704, 391] on div "To activate drag with keyboard, press Alt + Enter. Once in keyboard drag state,…" at bounding box center [757, 370] width 1287 height 505
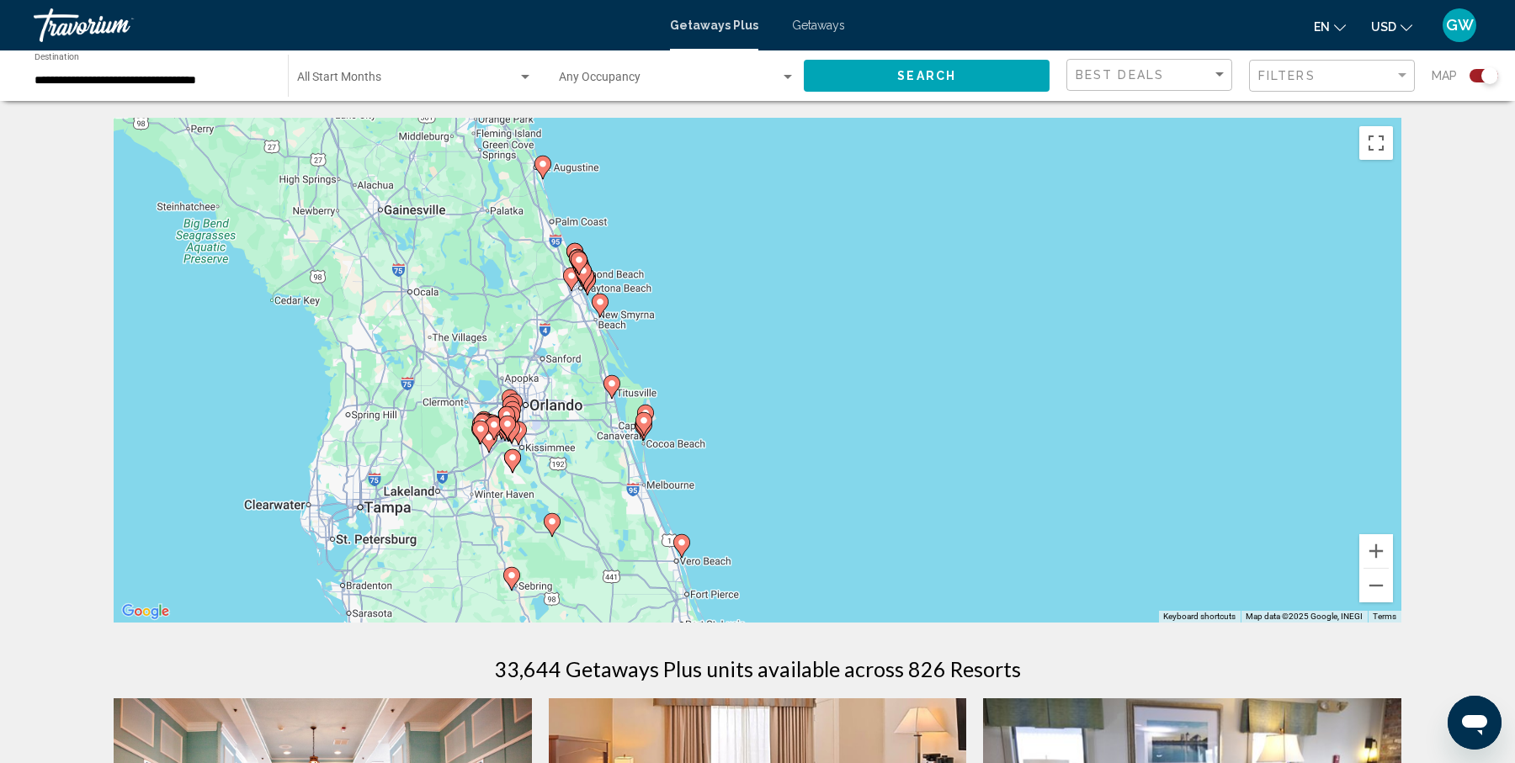
click at [704, 391] on div "To activate drag with keyboard, press Alt + Enter. Once in keyboard drag state,…" at bounding box center [757, 370] width 1287 height 505
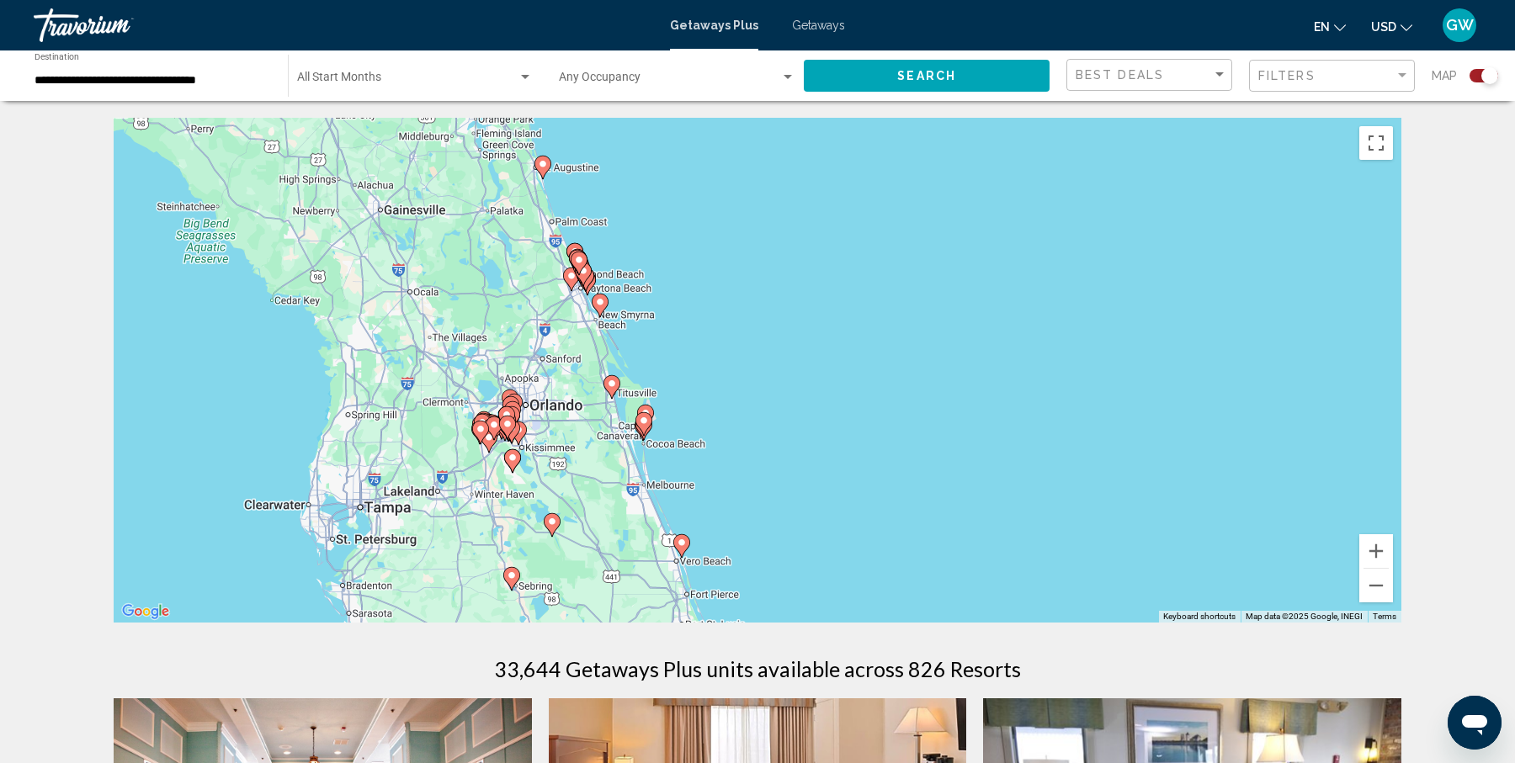
click at [704, 391] on div "To activate drag with keyboard, press Alt + Enter. Once in keyboard drag state,…" at bounding box center [757, 370] width 1287 height 505
click at [495, 424] on image "Main content" at bounding box center [494, 425] width 10 height 10
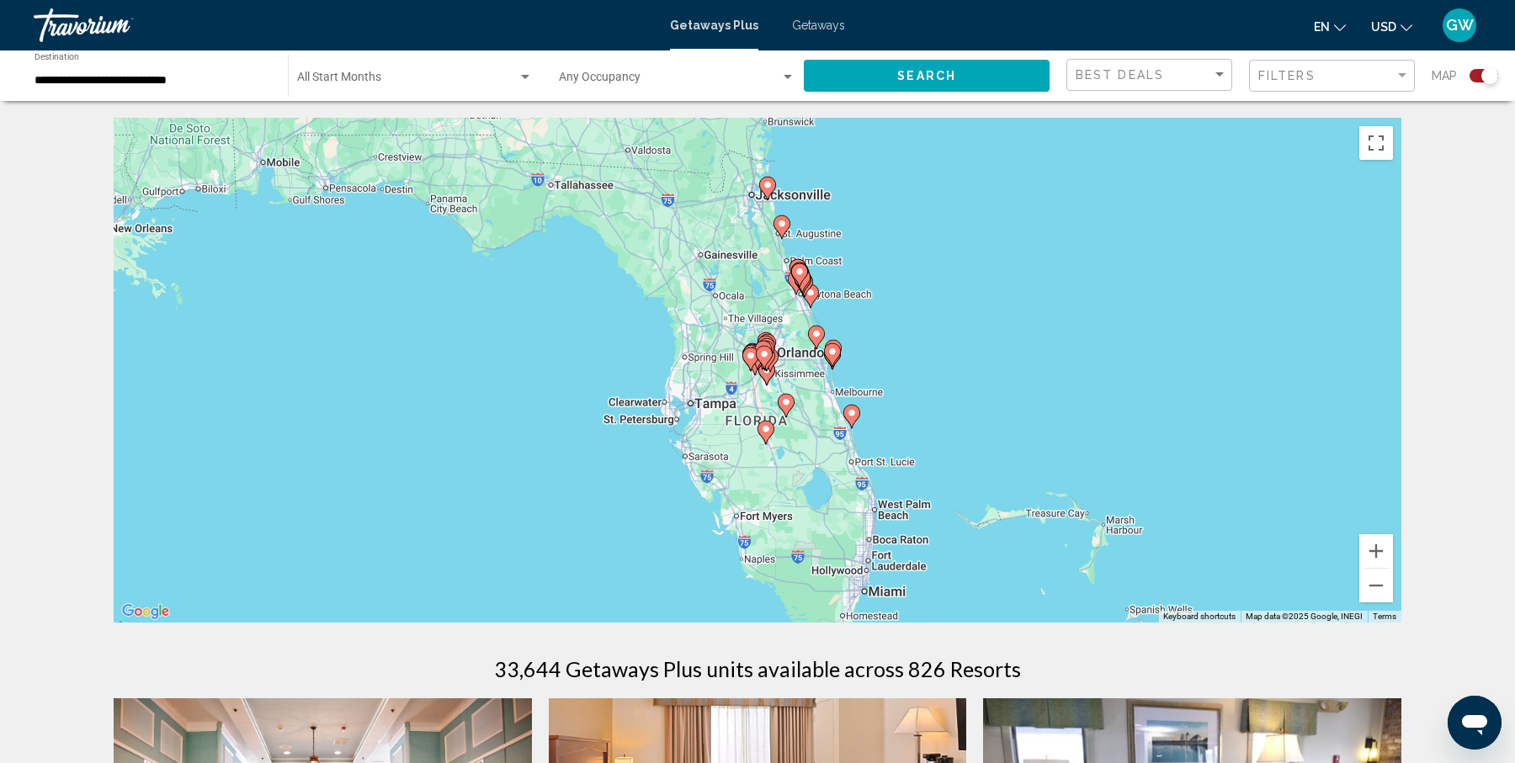
click at [764, 356] on image "Main content" at bounding box center [764, 354] width 10 height 10
type input "**********"
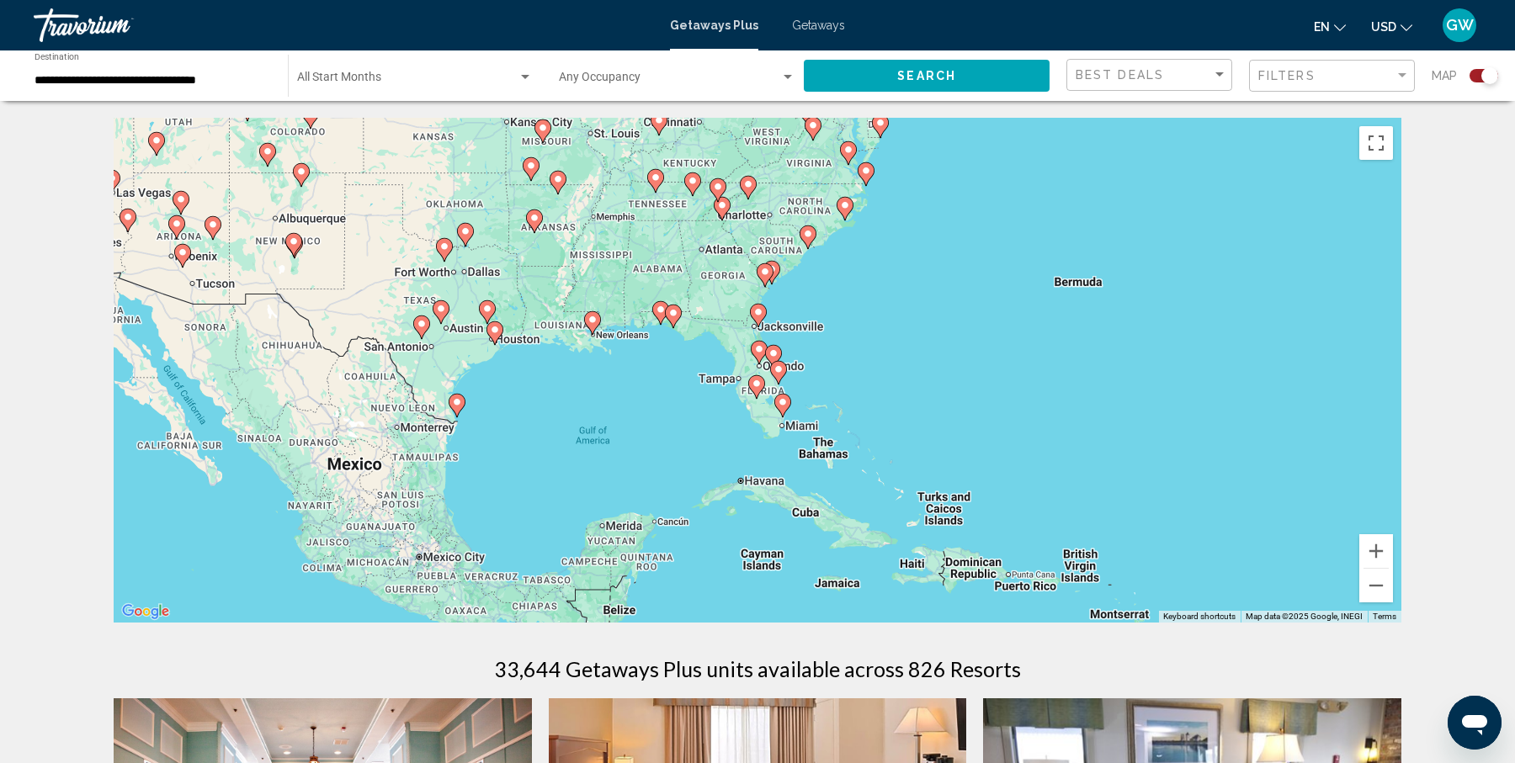
click at [1343, 64] on div "Filters" at bounding box center [1333, 76] width 151 height 31
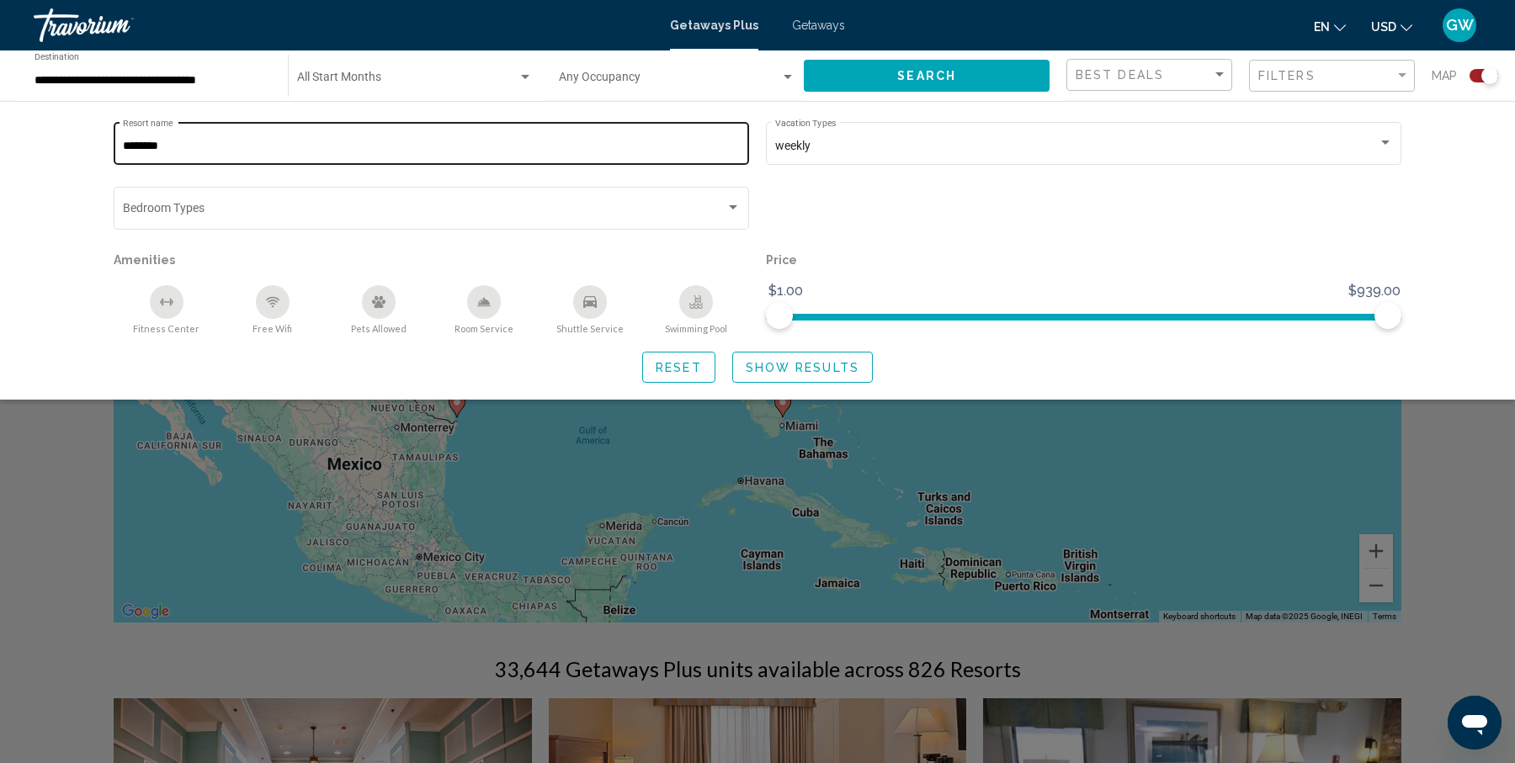
click at [256, 135] on div "******** Resort name" at bounding box center [432, 142] width 618 height 46
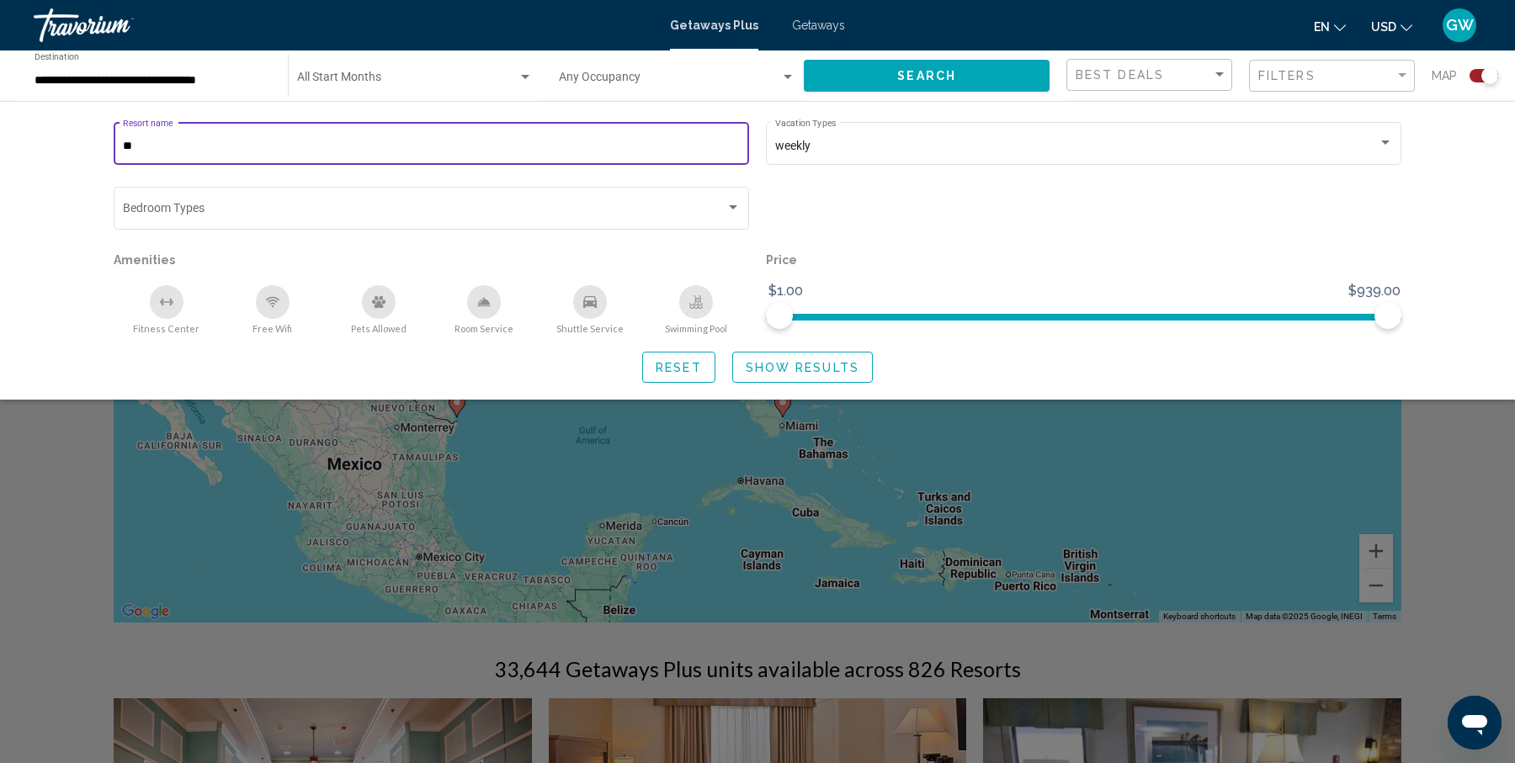
type input "*"
click at [781, 370] on span "Show Results" at bounding box center [802, 367] width 114 height 13
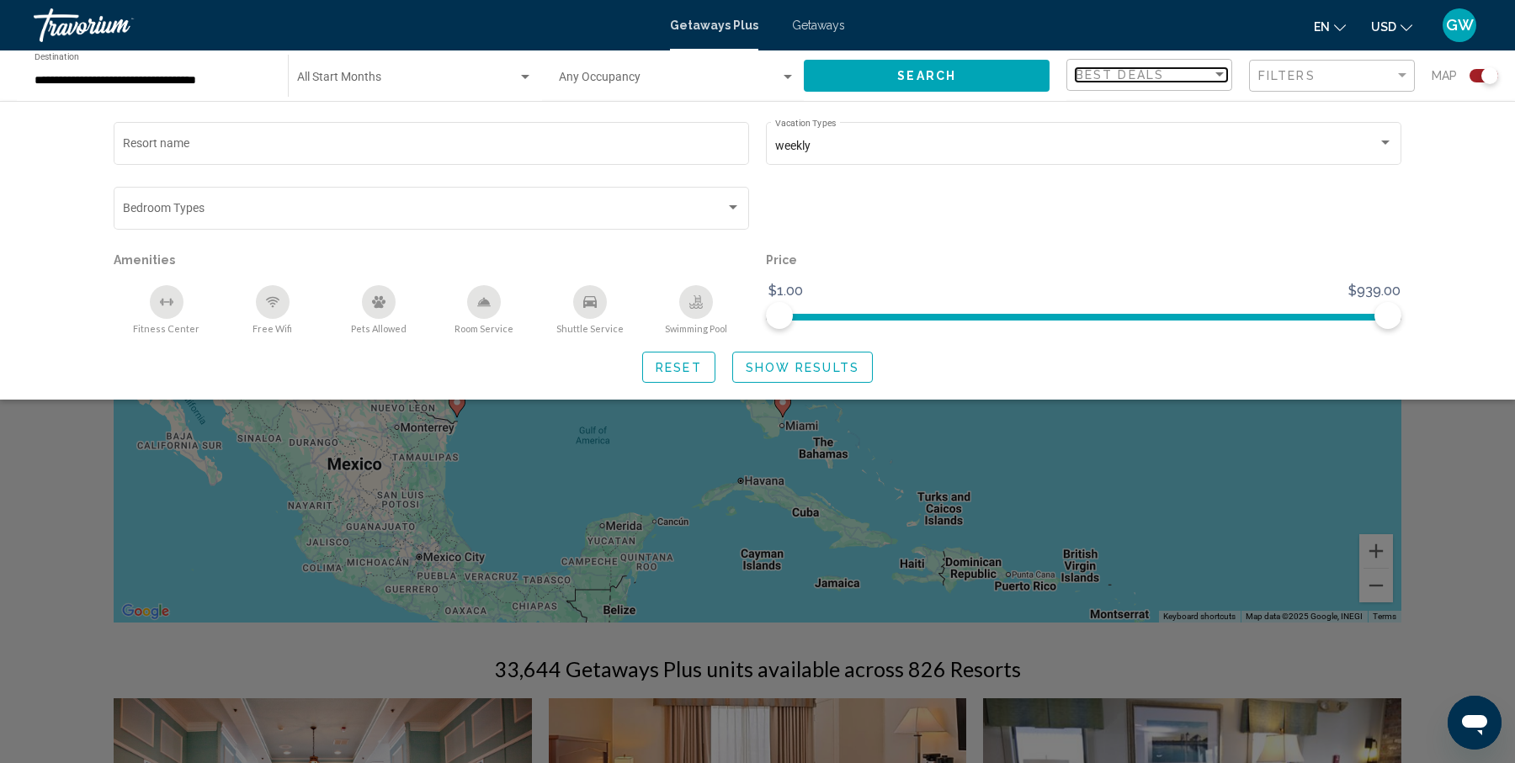
click at [1216, 77] on div "Sort by" at bounding box center [1219, 74] width 8 height 4
click at [1149, 112] on span "Lowest Price" at bounding box center [1151, 110] width 151 height 35
click at [1208, 69] on div "Lowest Price" at bounding box center [1143, 74] width 136 height 13
click at [1310, 78] on div at bounding box center [757, 381] width 1515 height 763
click at [1366, 67] on div "Filters" at bounding box center [1333, 76] width 151 height 31
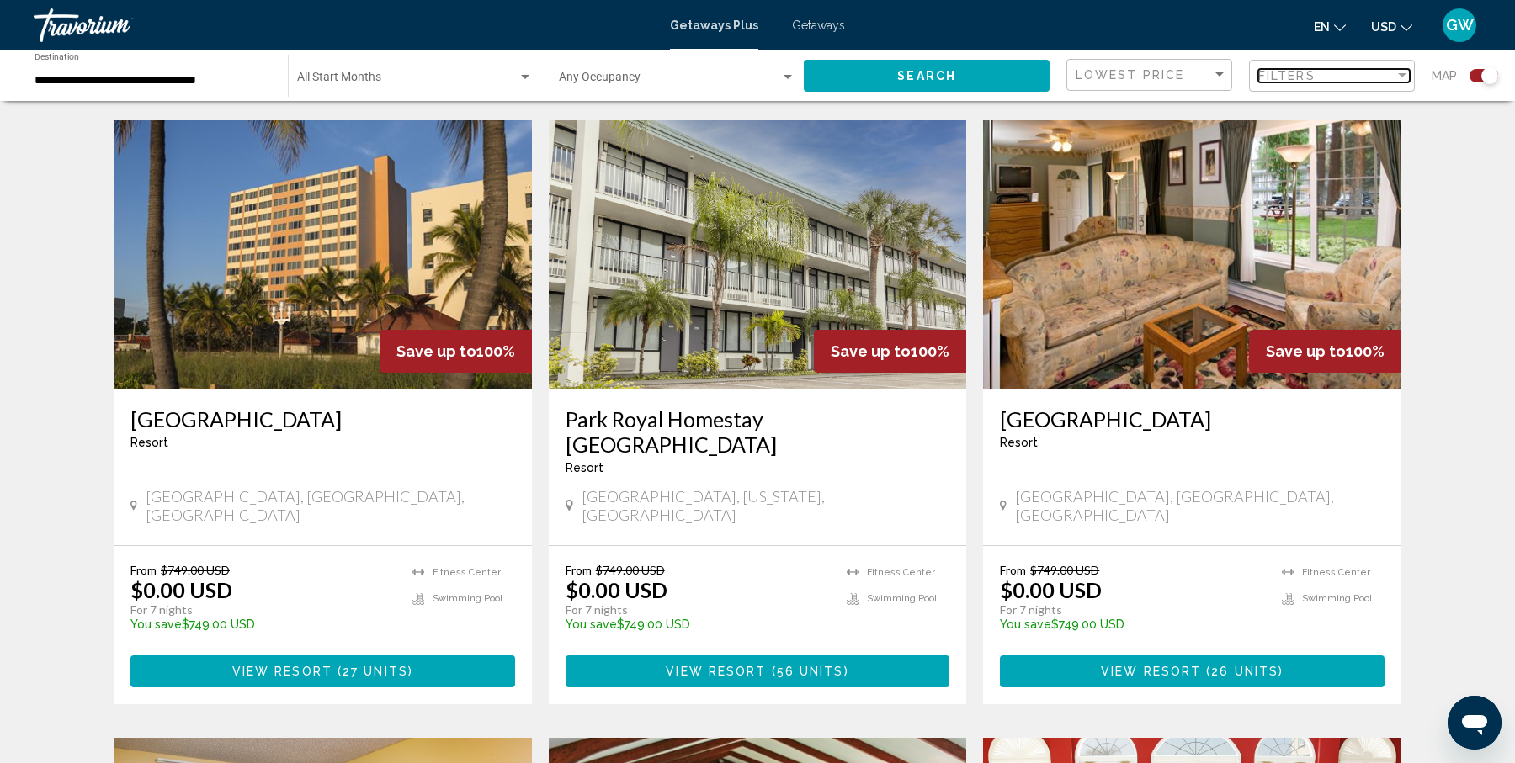
scroll to position [1197, 0]
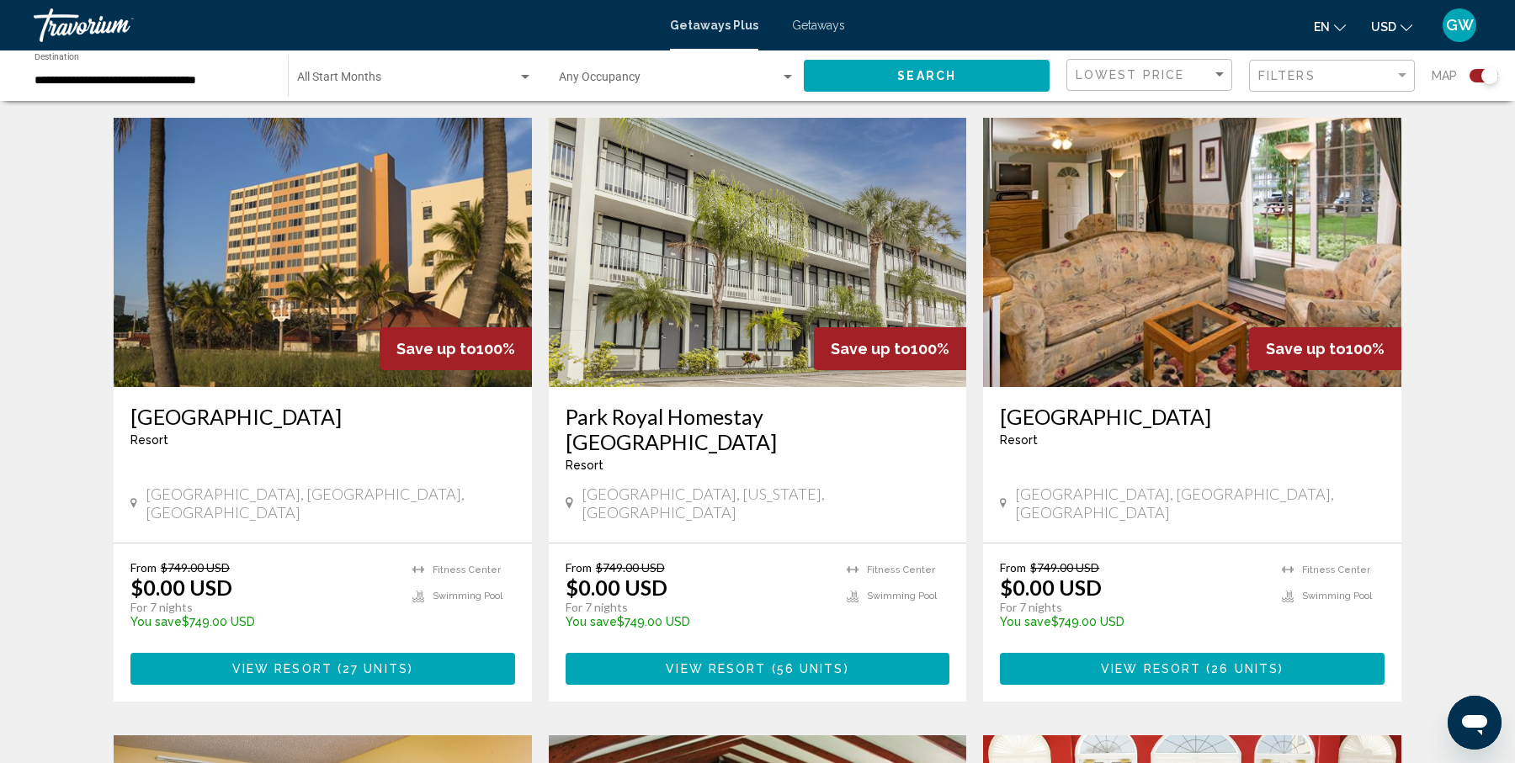
click at [687, 437] on div "Park [GEOGRAPHIC_DATA] - This is an adults only resort" at bounding box center [757, 444] width 385 height 81
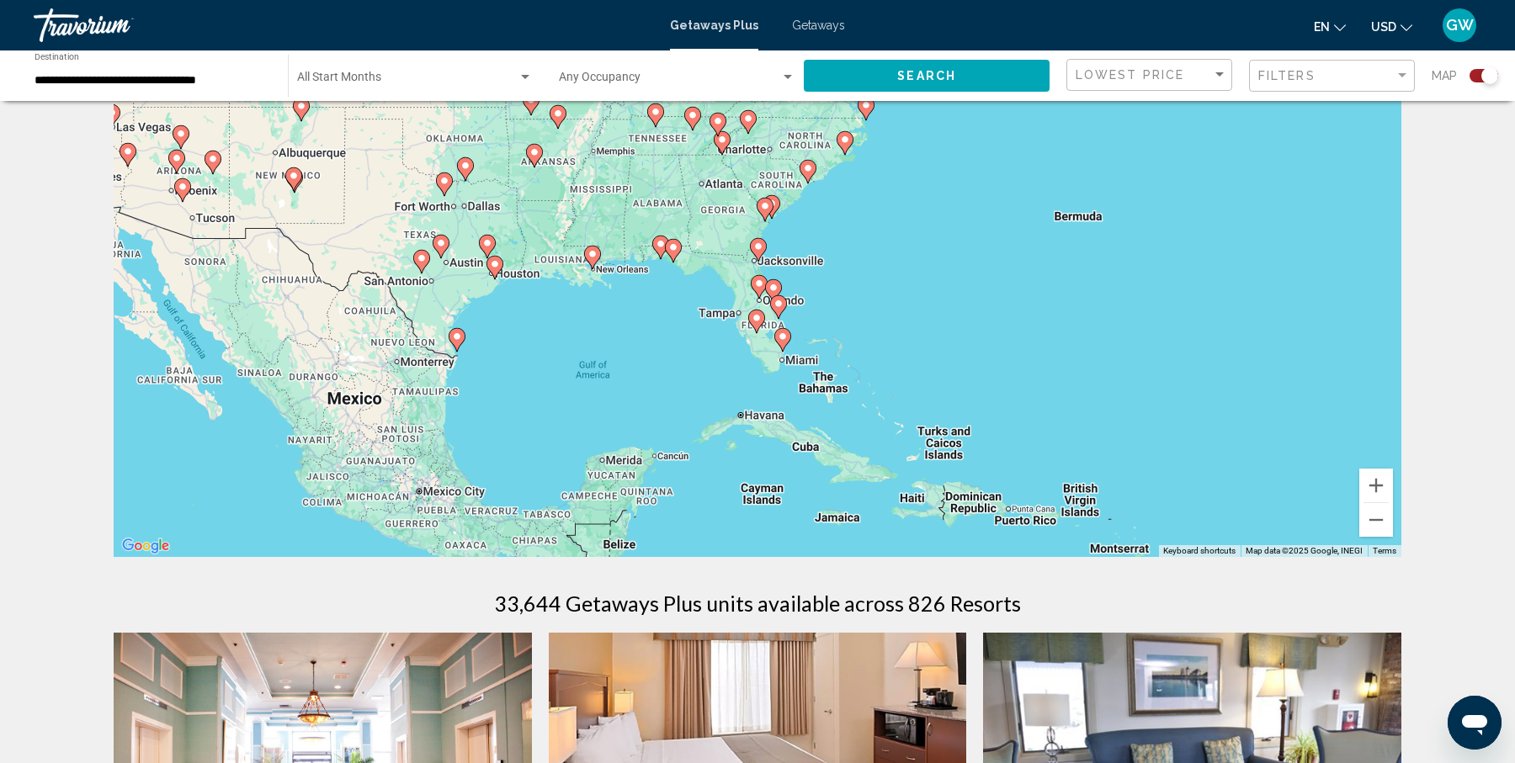
scroll to position [0, 0]
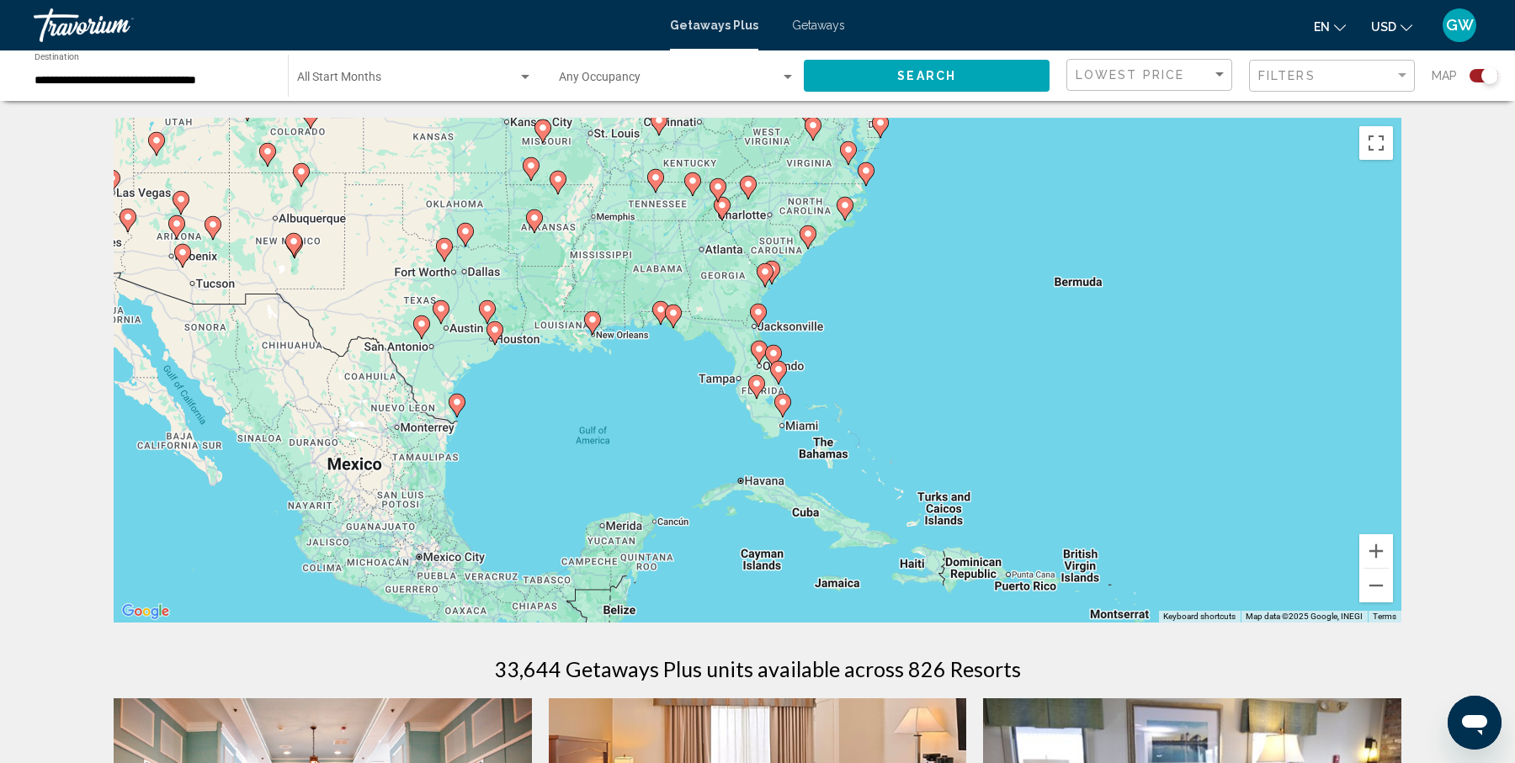
click at [788, 87] on div "Search widget" at bounding box center [677, 80] width 236 height 13
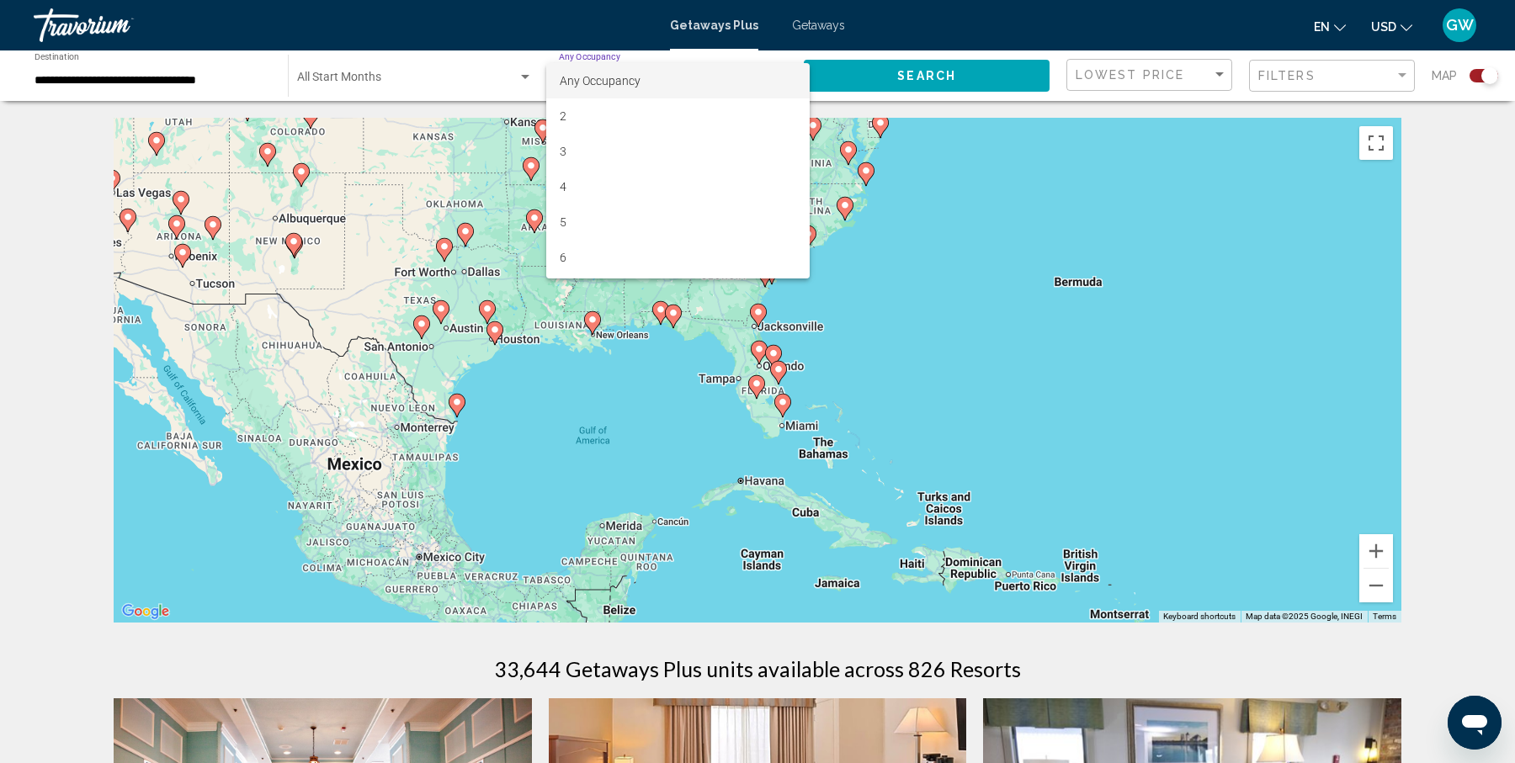
click at [788, 87] on span "Any Occupancy" at bounding box center [678, 80] width 236 height 35
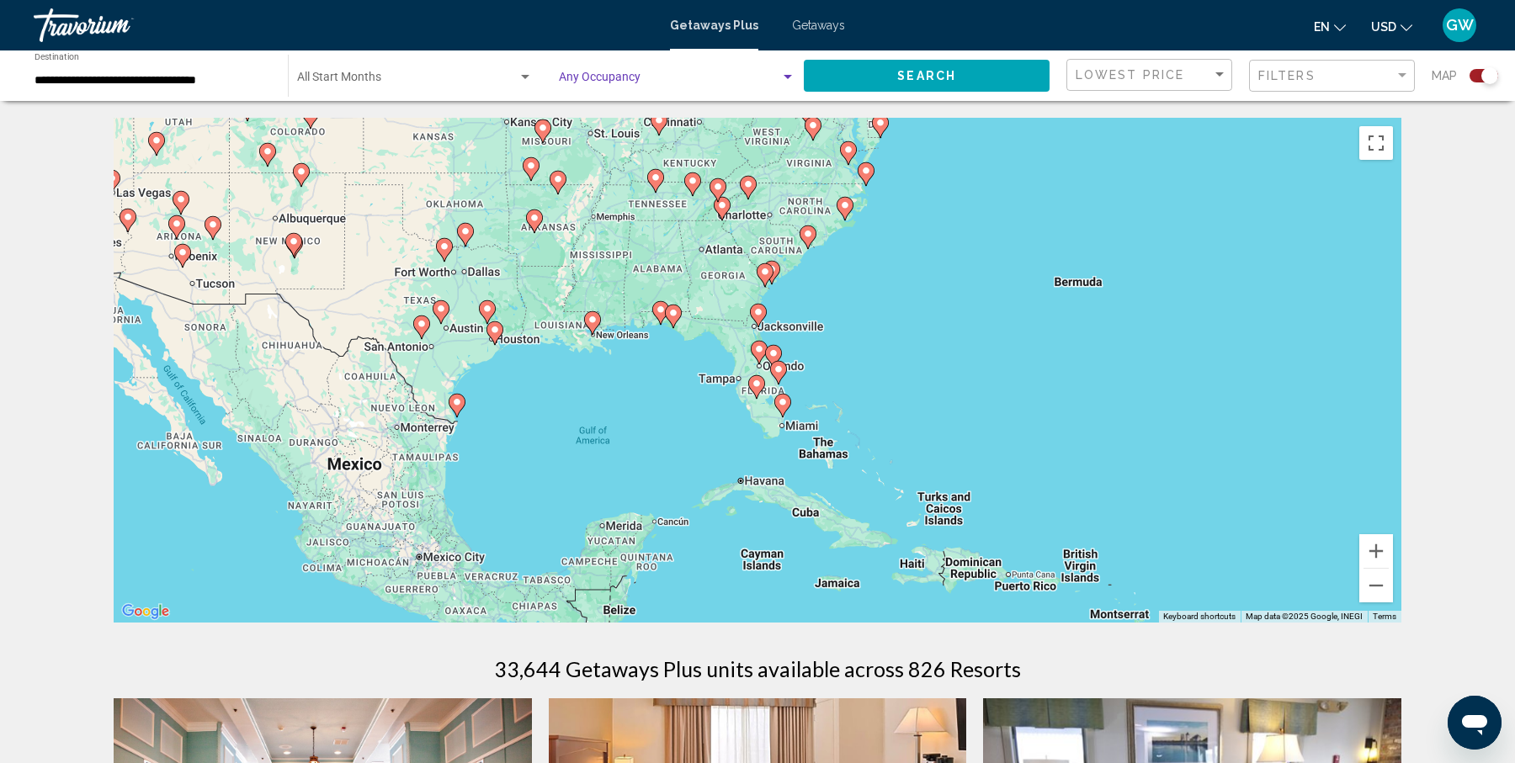
click at [416, 74] on span "Search widget" at bounding box center [407, 80] width 220 height 13
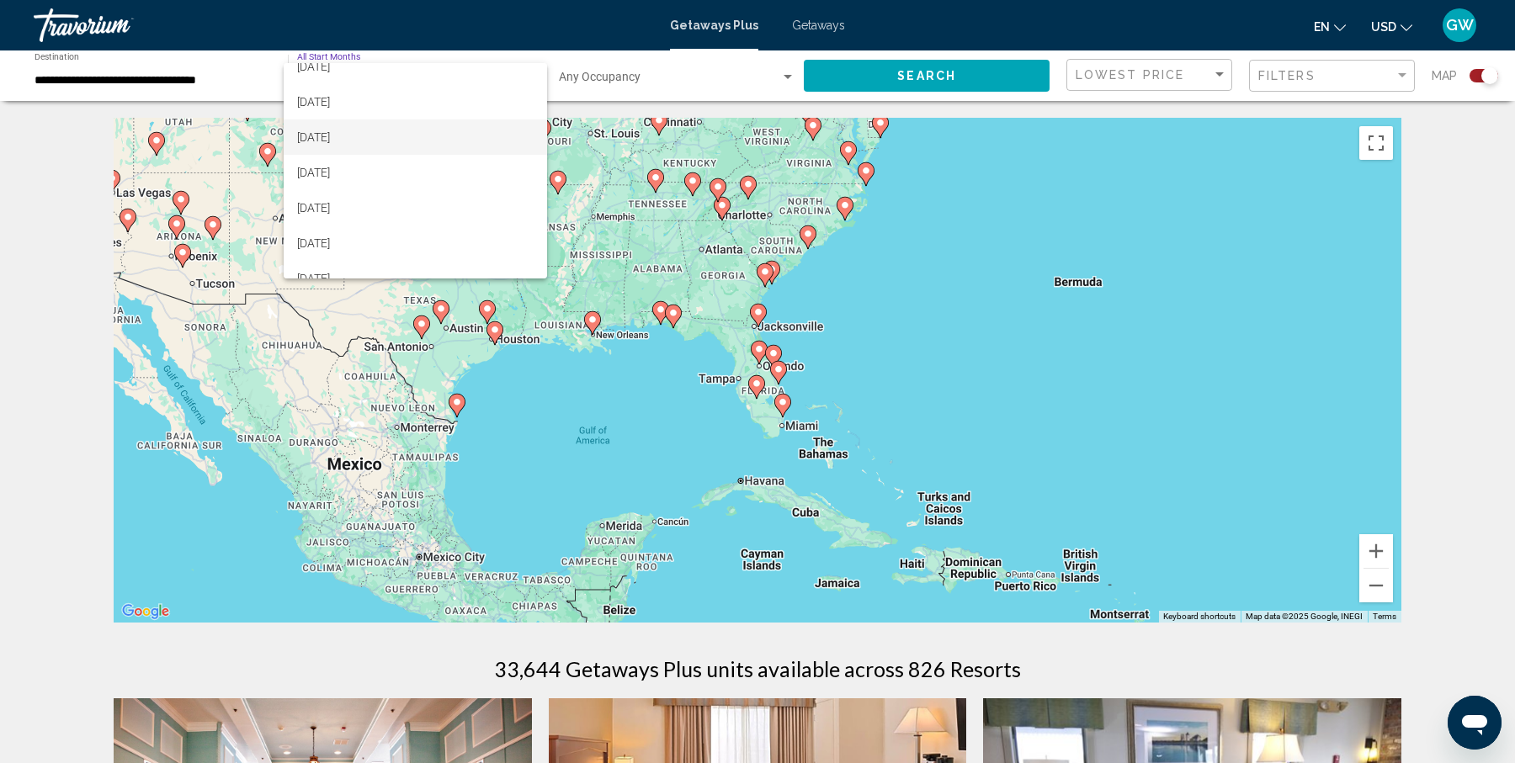
scroll to position [89, 0]
click at [411, 173] on span "[DATE]" at bounding box center [415, 168] width 236 height 35
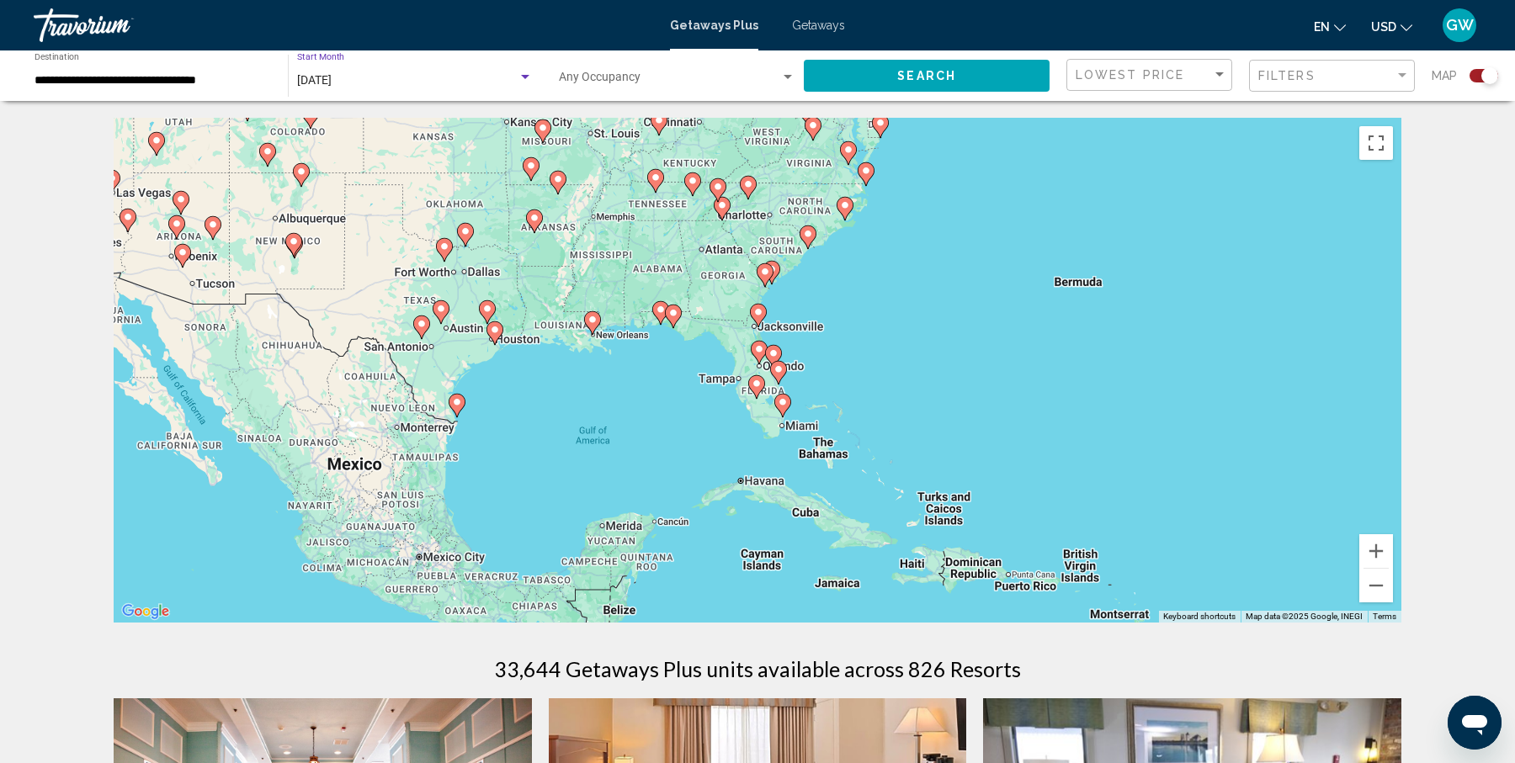
click at [723, 211] on icon "Main content" at bounding box center [721, 209] width 15 height 22
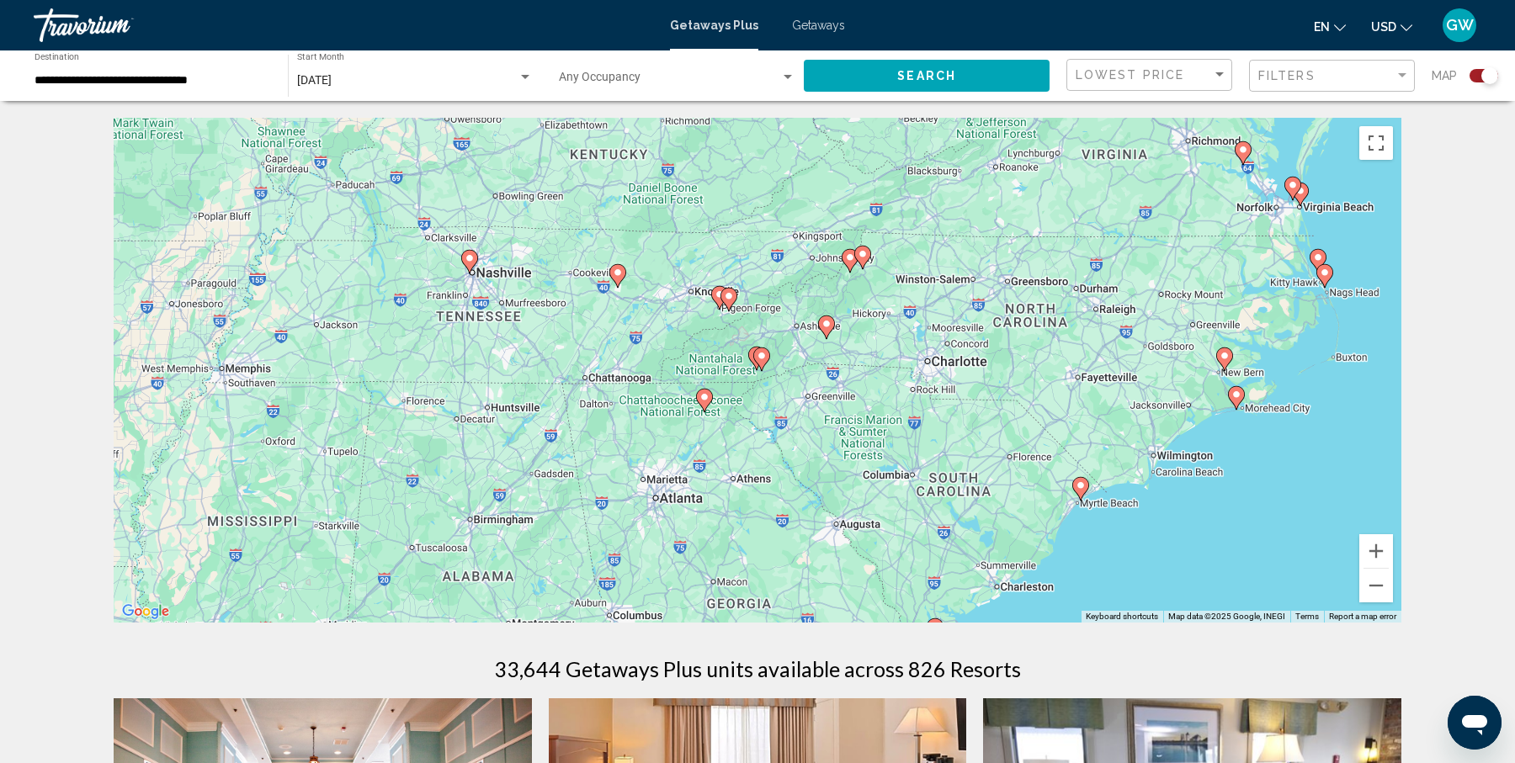
click at [729, 294] on image "Main content" at bounding box center [729, 296] width 10 height 10
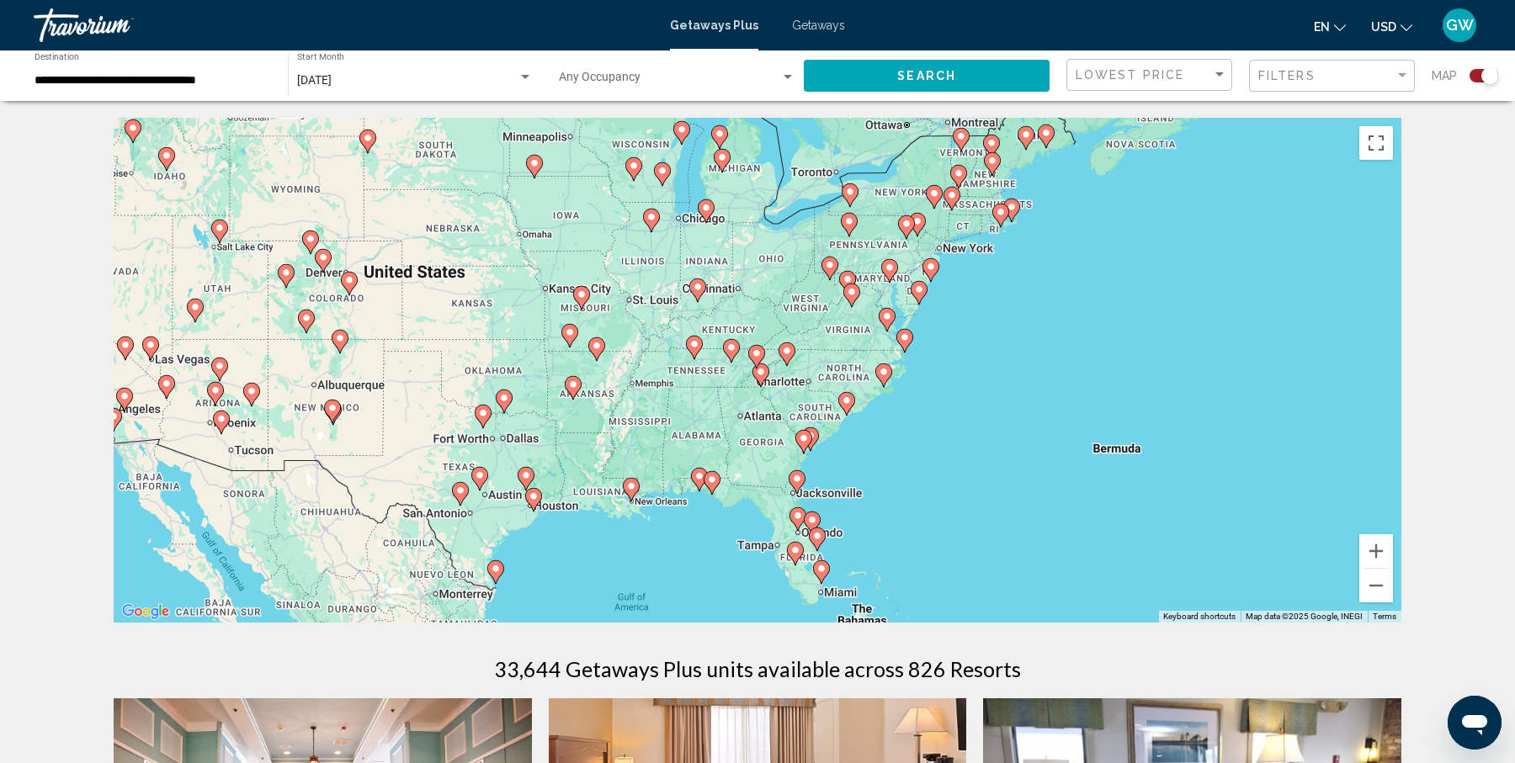
click at [757, 356] on image "Main content" at bounding box center [756, 353] width 10 height 10
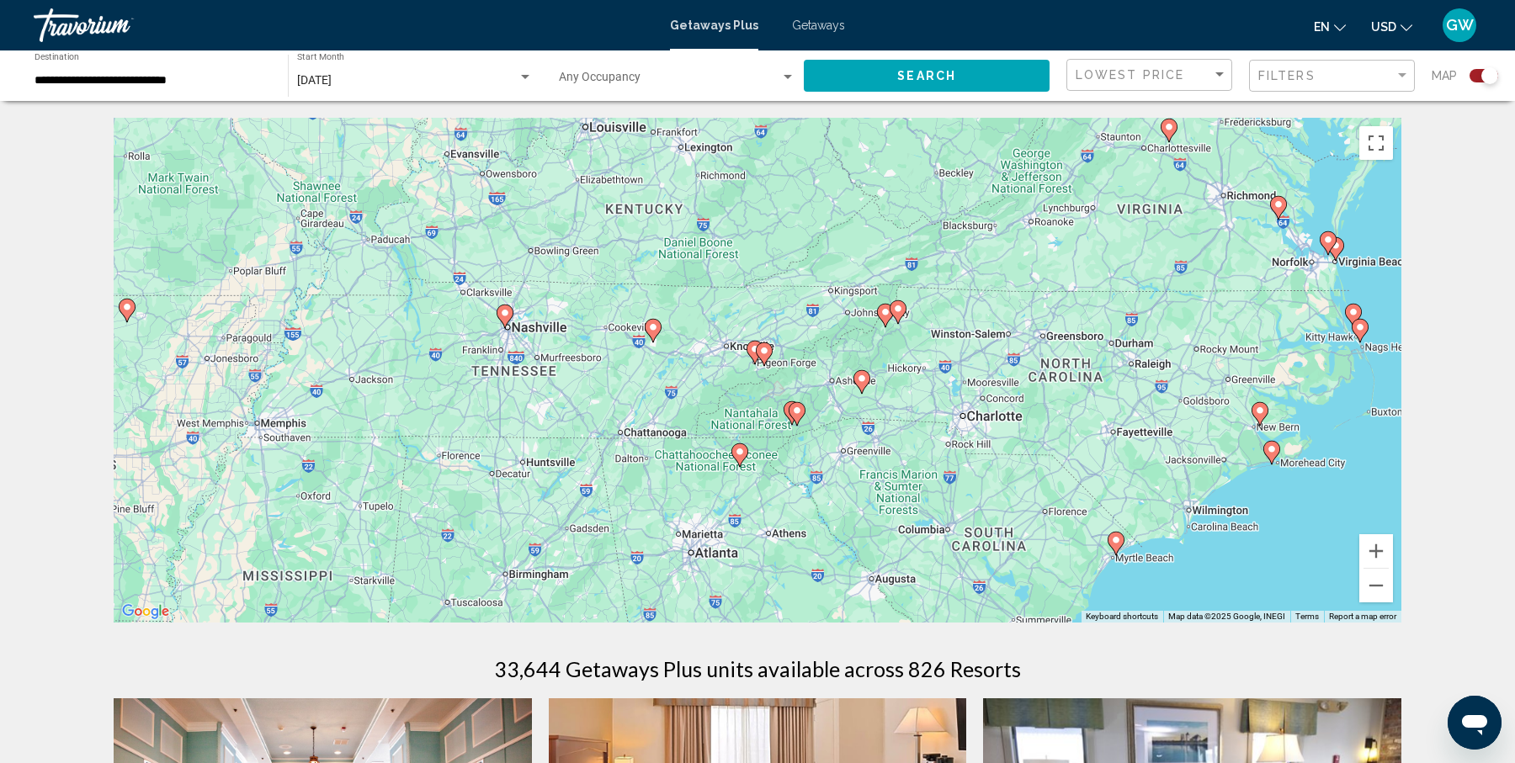
click at [762, 347] on image "Main content" at bounding box center [764, 351] width 10 height 10
type input "**********"
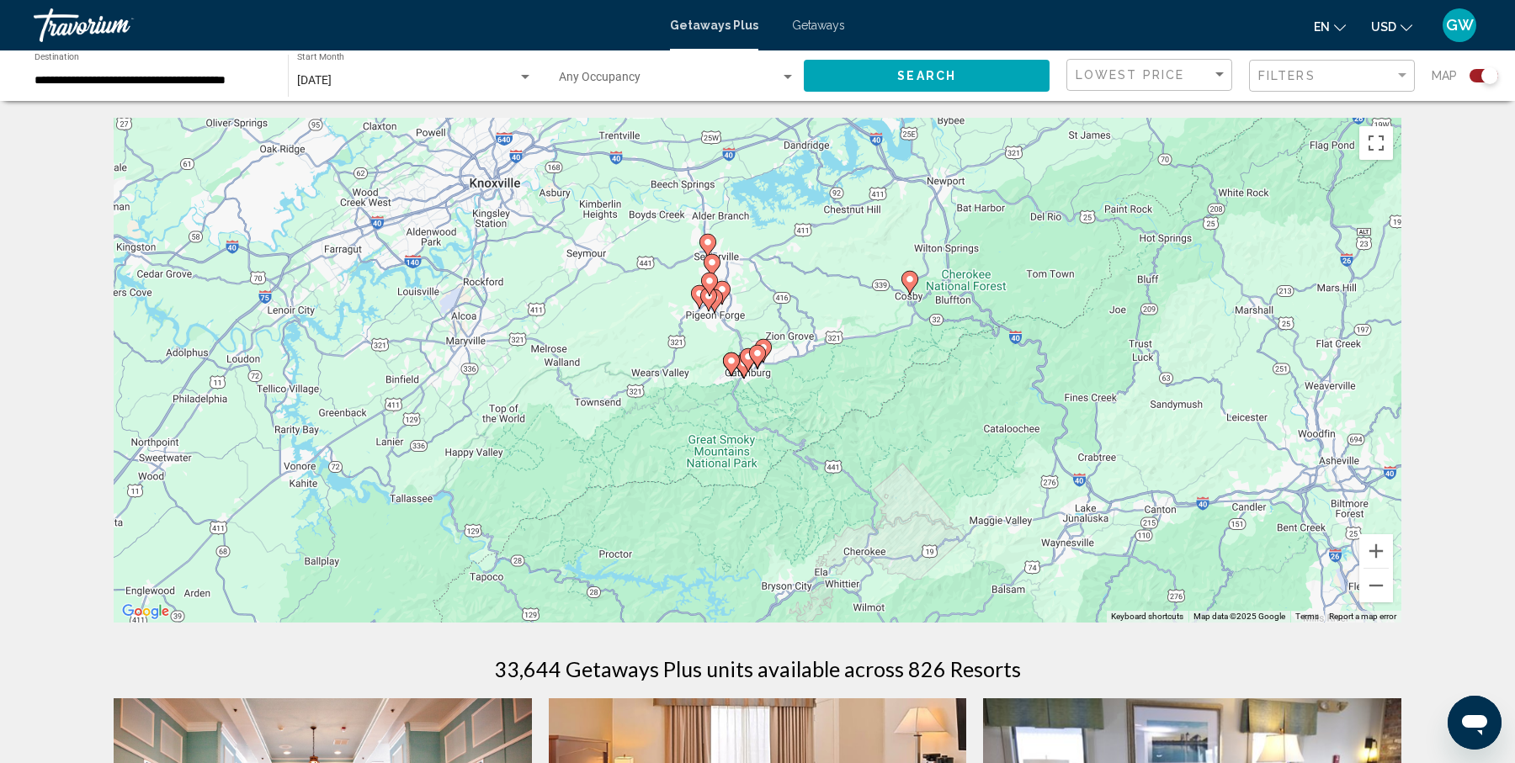
click at [758, 353] on image "Main content" at bounding box center [757, 353] width 10 height 10
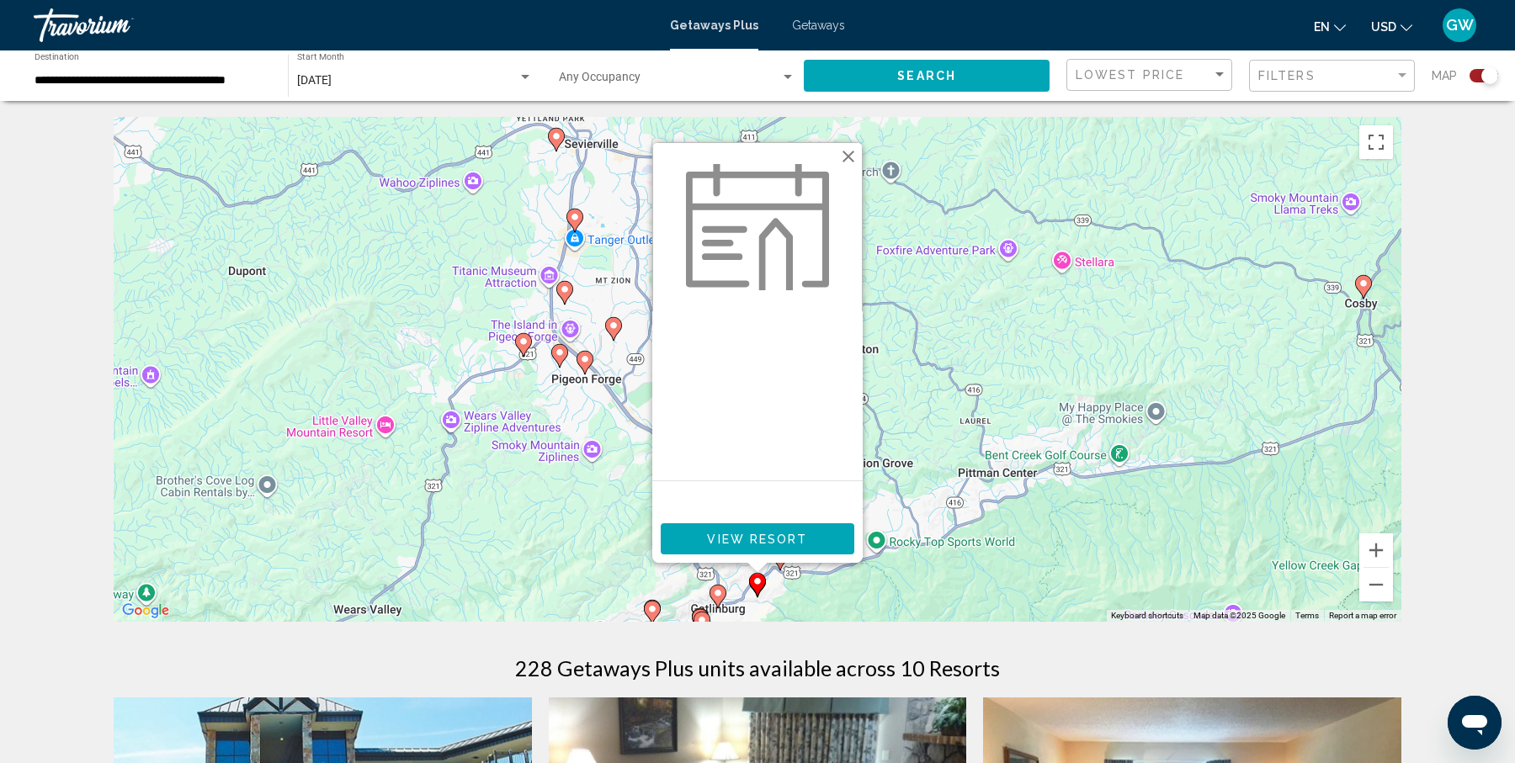
scroll to position [0, 0]
click at [848, 153] on button "Close" at bounding box center [848, 157] width 25 height 25
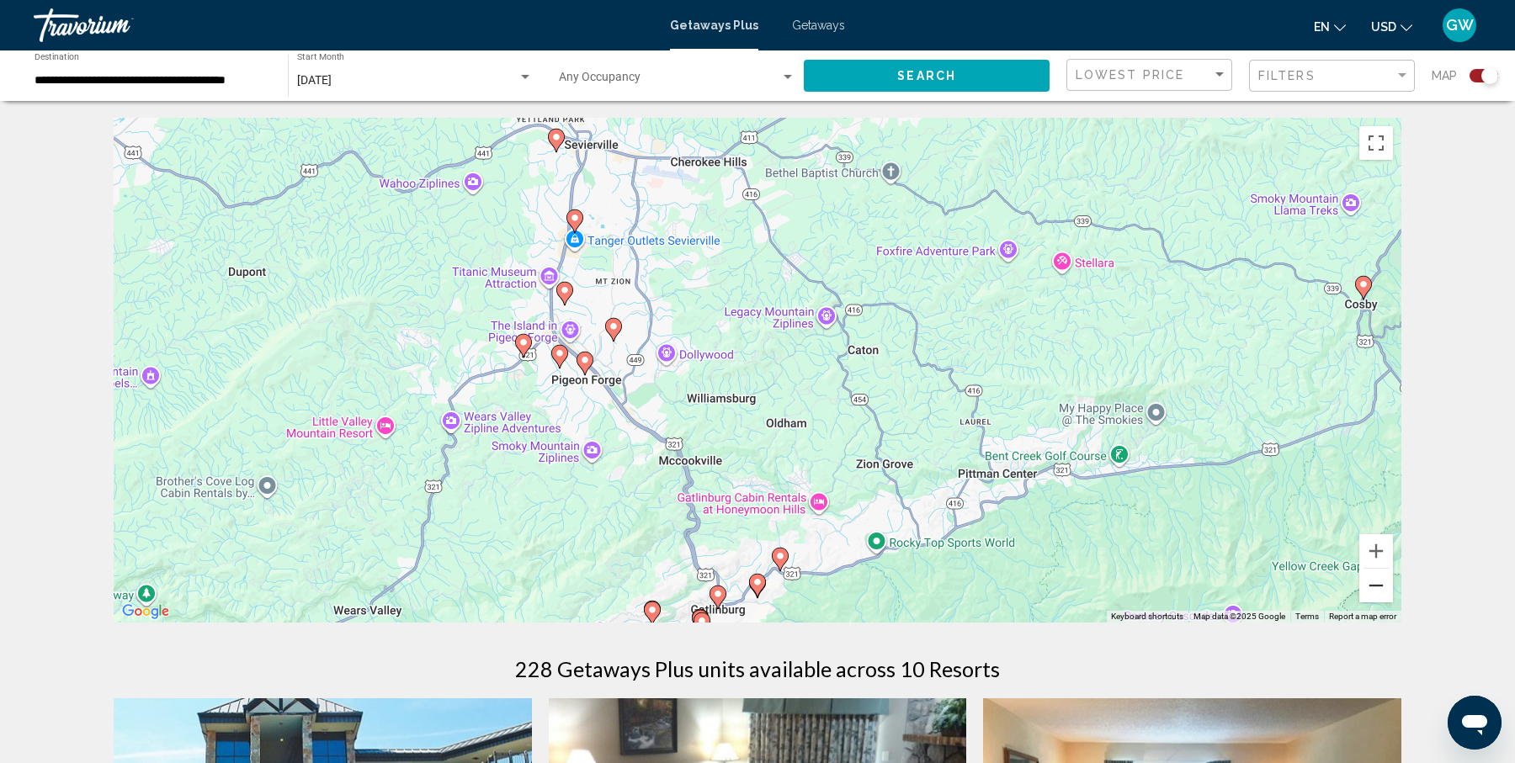
click at [1380, 585] on button "Zoom out" at bounding box center [1376, 586] width 34 height 34
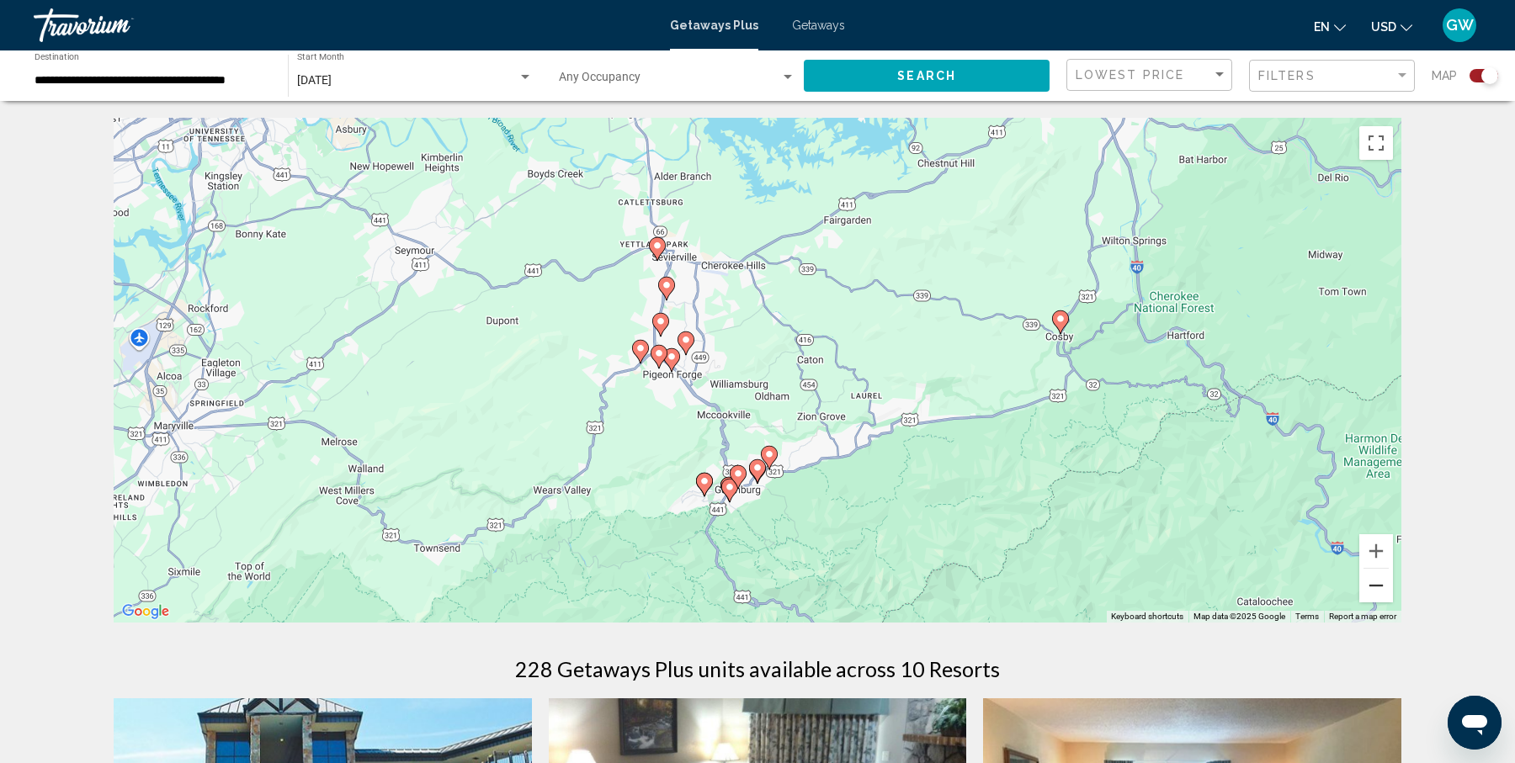
click at [1380, 585] on button "Zoom out" at bounding box center [1376, 586] width 34 height 34
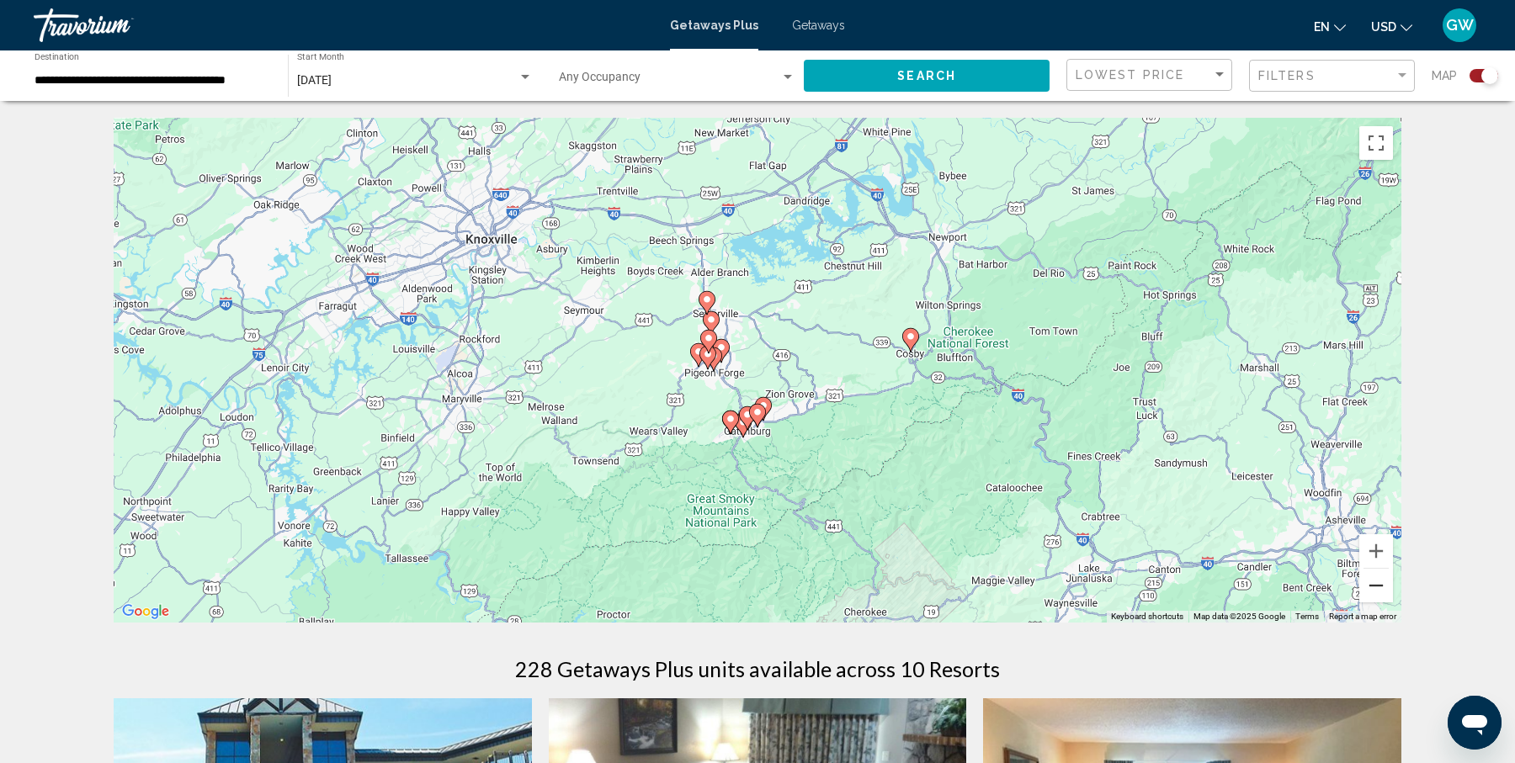
click at [1380, 585] on button "Zoom out" at bounding box center [1376, 586] width 34 height 34
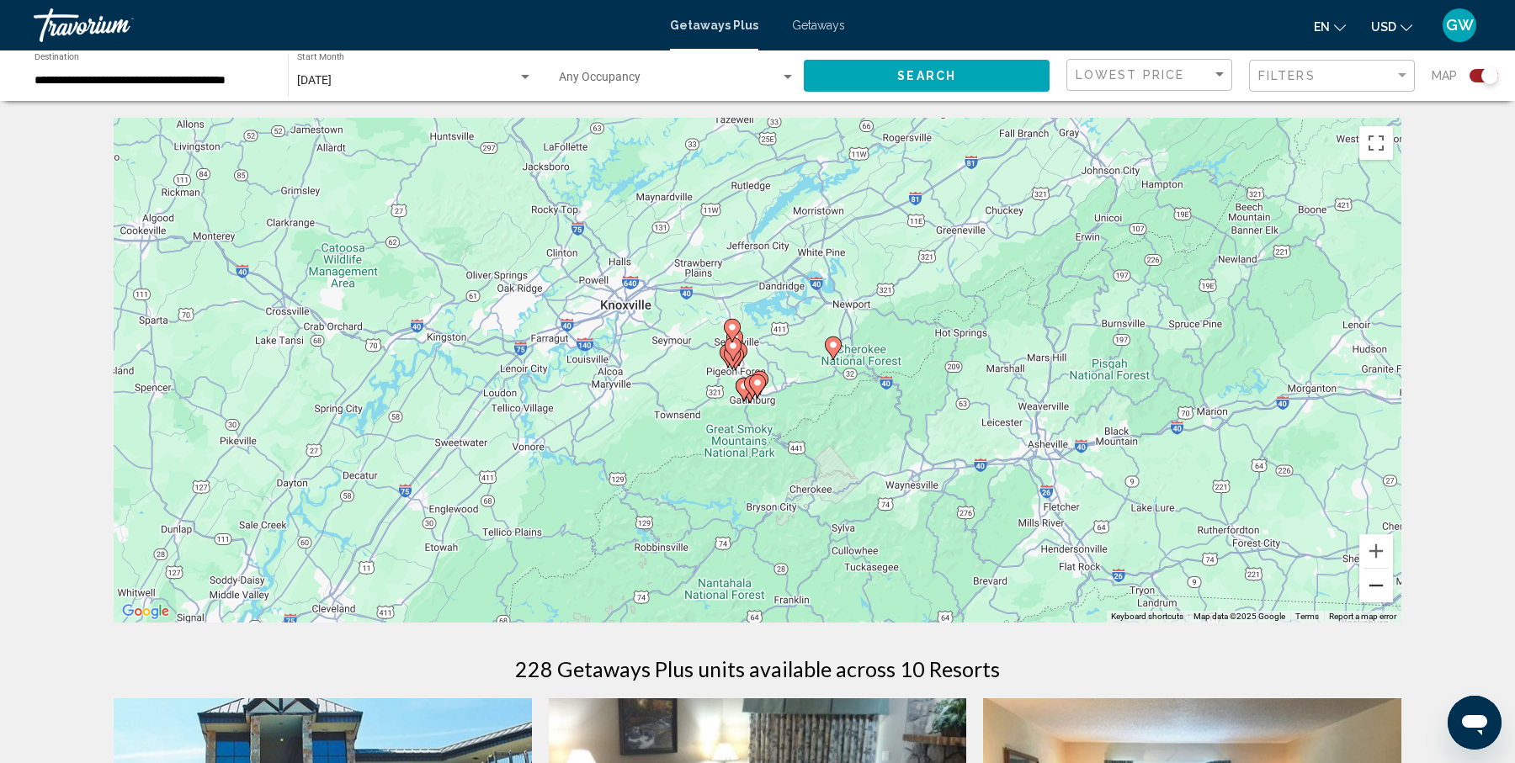
click at [1380, 585] on button "Zoom out" at bounding box center [1376, 586] width 34 height 34
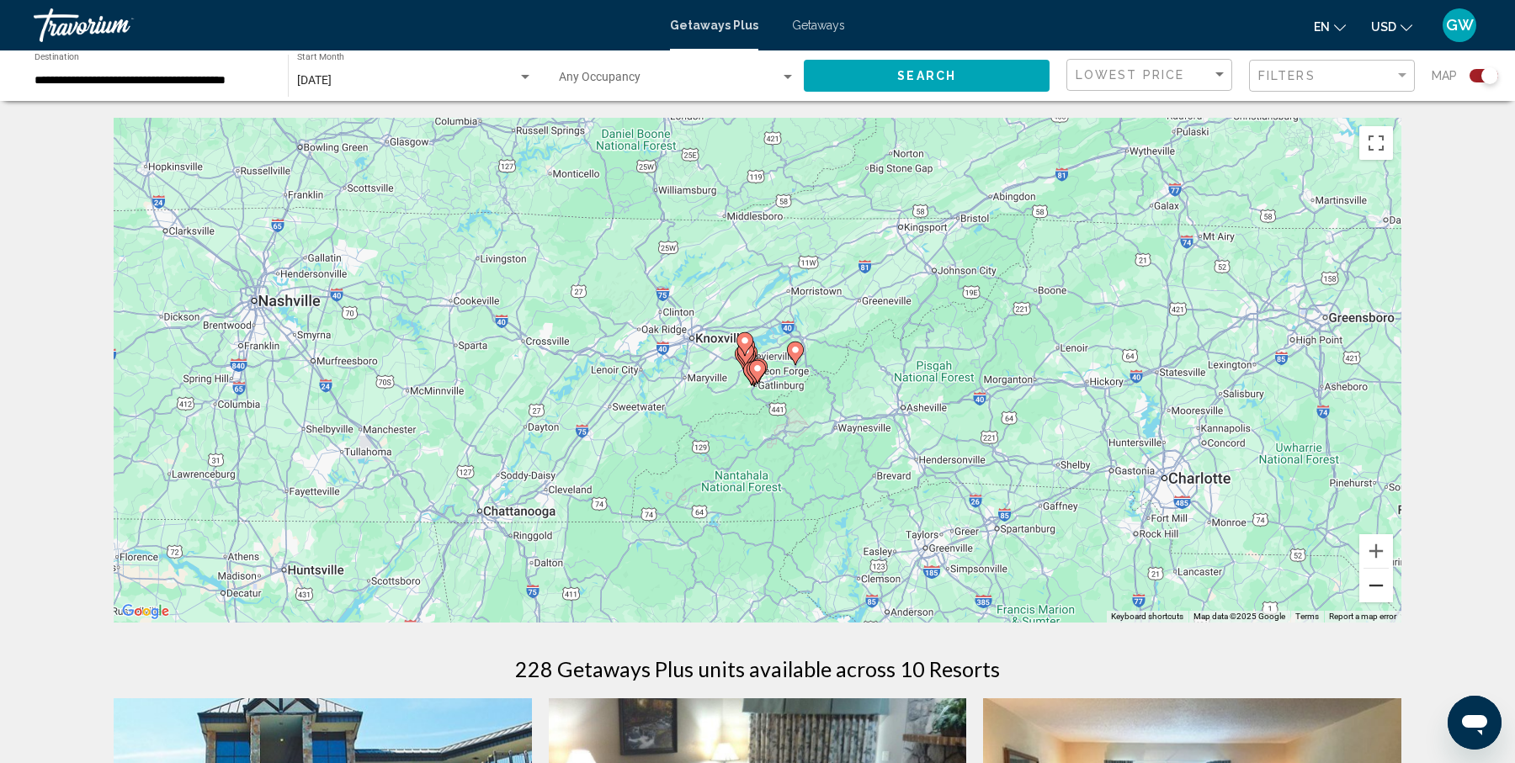
click at [1380, 585] on button "Zoom out" at bounding box center [1376, 586] width 34 height 34
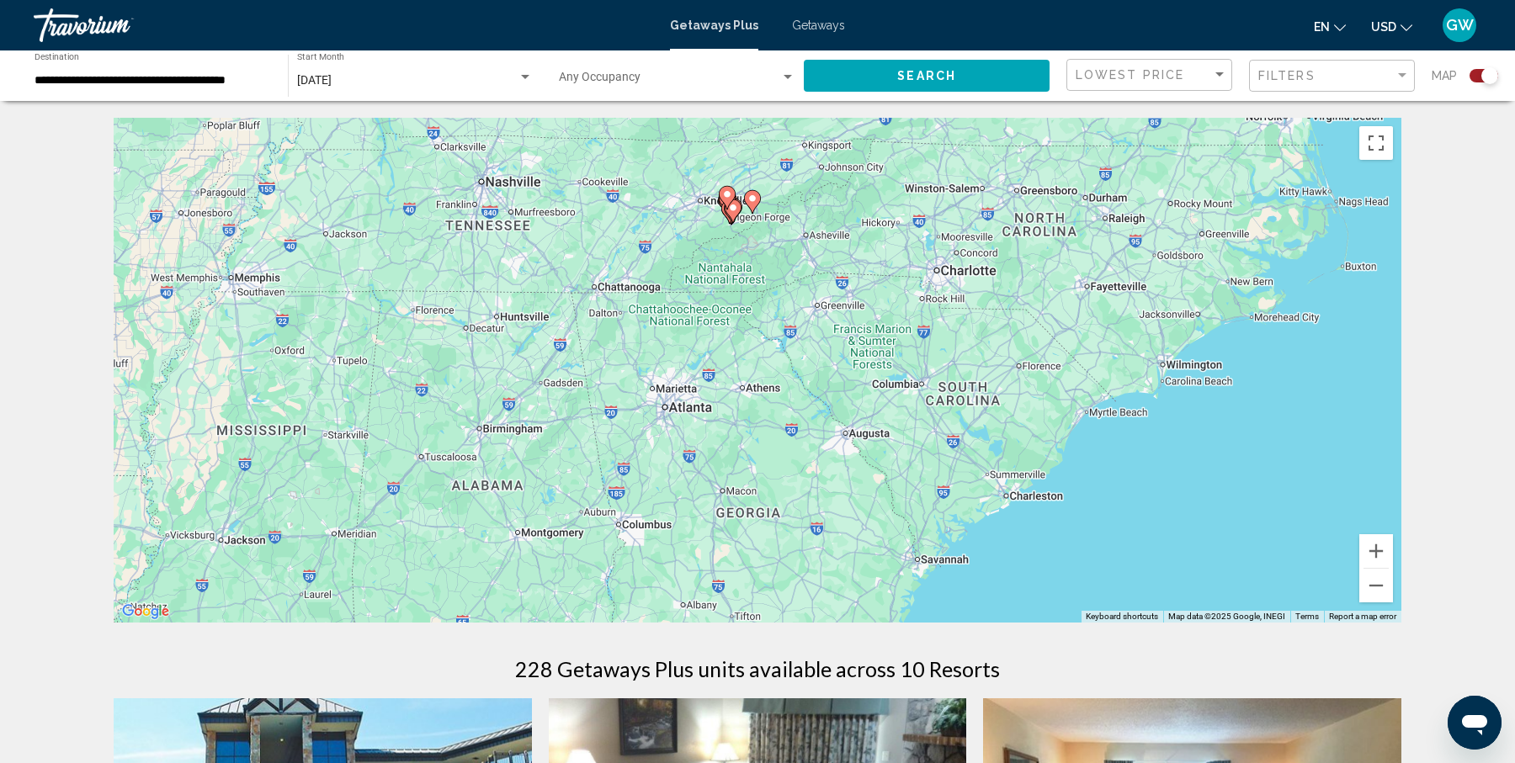
drag, startPoint x: 1144, startPoint y: 536, endPoint x: 1118, endPoint y: 375, distance: 162.8
click at [1118, 375] on div "To activate drag with keyboard, press Alt + Enter. Once in keyboard drag state,…" at bounding box center [757, 370] width 1287 height 505
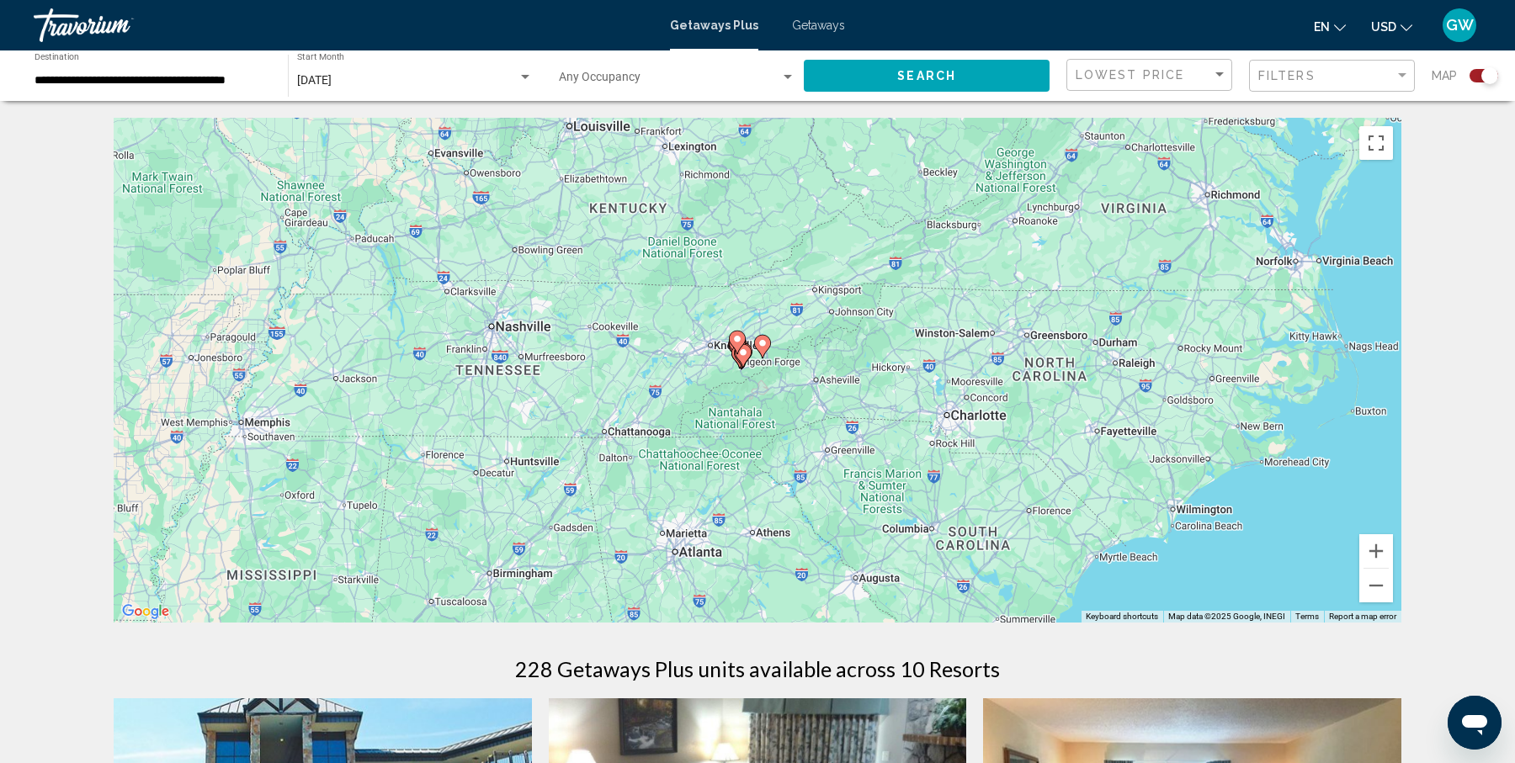
drag, startPoint x: 1100, startPoint y: 321, endPoint x: 1110, endPoint y: 468, distance: 147.6
click at [1110, 468] on div "To activate drag with keyboard, press Alt + Enter. Once in keyboard drag state,…" at bounding box center [757, 370] width 1287 height 505
